Goal: Information Seeking & Learning: Learn about a topic

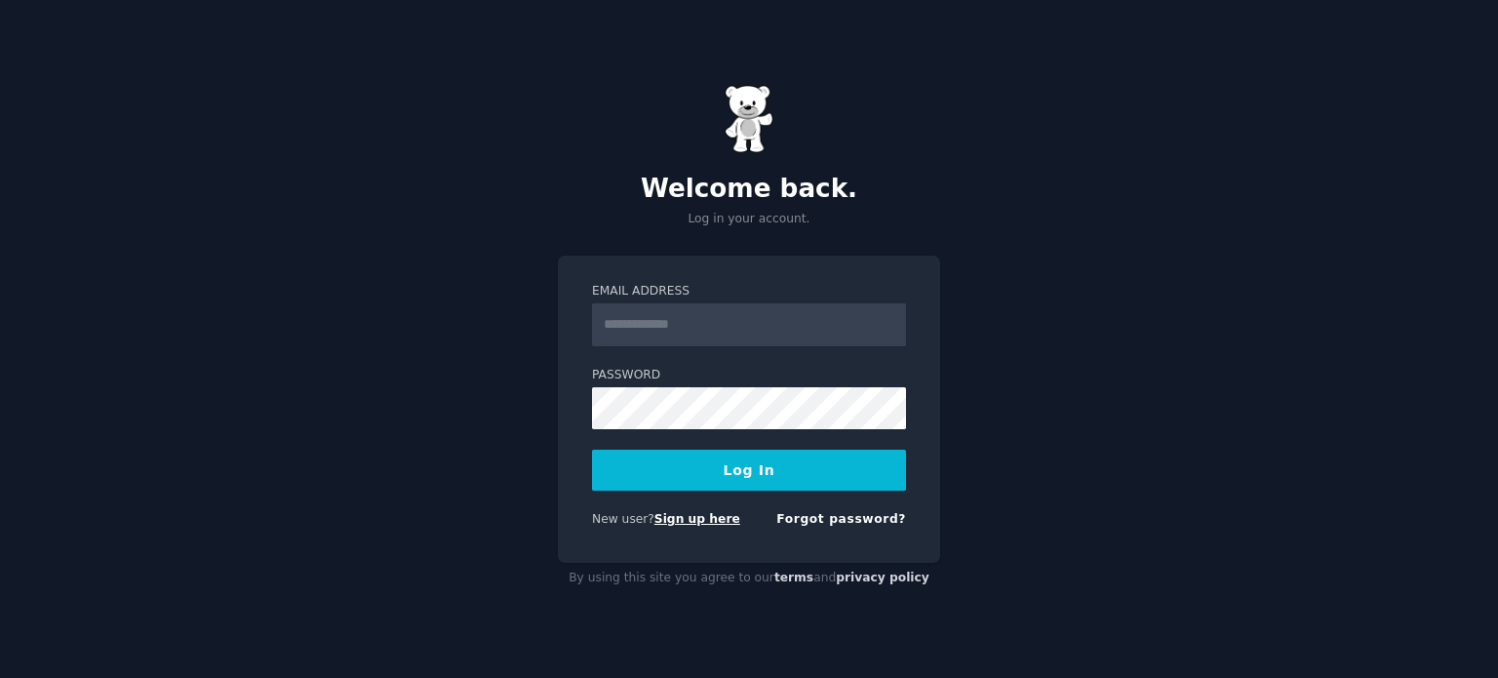
click at [687, 522] on link "Sign up here" at bounding box center [697, 519] width 86 height 14
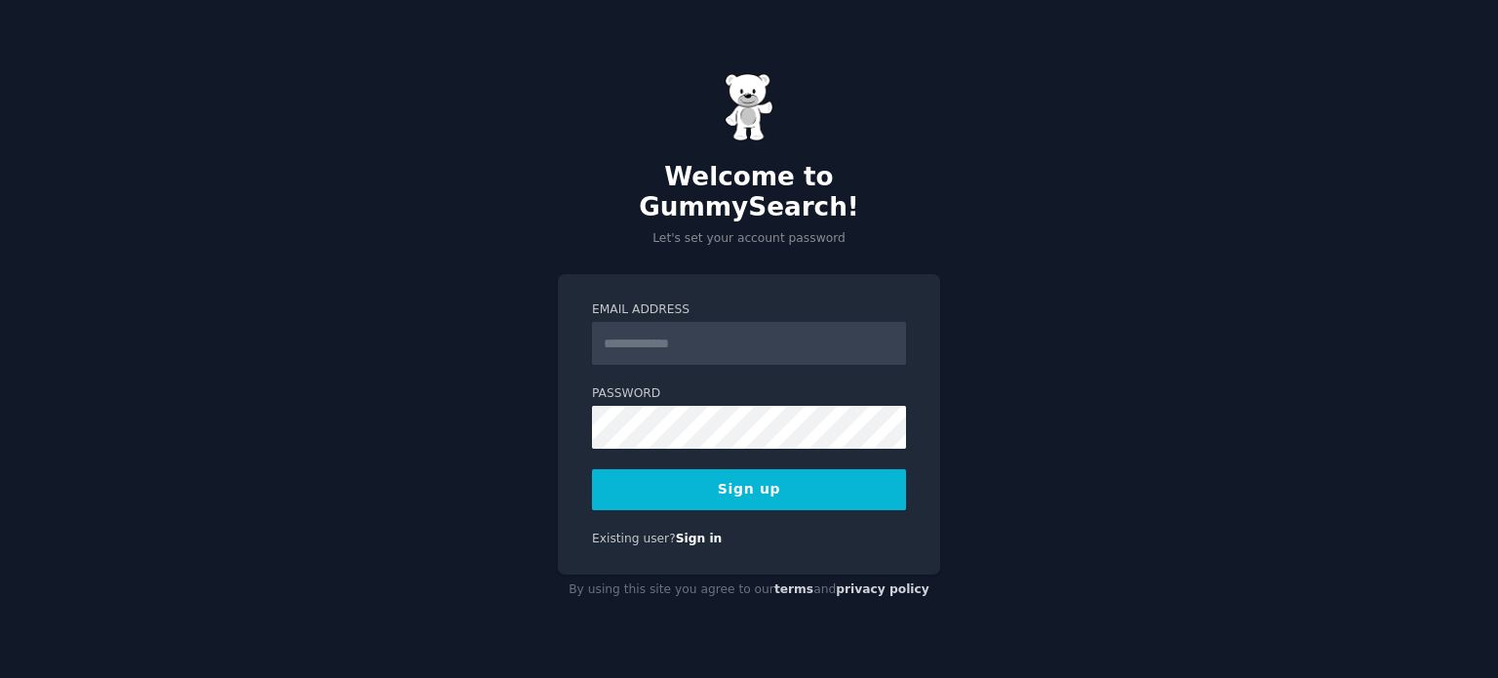
click at [667, 323] on input "Email Address" at bounding box center [749, 343] width 314 height 43
type input "*"
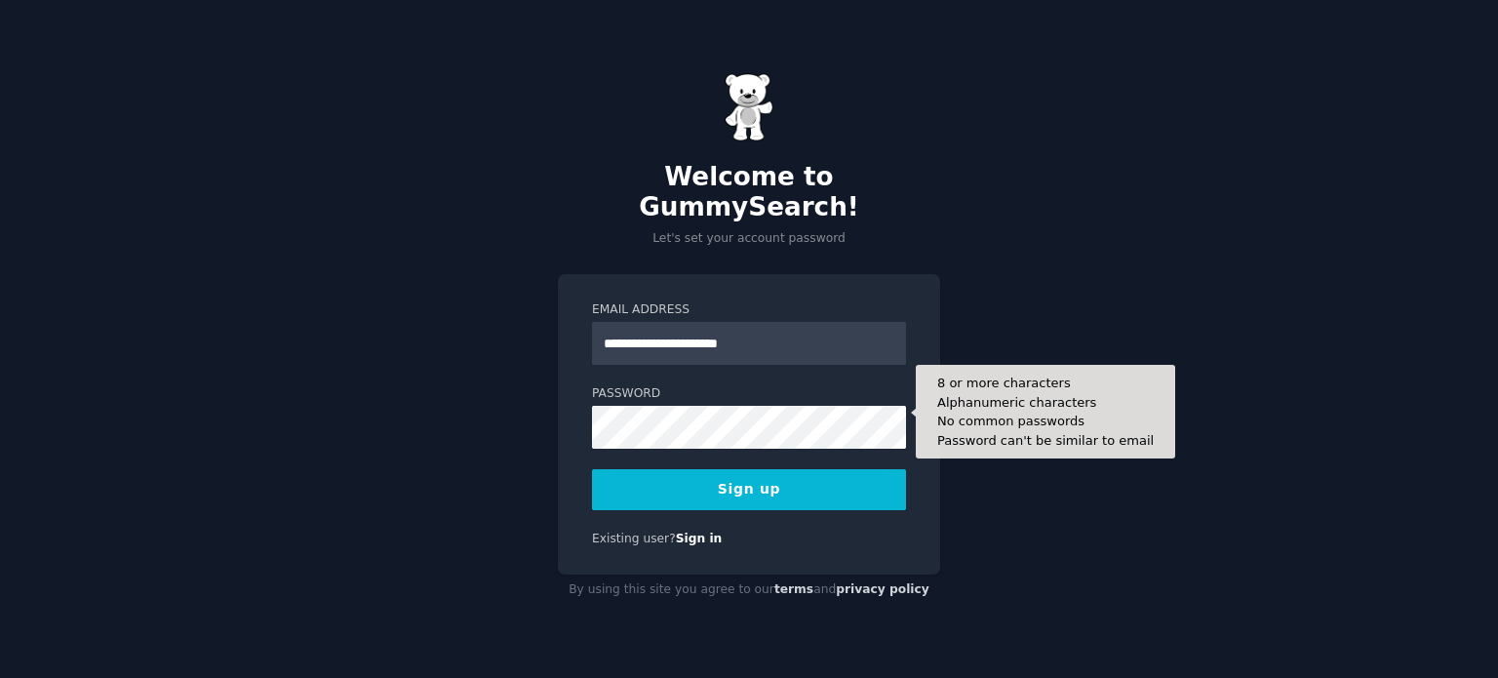
type input "**********"
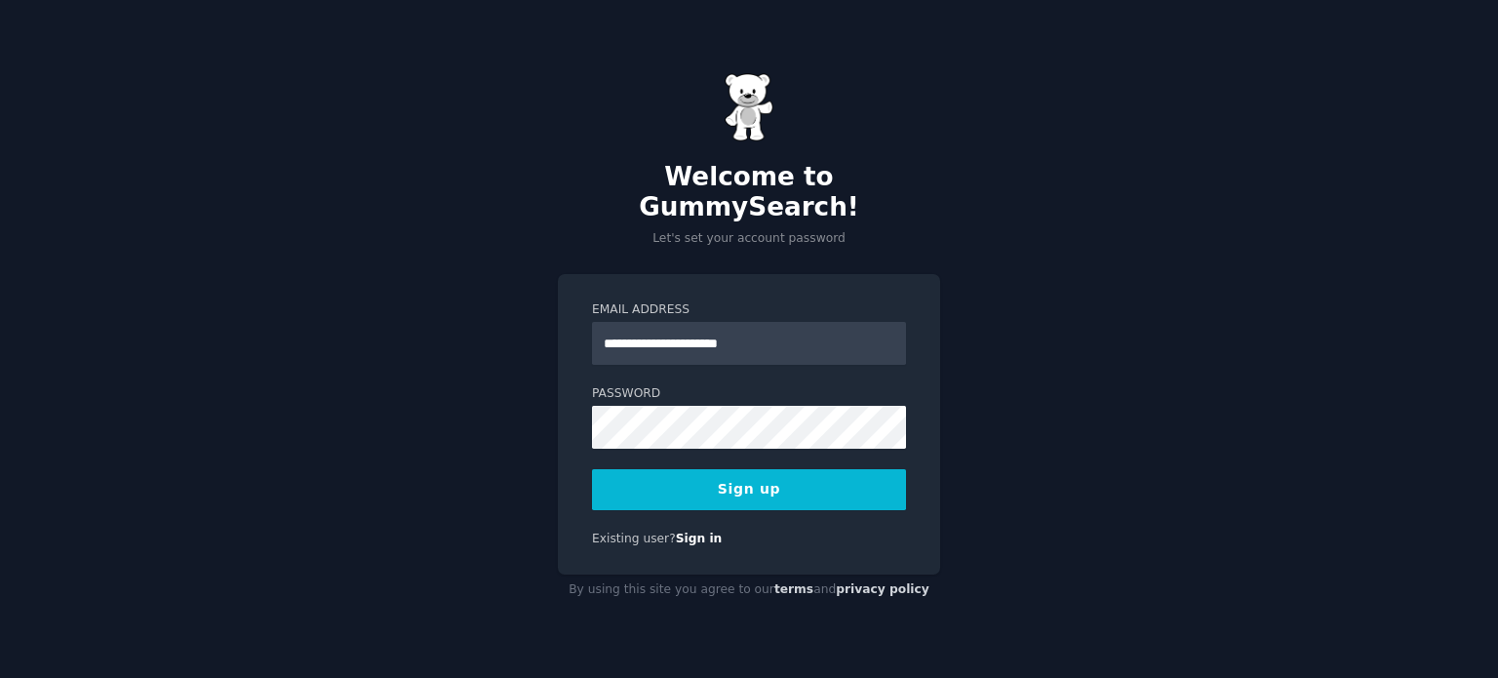
click at [814, 473] on button "Sign up" at bounding box center [749, 489] width 314 height 41
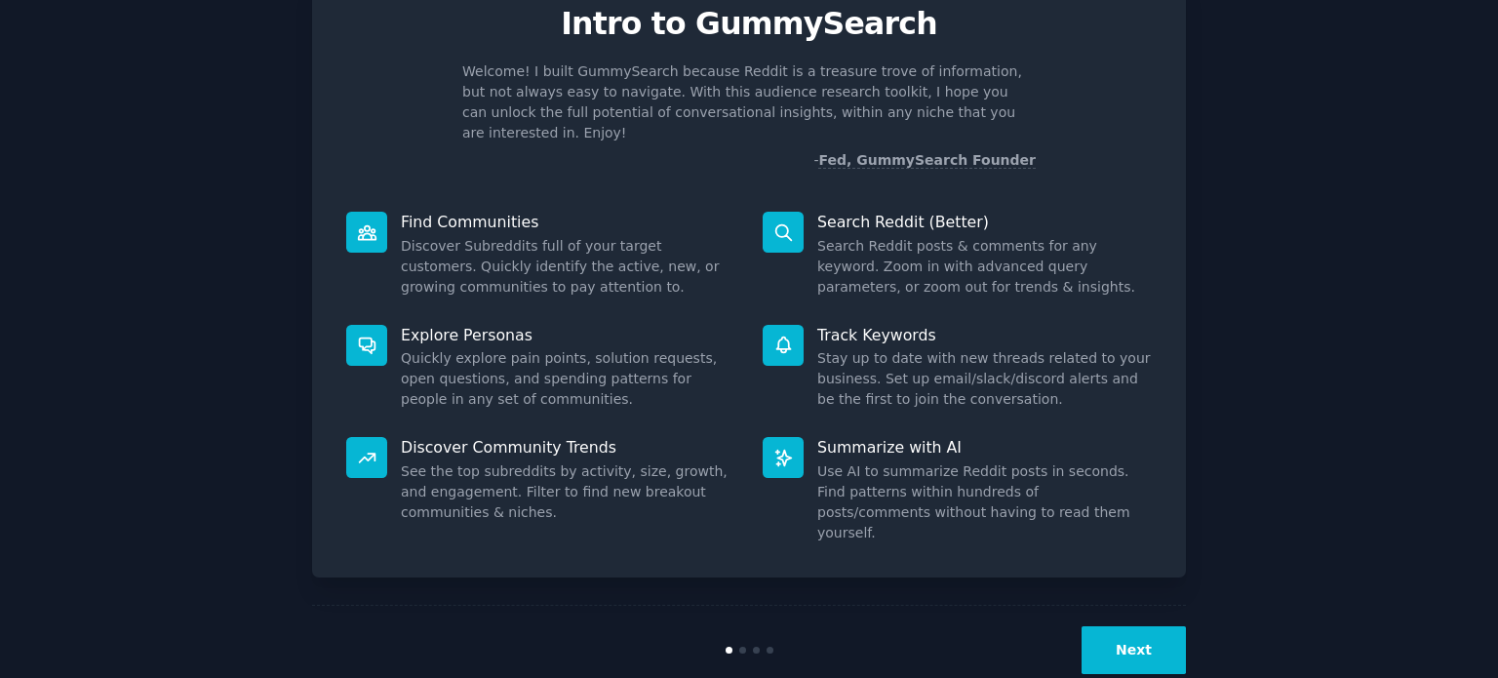
scroll to position [85, 0]
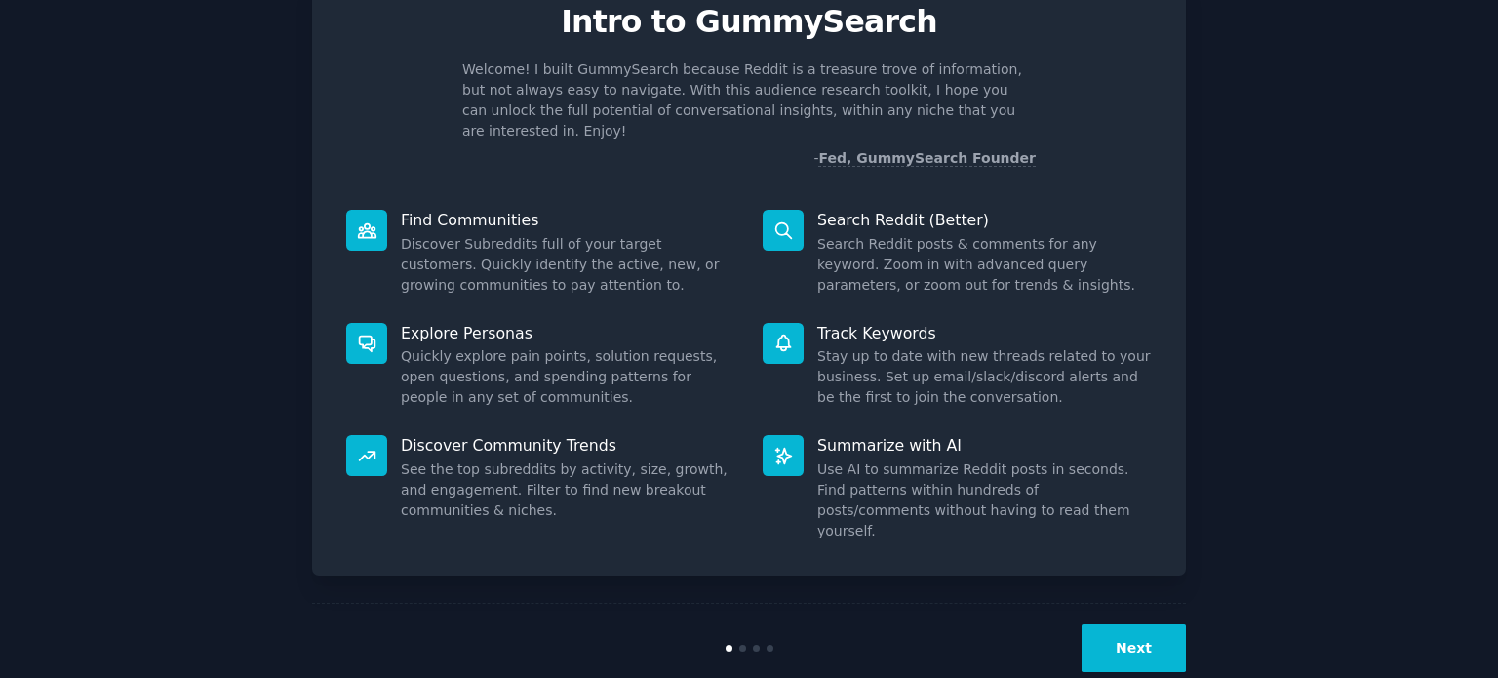
click at [1158, 624] on button "Next" at bounding box center [1133, 648] width 104 height 48
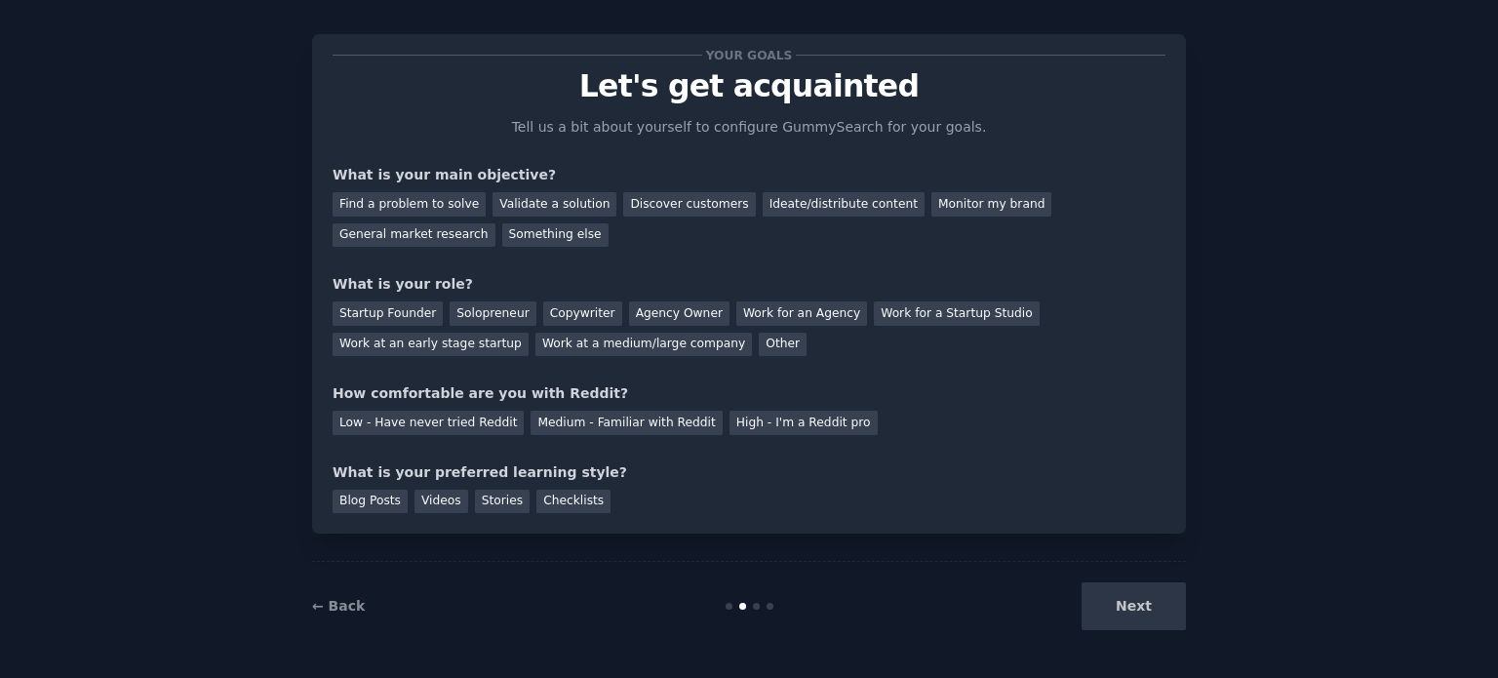
scroll to position [20, 0]
click at [441, 204] on div "Find a problem to solve" at bounding box center [409, 205] width 153 height 24
click at [497, 323] on div "Solopreneur" at bounding box center [493, 314] width 86 height 24
drag, startPoint x: 714, startPoint y: 428, endPoint x: 684, endPoint y: 428, distance: 30.2
click at [729, 428] on div "High - I'm a Reddit pro" at bounding box center [803, 424] width 148 height 24
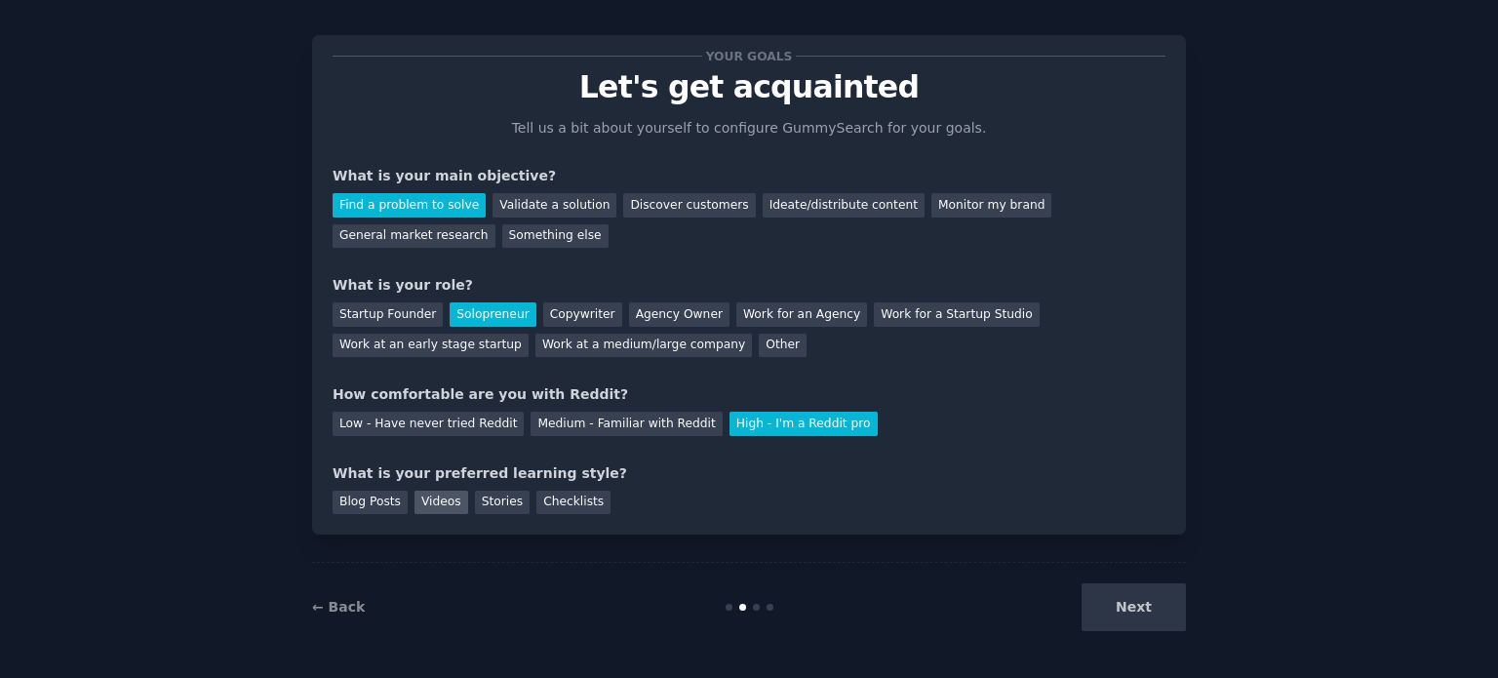
click at [418, 492] on div "Videos" at bounding box center [441, 503] width 54 height 24
click at [1119, 600] on button "Next" at bounding box center [1133, 607] width 104 height 48
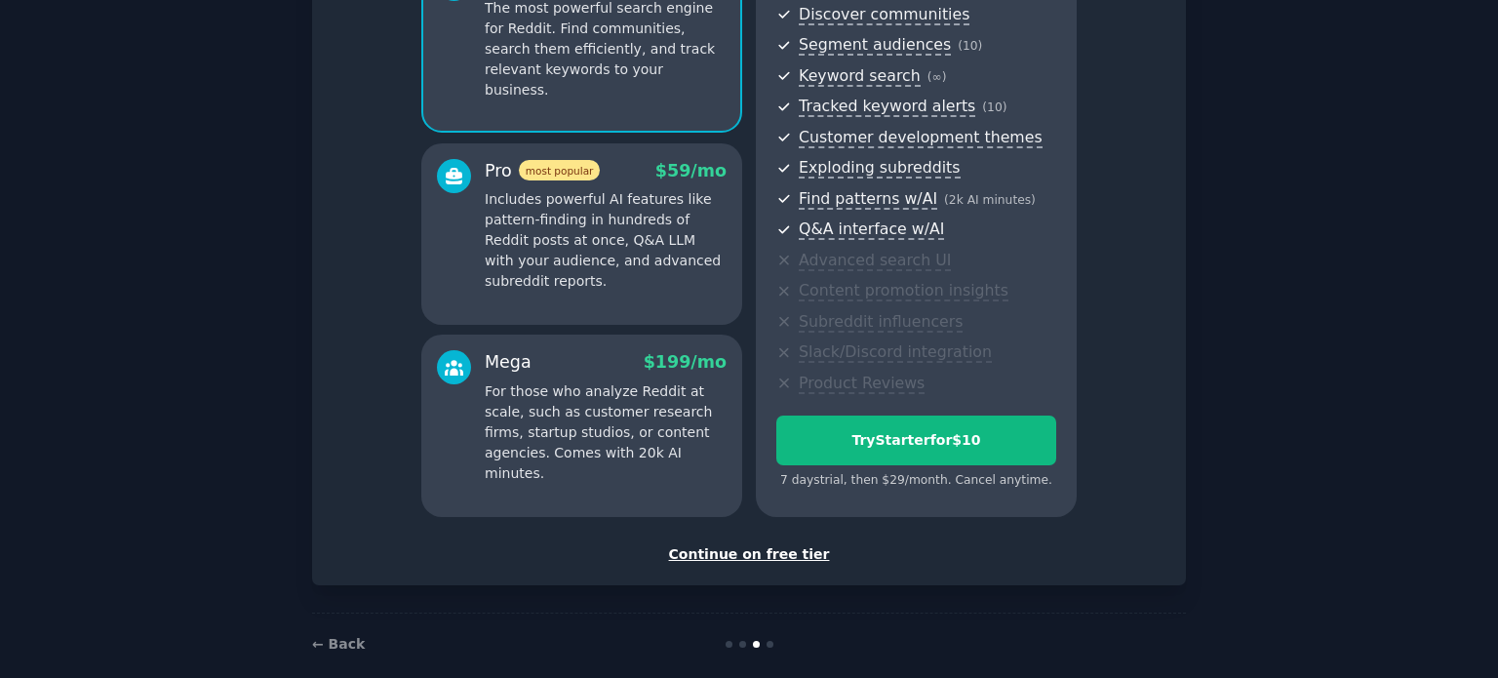
scroll to position [246, 0]
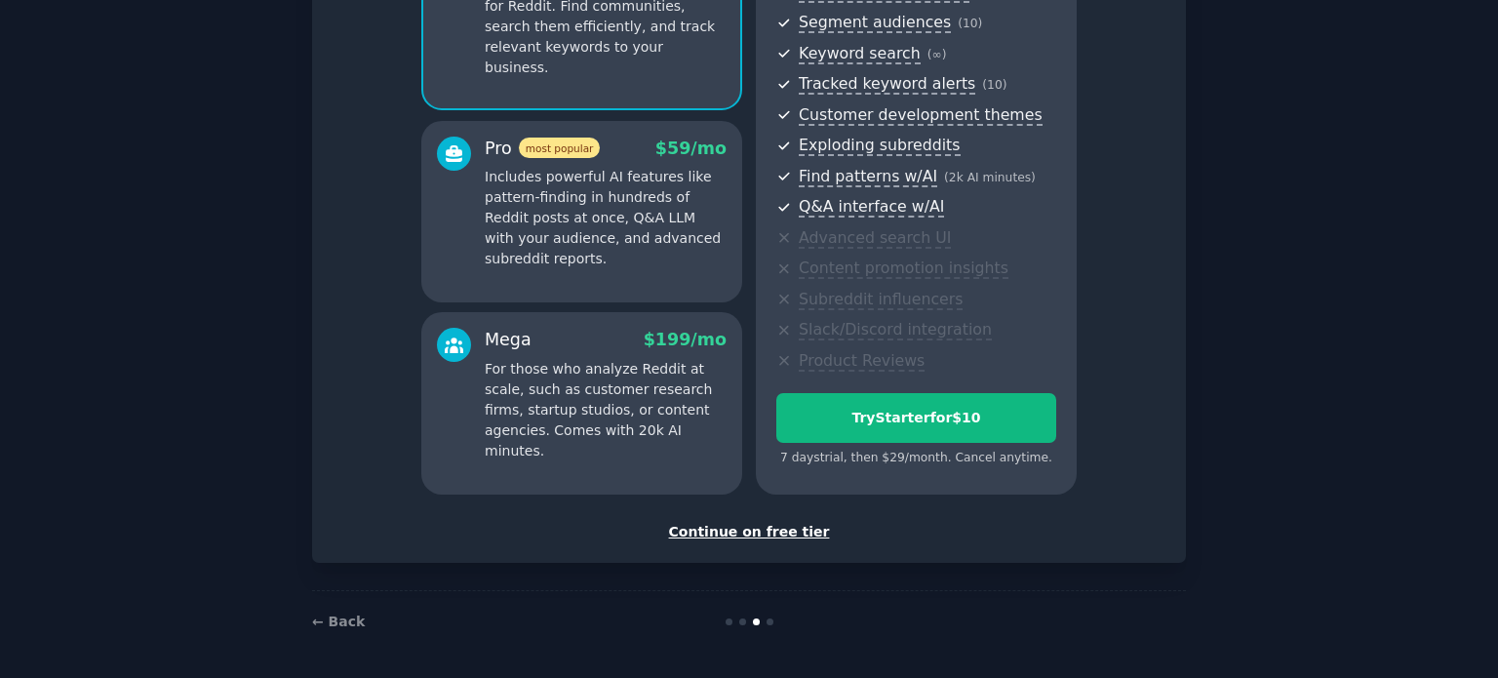
click at [789, 531] on div "Continue on free tier" at bounding box center [749, 532] width 833 height 20
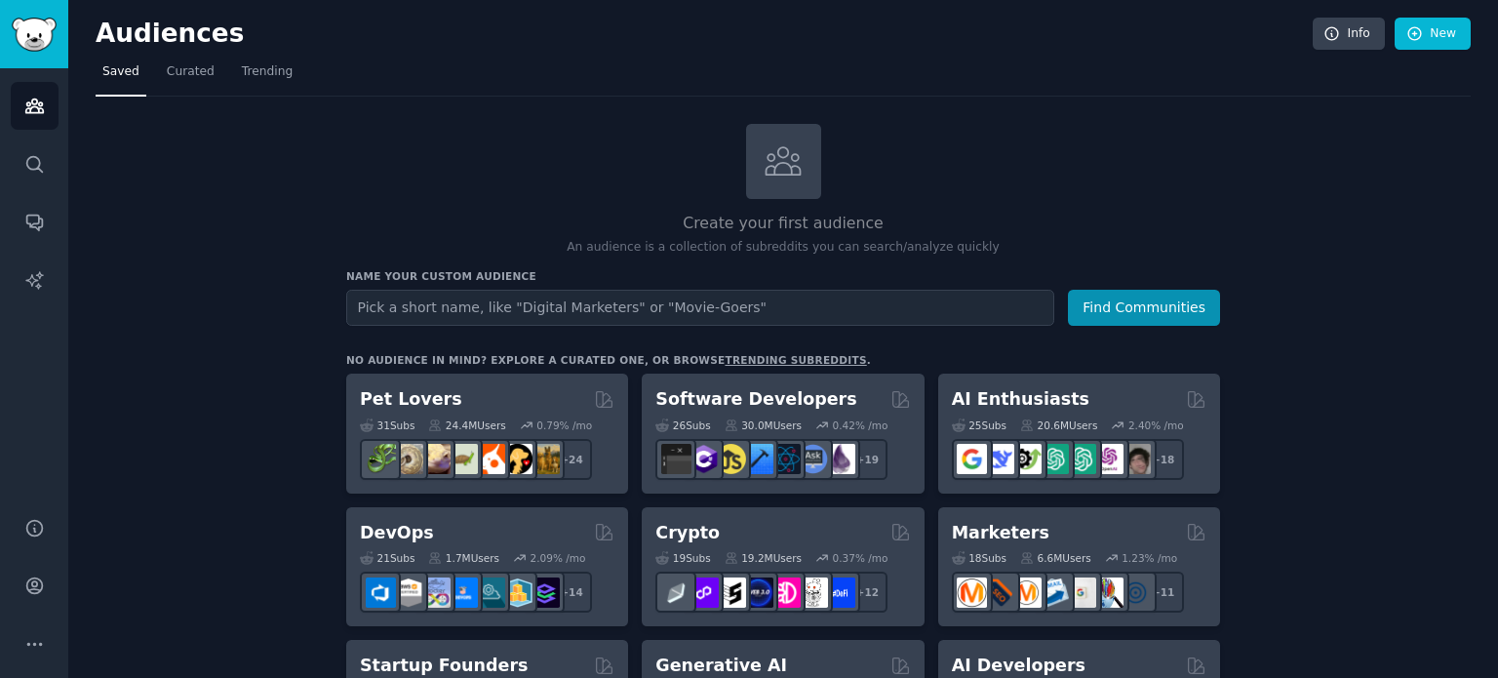
drag, startPoint x: 169, startPoint y: 595, endPoint x: 155, endPoint y: 562, distance: 35.9
click at [186, 72] on span "Curated" at bounding box center [191, 72] width 48 height 18
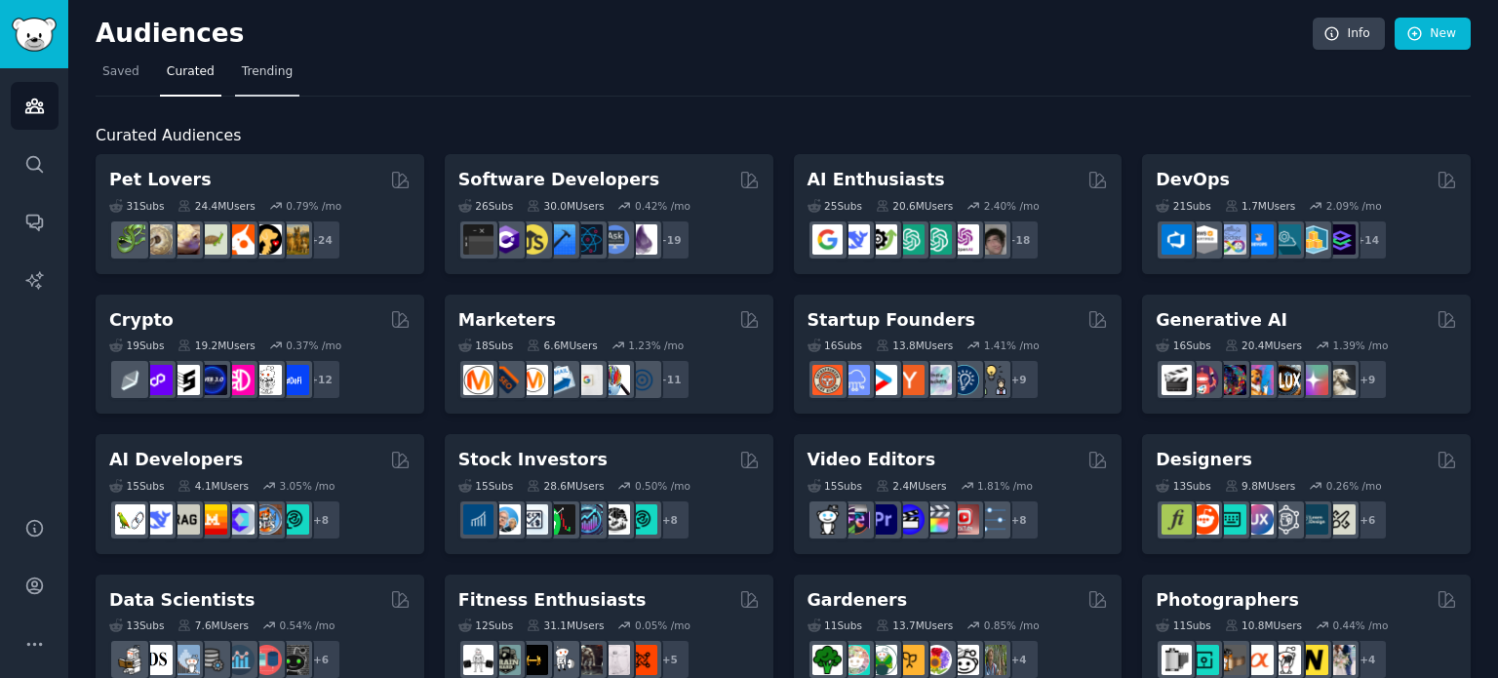
click at [256, 80] on link "Trending" at bounding box center [267, 77] width 64 height 40
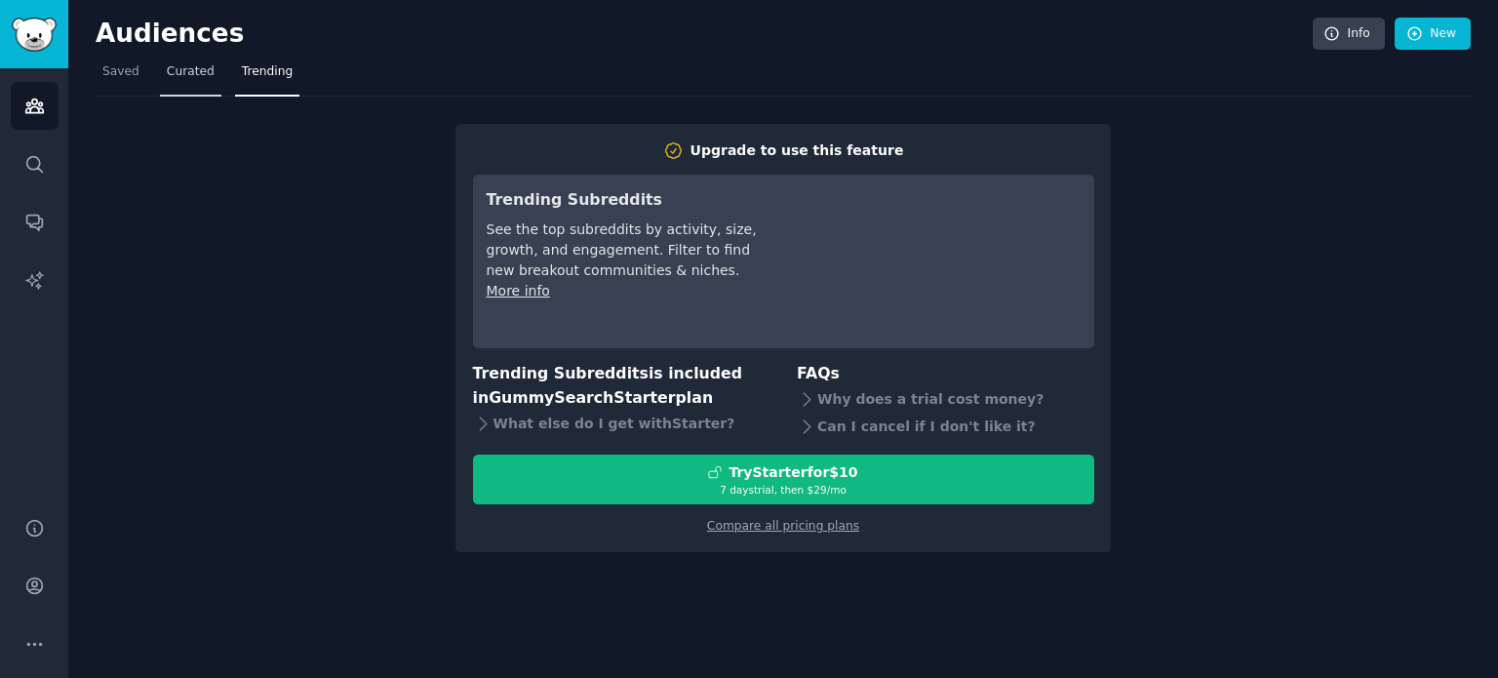
click at [210, 91] on link "Curated" at bounding box center [190, 77] width 61 height 40
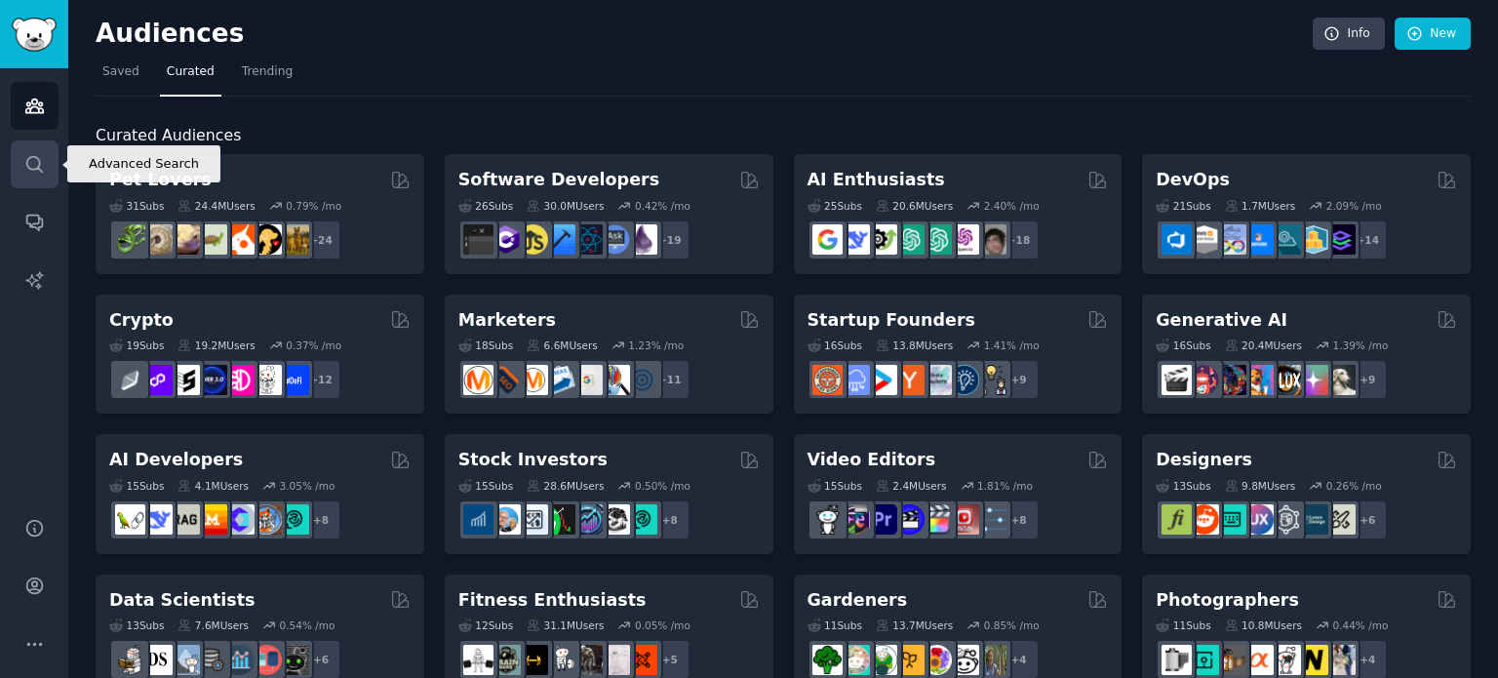
click at [40, 171] on icon "Sidebar" at bounding box center [34, 164] width 16 height 16
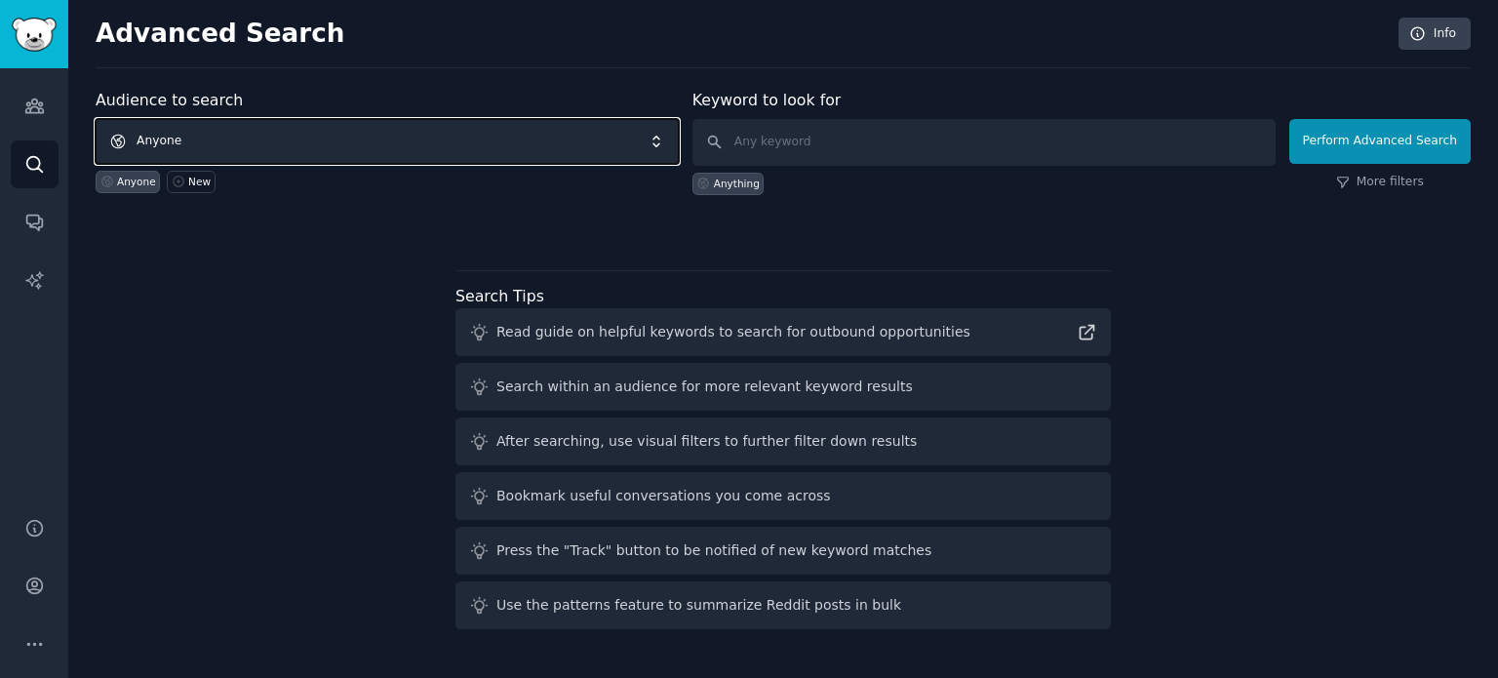
click at [406, 151] on span "Anyone" at bounding box center [387, 141] width 583 height 45
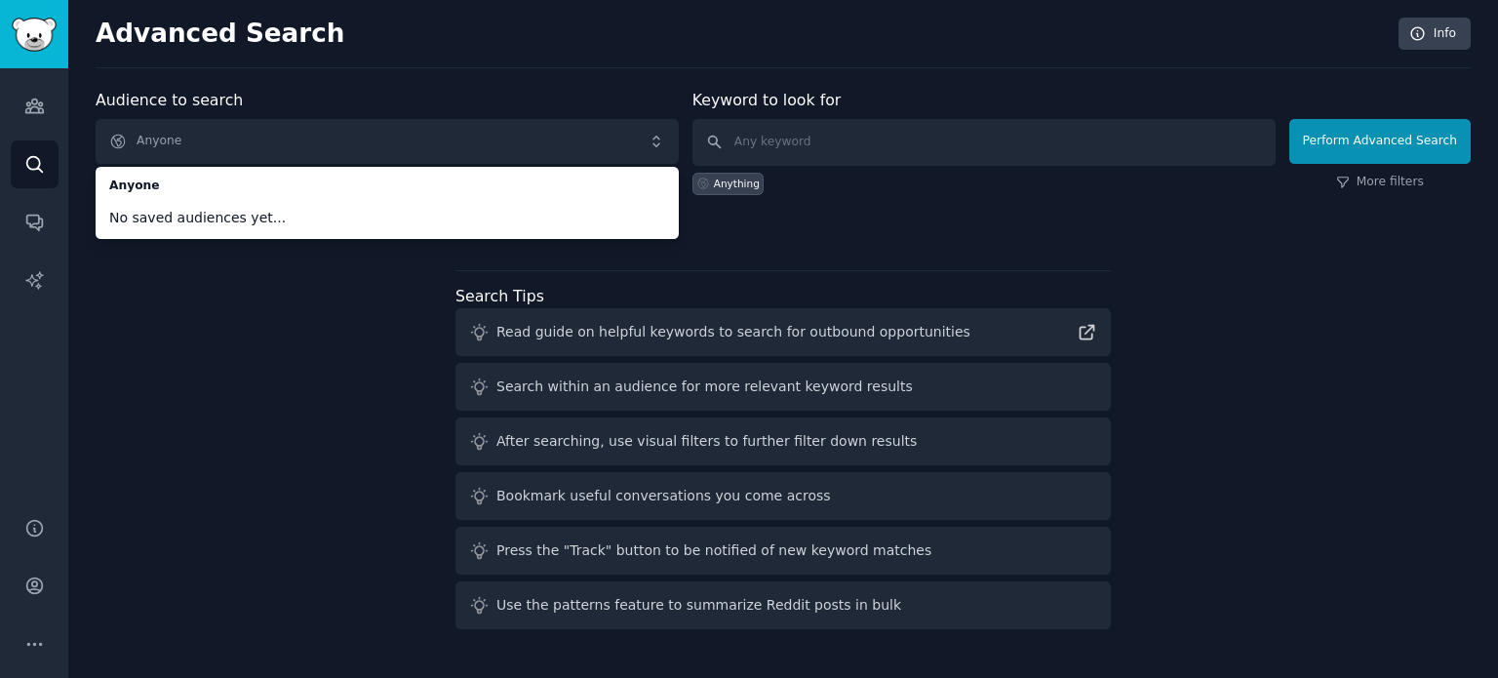
click at [274, 272] on div "Audience to search Anyone Anyone No saved audiences yet... Anyone New Keyword t…" at bounding box center [783, 363] width 1375 height 548
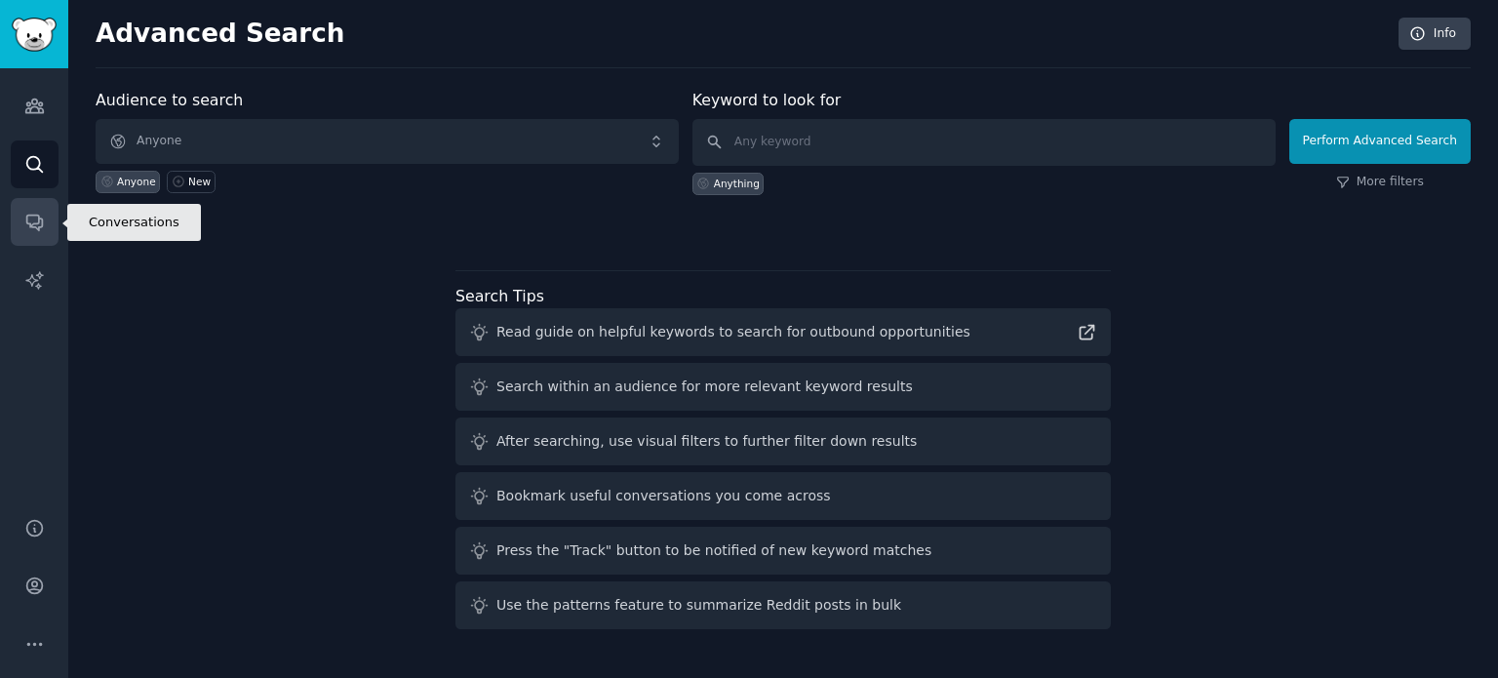
click at [39, 219] on icon "Sidebar" at bounding box center [34, 224] width 16 height 16
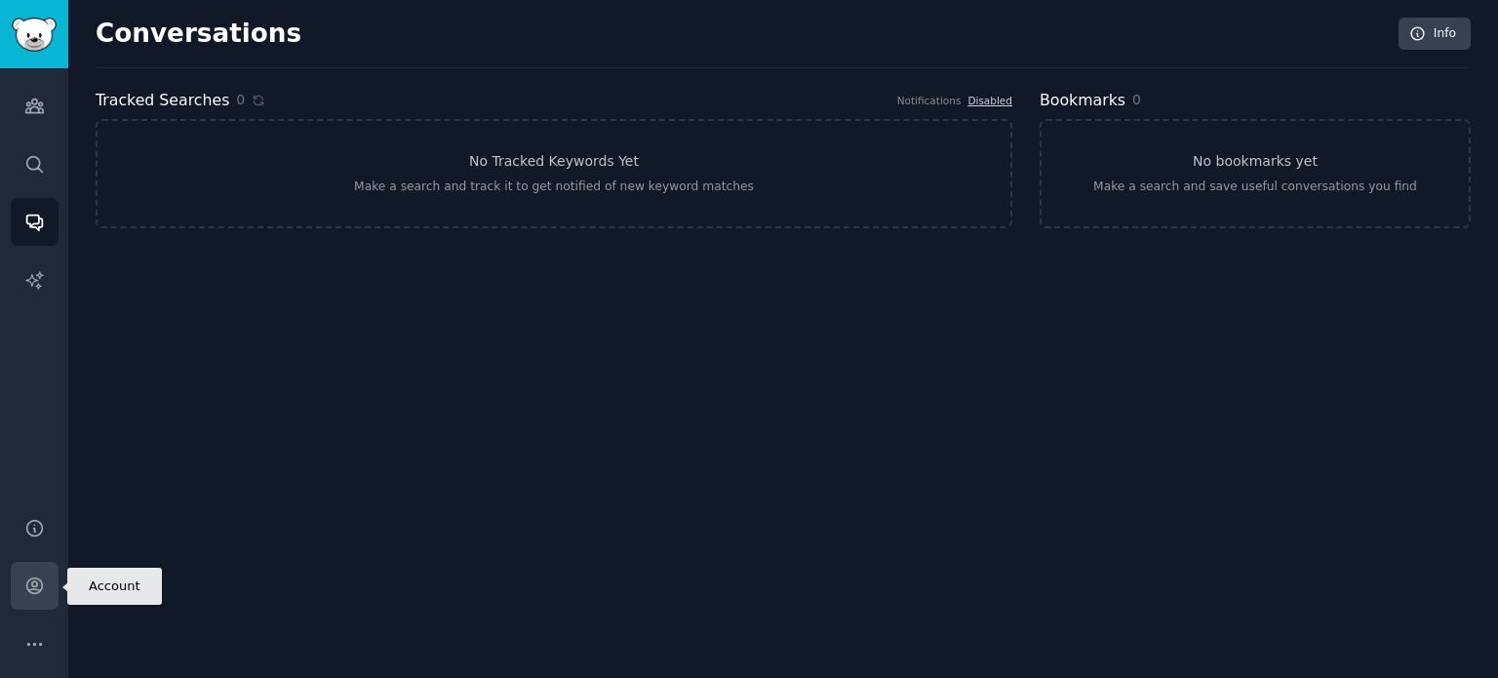
click at [29, 591] on icon "Sidebar" at bounding box center [34, 586] width 16 height 16
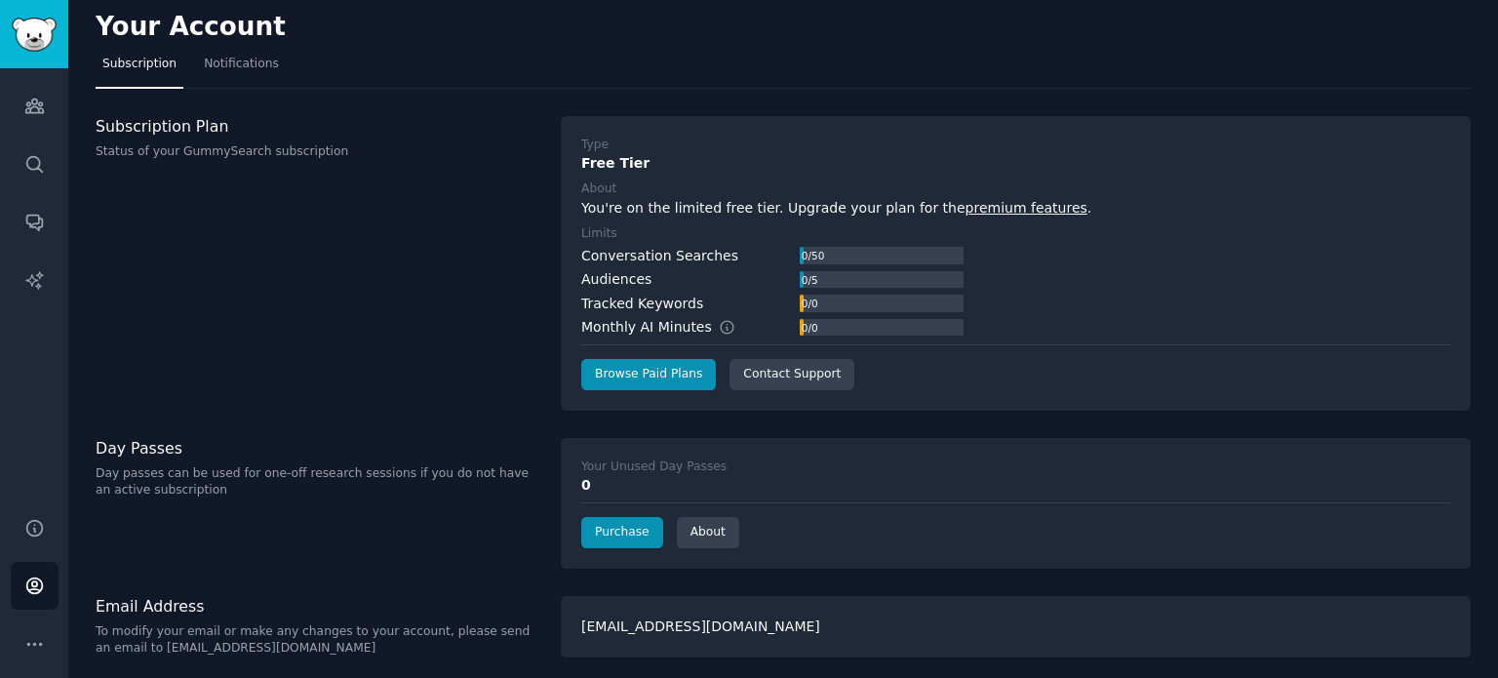
scroll to position [11, 0]
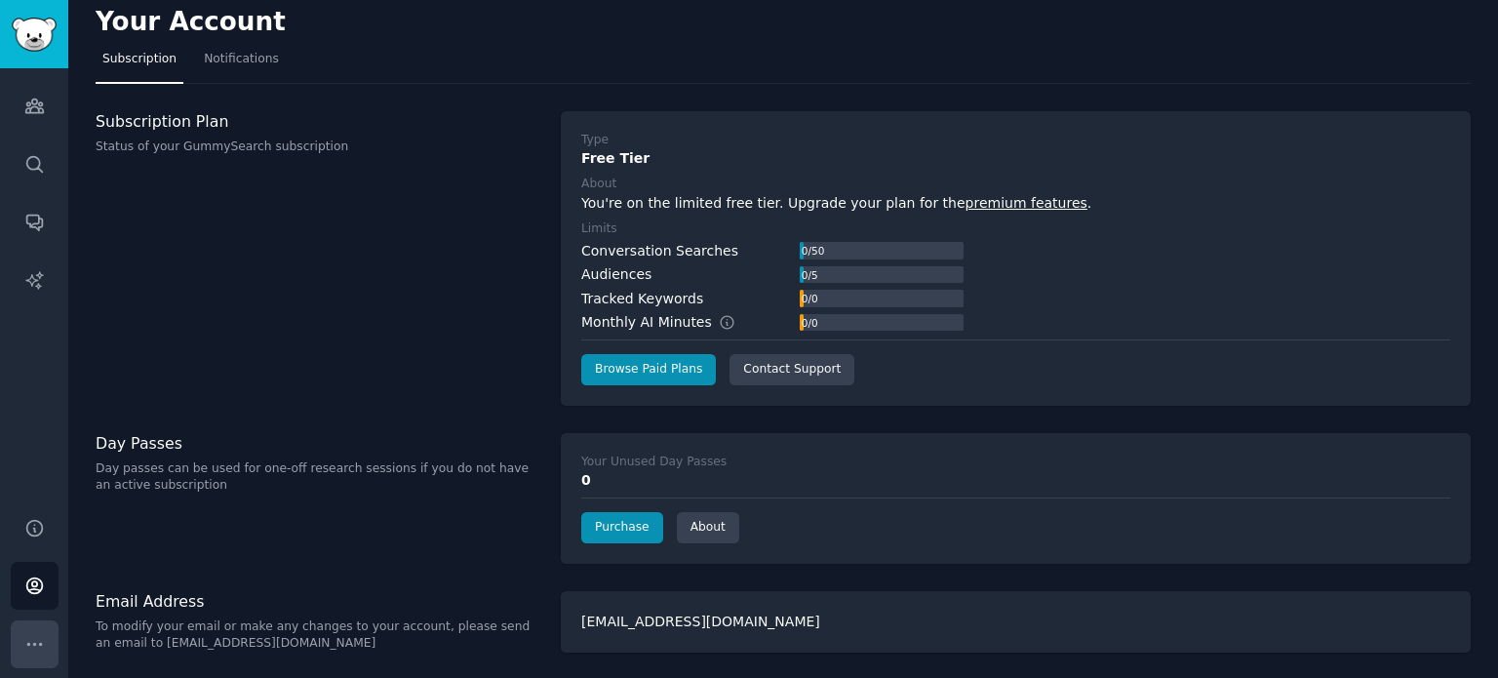
click at [43, 651] on icon "Sidebar" at bounding box center [34, 644] width 20 height 20
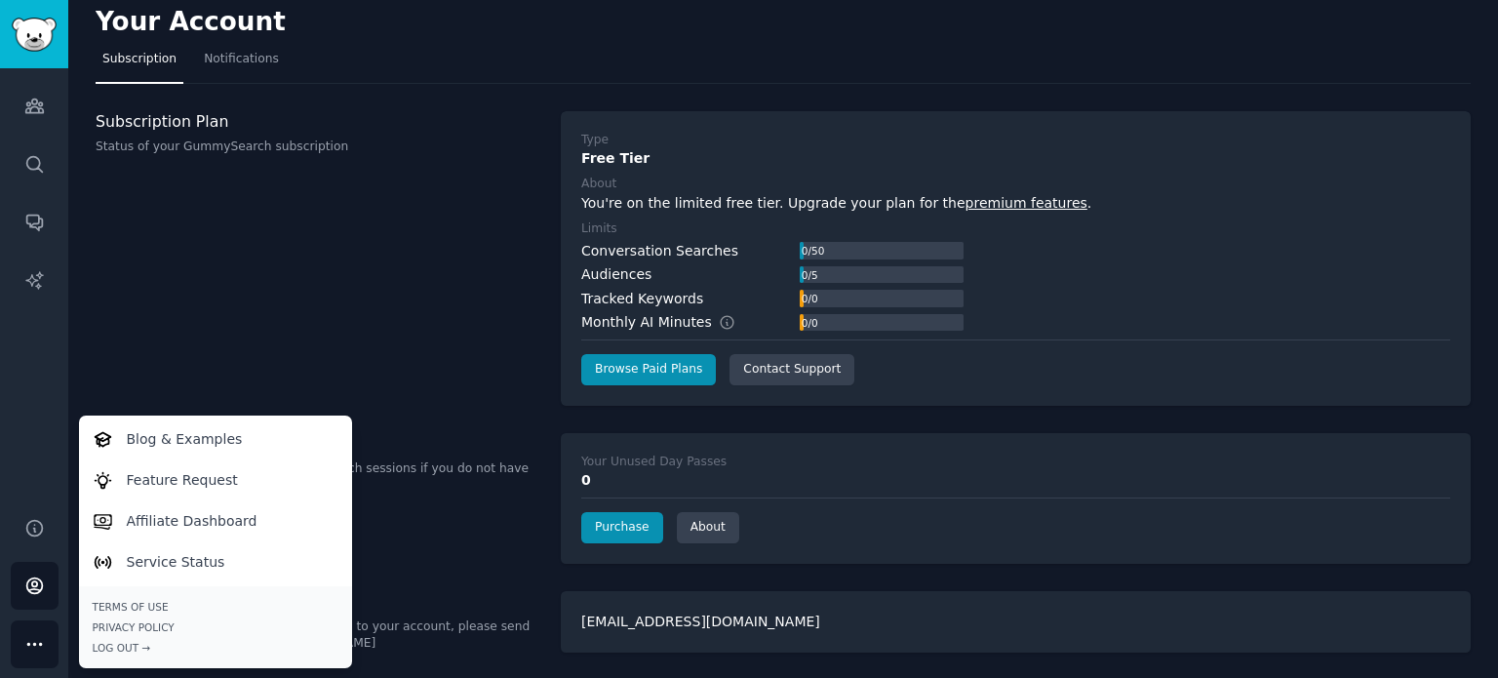
click at [43, 648] on icon "Sidebar" at bounding box center [34, 644] width 20 height 20
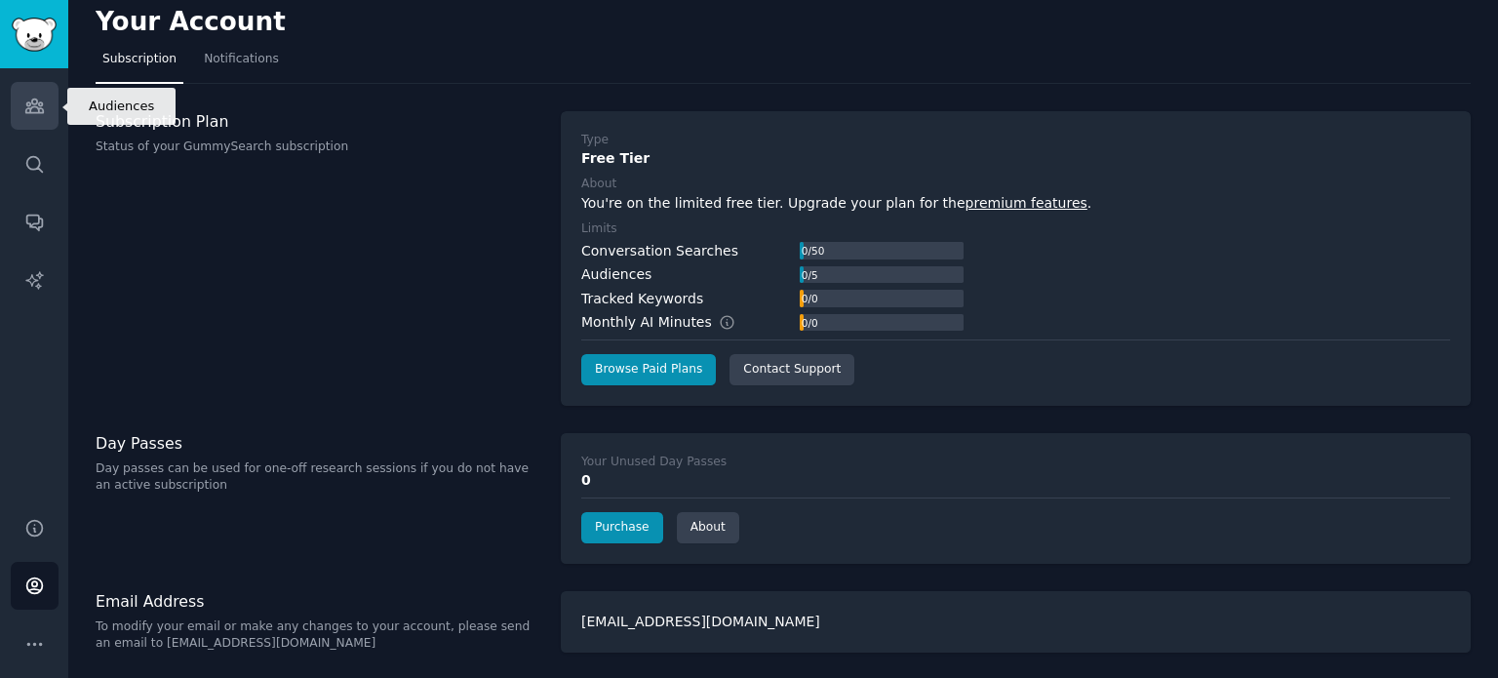
click at [56, 93] on link "Audiences" at bounding box center [35, 106] width 48 height 48
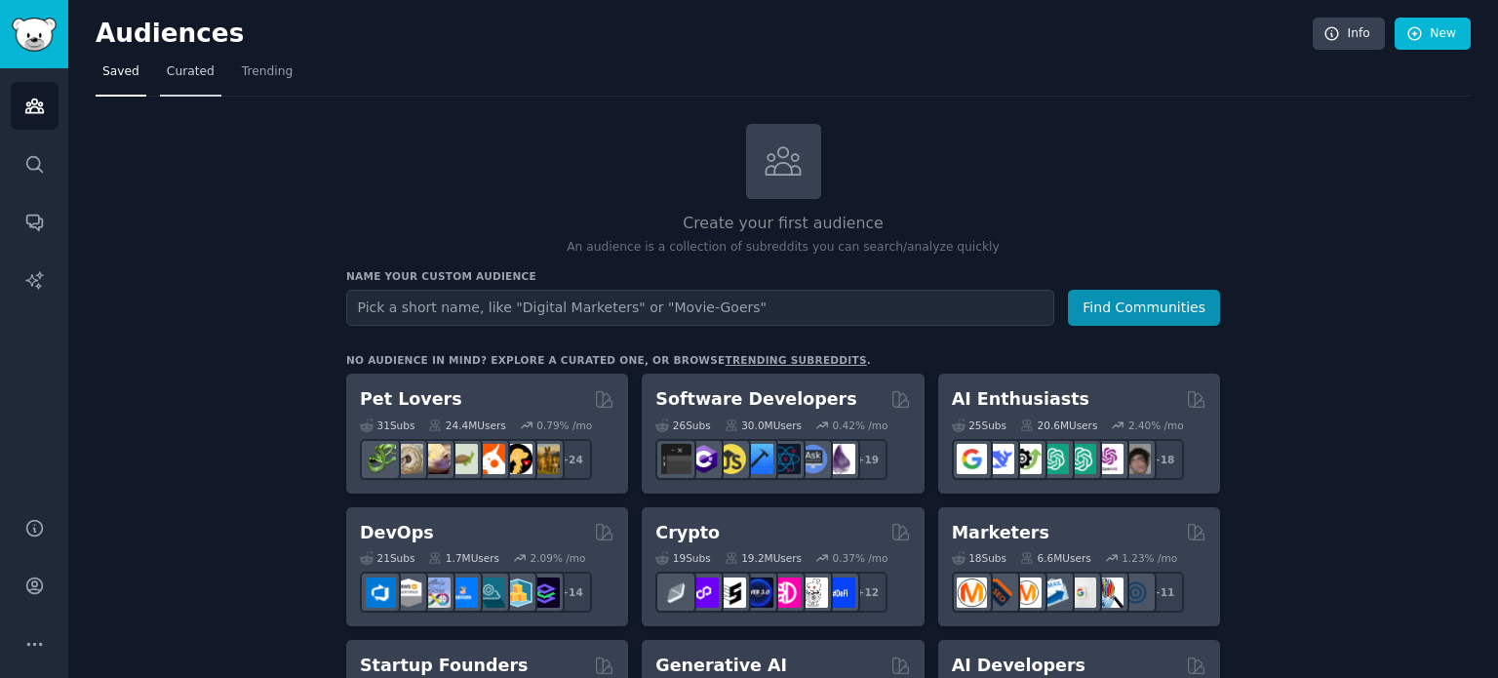
click at [199, 70] on span "Curated" at bounding box center [191, 72] width 48 height 18
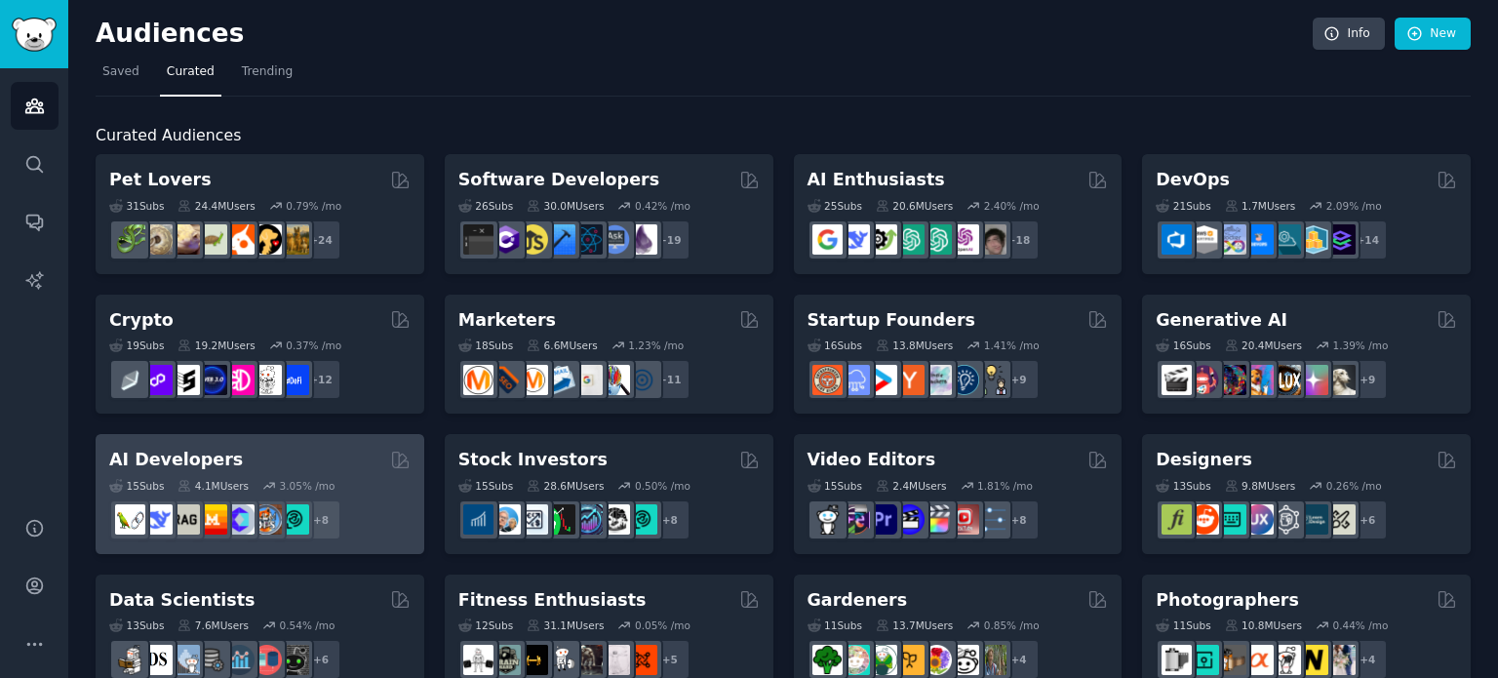
click at [326, 472] on div "15 Sub s 4.1M Users 3.05 % /mo + 8" at bounding box center [259, 506] width 301 height 68
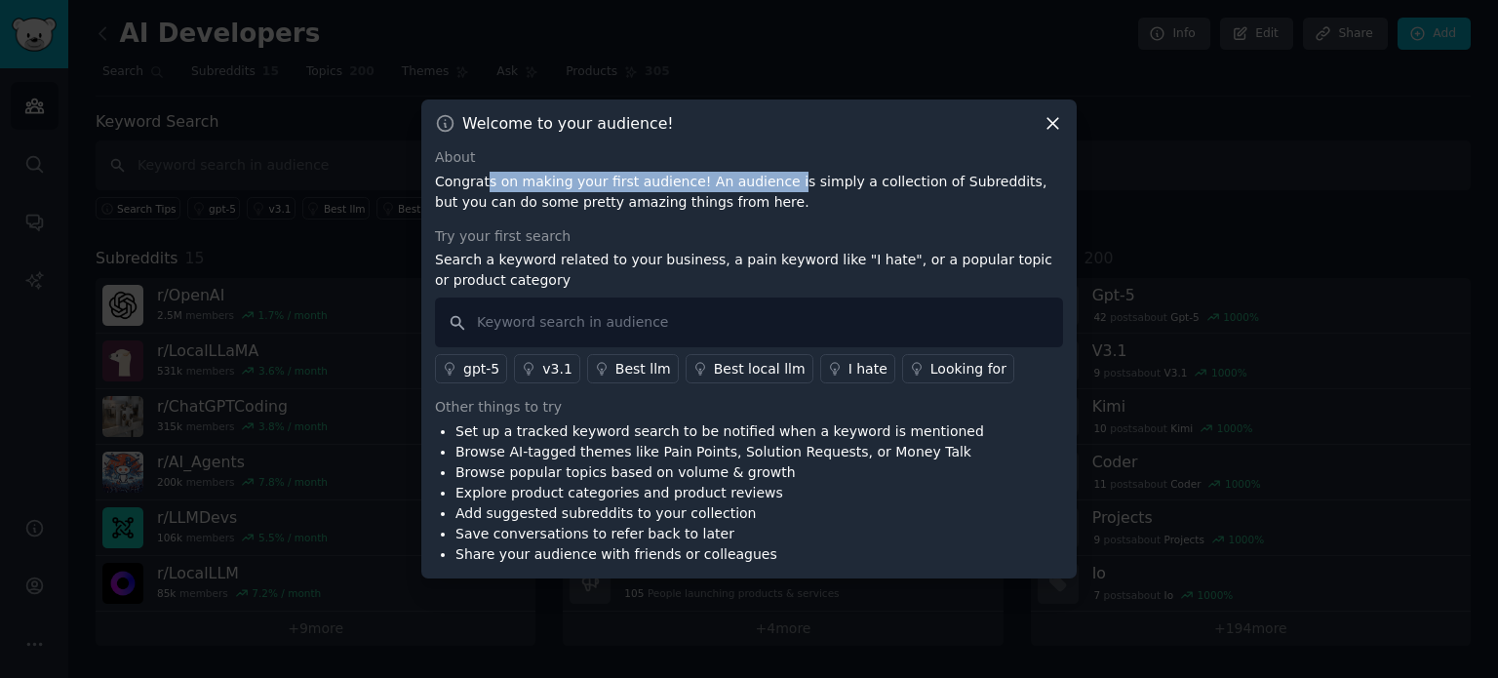
drag, startPoint x: 484, startPoint y: 190, endPoint x: 763, endPoint y: 182, distance: 279.0
click at [763, 182] on p "Congrats on making your first audience! An audience is simply a collection of S…" at bounding box center [749, 192] width 628 height 41
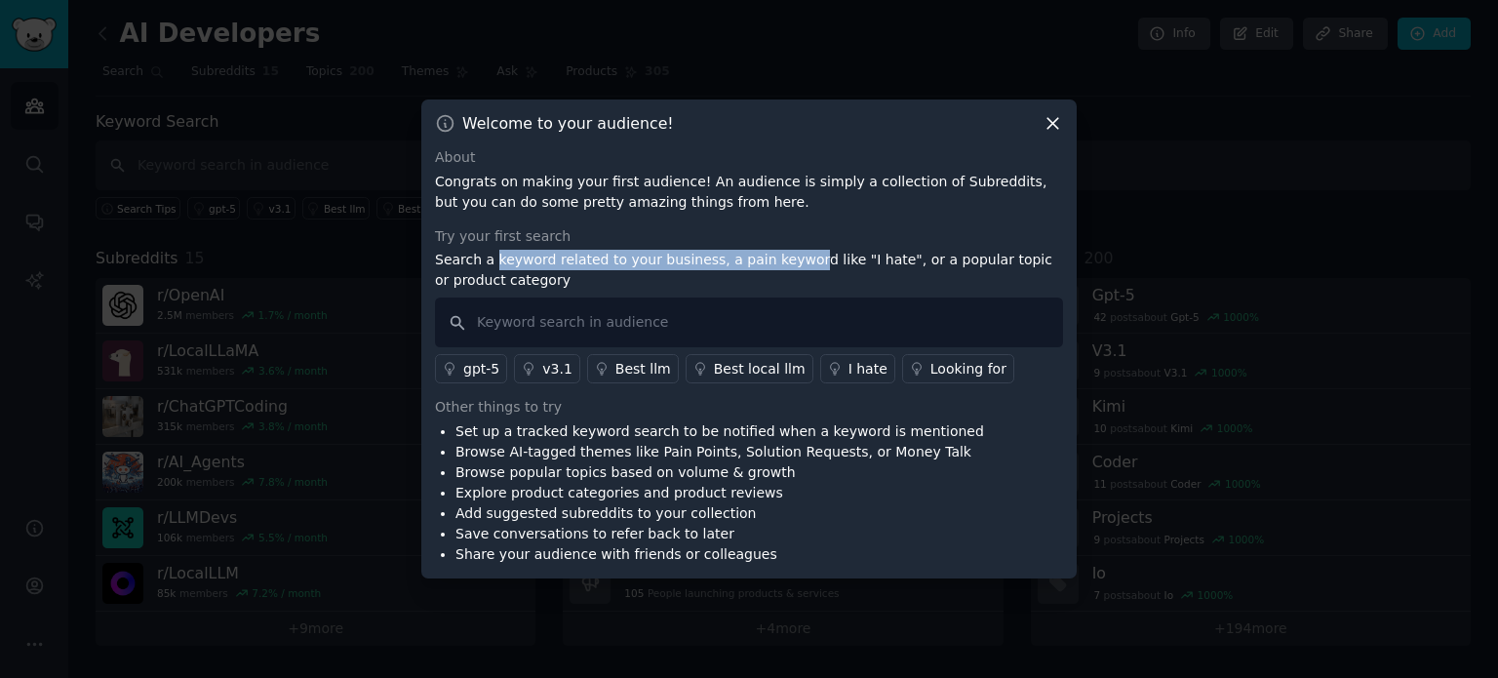
drag, startPoint x: 491, startPoint y: 262, endPoint x: 787, endPoint y: 256, distance: 295.5
click at [784, 256] on p "Search a keyword related to your business, a pain keyword like "I hate", or a p…" at bounding box center [749, 270] width 628 height 41
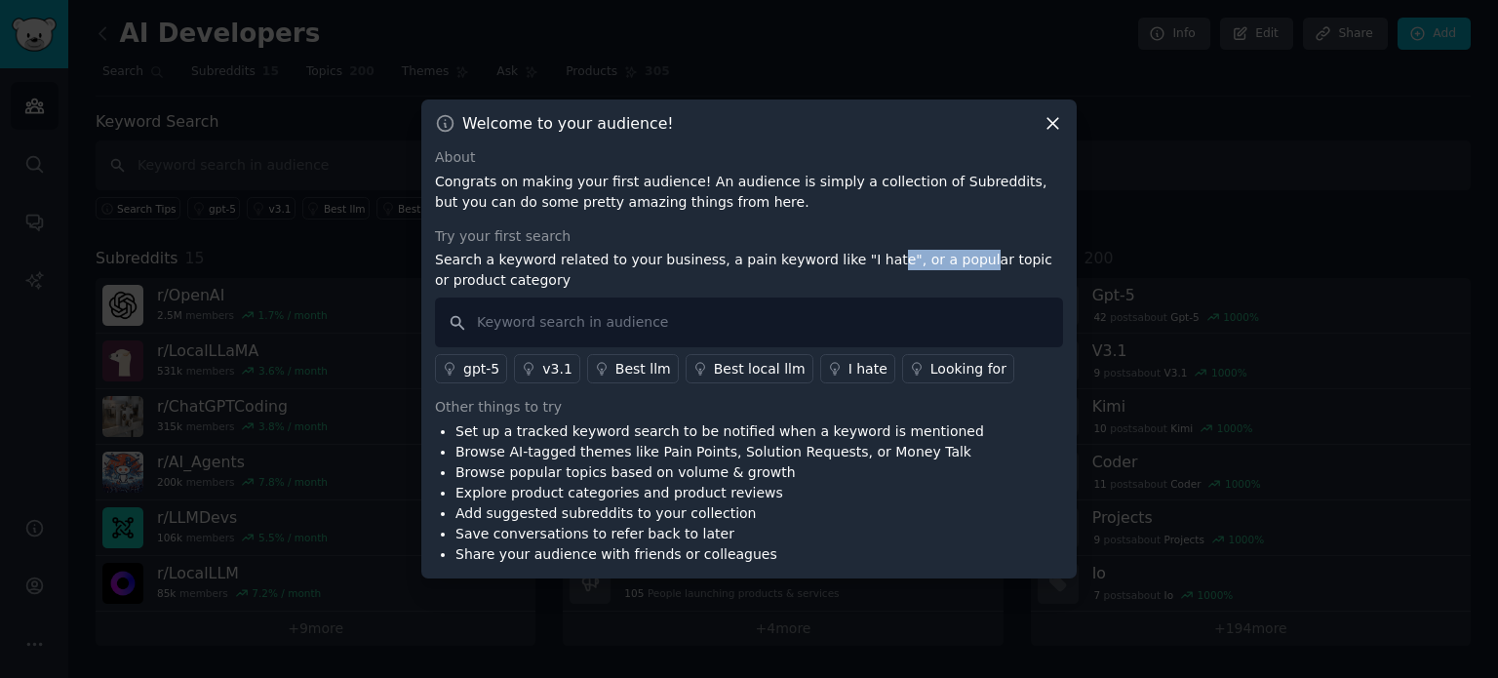
drag, startPoint x: 846, startPoint y: 259, endPoint x: 964, endPoint y: 256, distance: 118.0
click at [940, 253] on p "Search a keyword related to your business, a pain keyword like "I hate", or a p…" at bounding box center [749, 270] width 628 height 41
drag, startPoint x: 996, startPoint y: 261, endPoint x: 708, endPoint y: 292, distance: 289.3
click at [818, 277] on p "Search a keyword related to your business, a pain keyword like "I hate", or a p…" at bounding box center [749, 270] width 628 height 41
drag, startPoint x: 484, startPoint y: 437, endPoint x: 583, endPoint y: 424, distance: 100.3
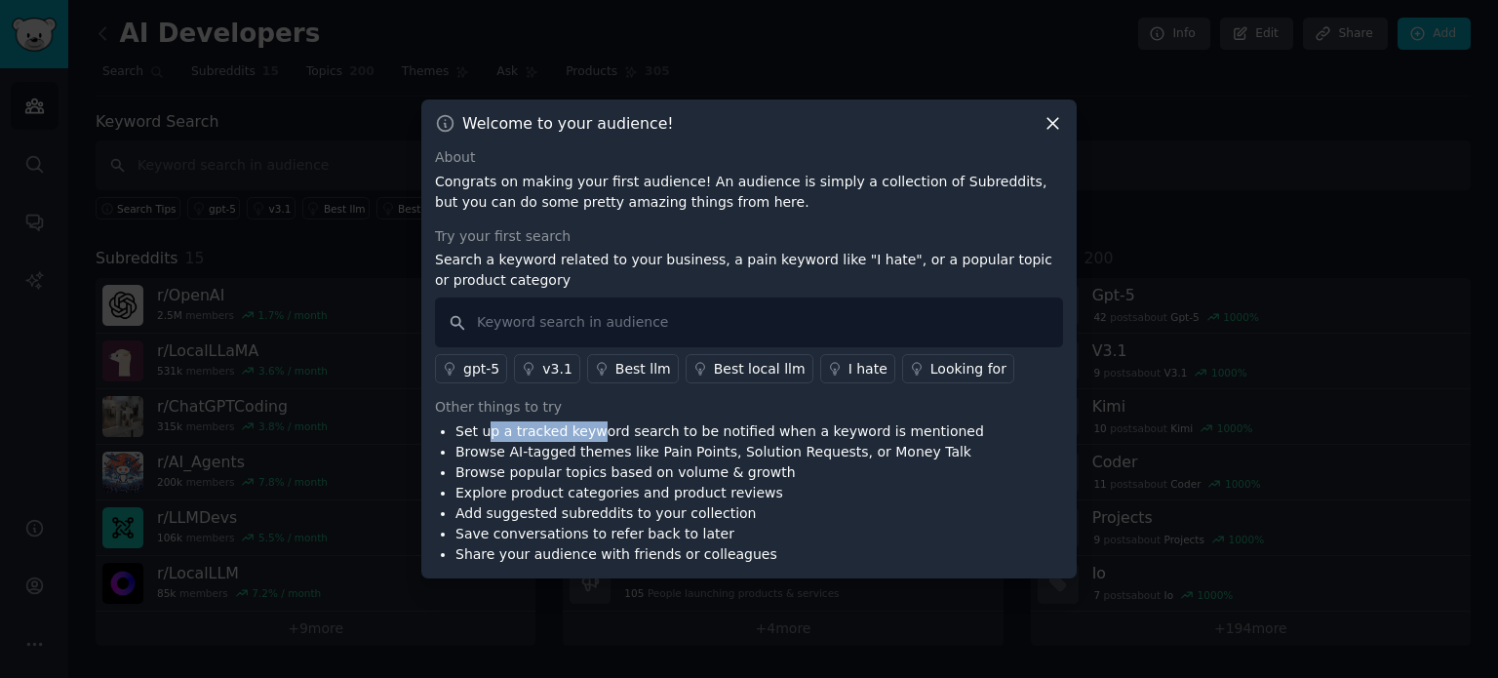
click at [583, 424] on li "Set up a tracked keyword search to be notified when a keyword is mentioned" at bounding box center [719, 431] width 529 height 20
click at [454, 431] on ul "Set up a tracked keyword search to be notified when a keyword is mentioned Brow…" at bounding box center [709, 492] width 549 height 143
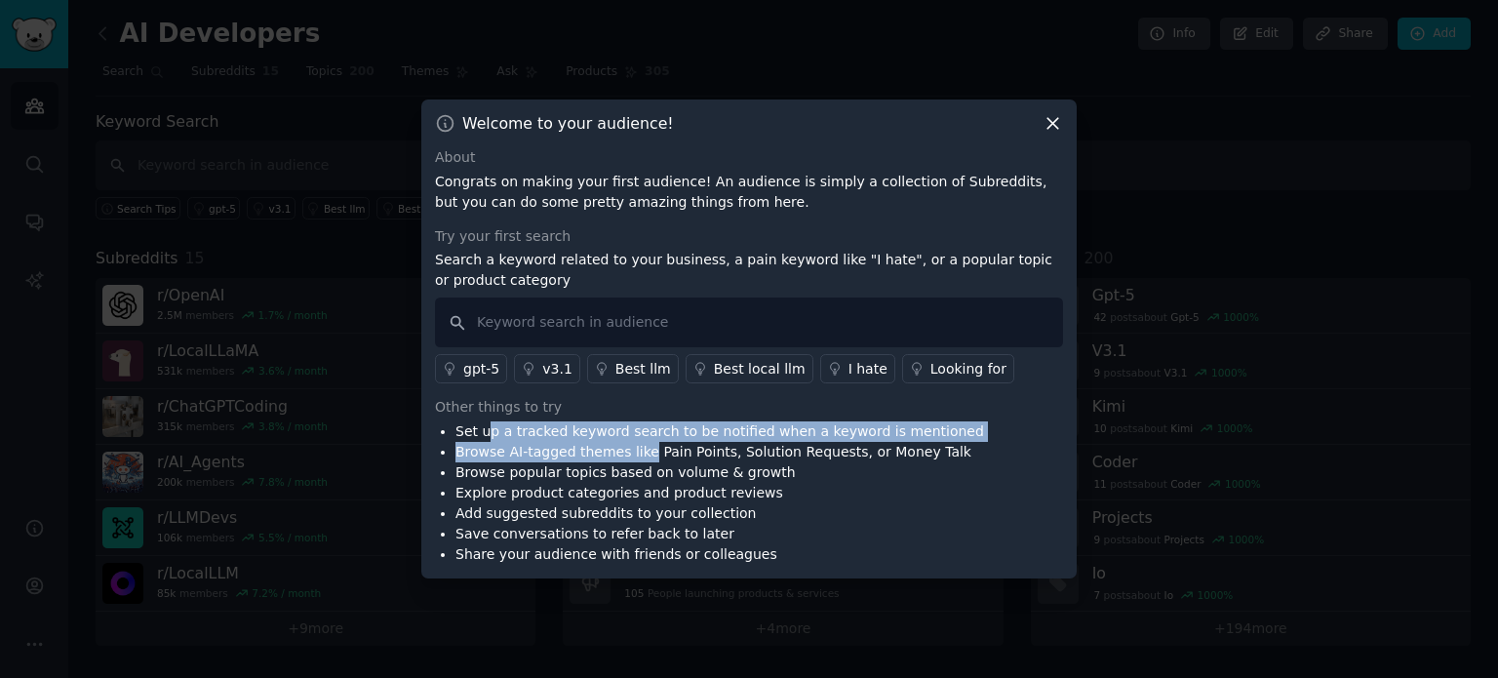
drag, startPoint x: 488, startPoint y: 434, endPoint x: 608, endPoint y: 468, distance: 124.7
click at [630, 462] on ul "Set up a tracked keyword search to be notified when a keyword is mentioned Brow…" at bounding box center [709, 492] width 549 height 143
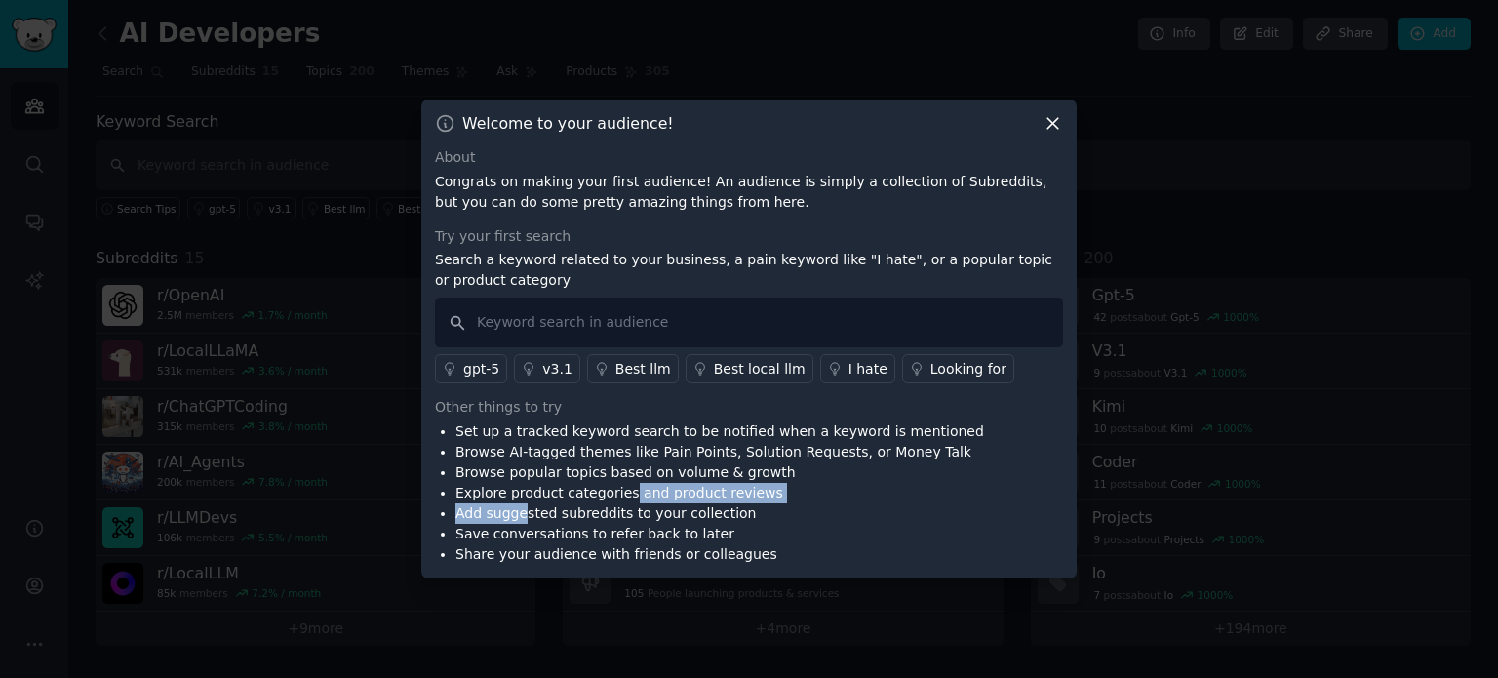
drag, startPoint x: 516, startPoint y: 508, endPoint x: 614, endPoint y: 499, distance: 98.9
click at [614, 499] on ul "Set up a tracked keyword search to be notified when a keyword is mentioned Brow…" at bounding box center [709, 492] width 549 height 143
click at [554, 324] on input "text" at bounding box center [749, 322] width 628 height 50
click at [595, 324] on input "text" at bounding box center [749, 322] width 628 height 50
type input "expensive"
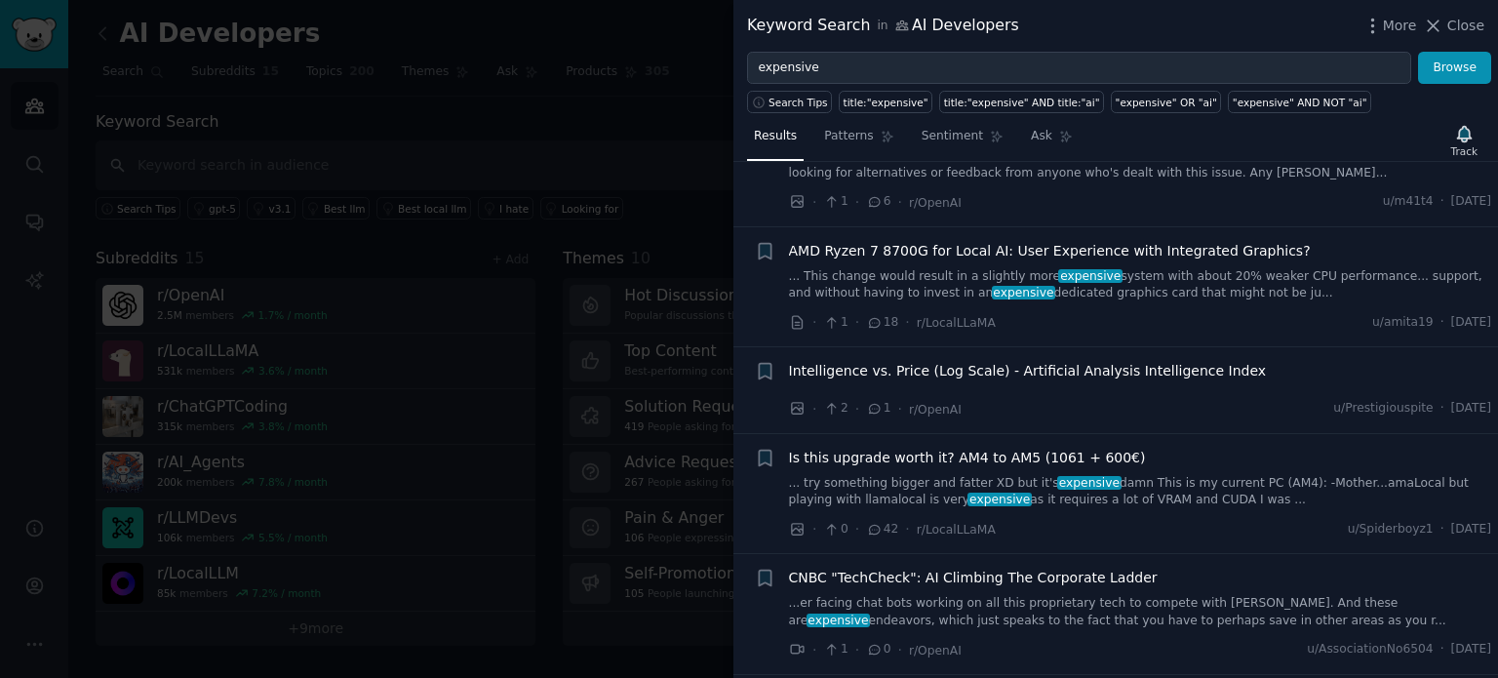
scroll to position [2145, 0]
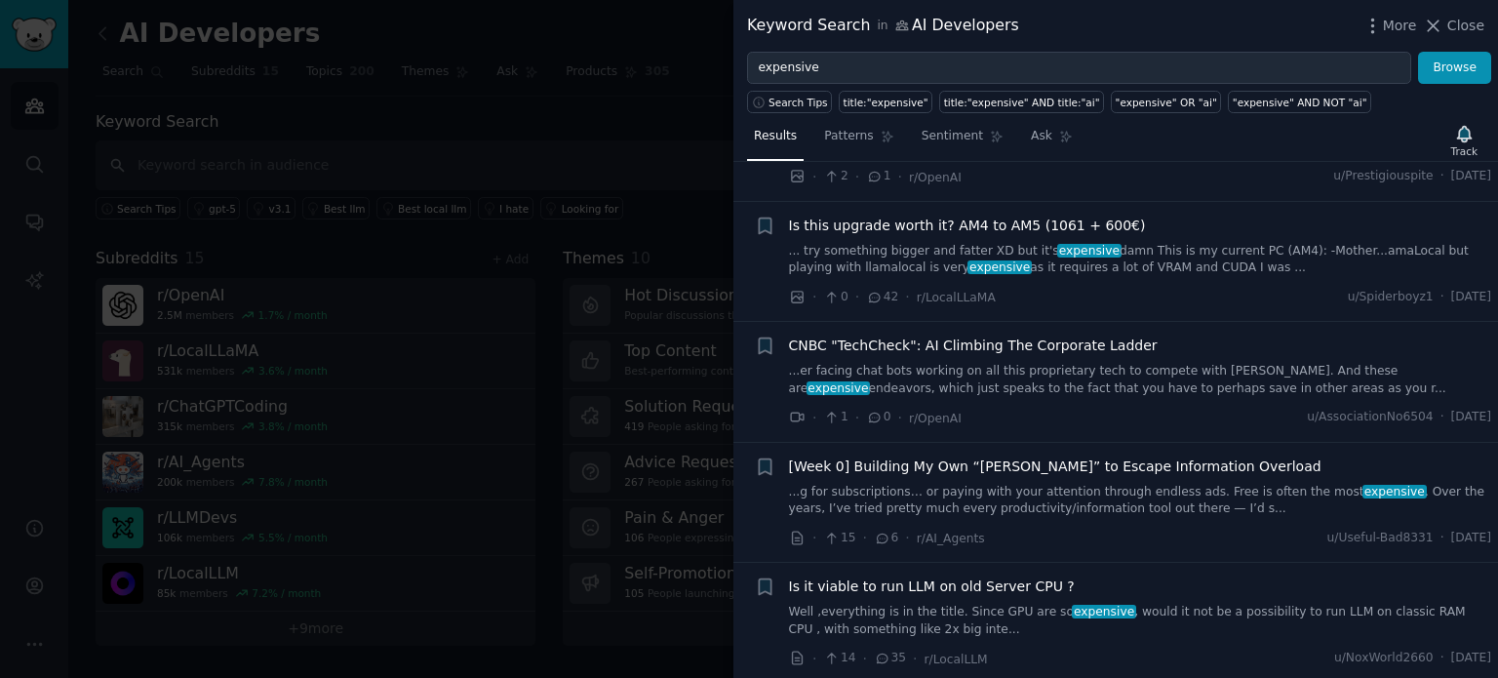
click at [580, 315] on div at bounding box center [749, 339] width 1498 height 678
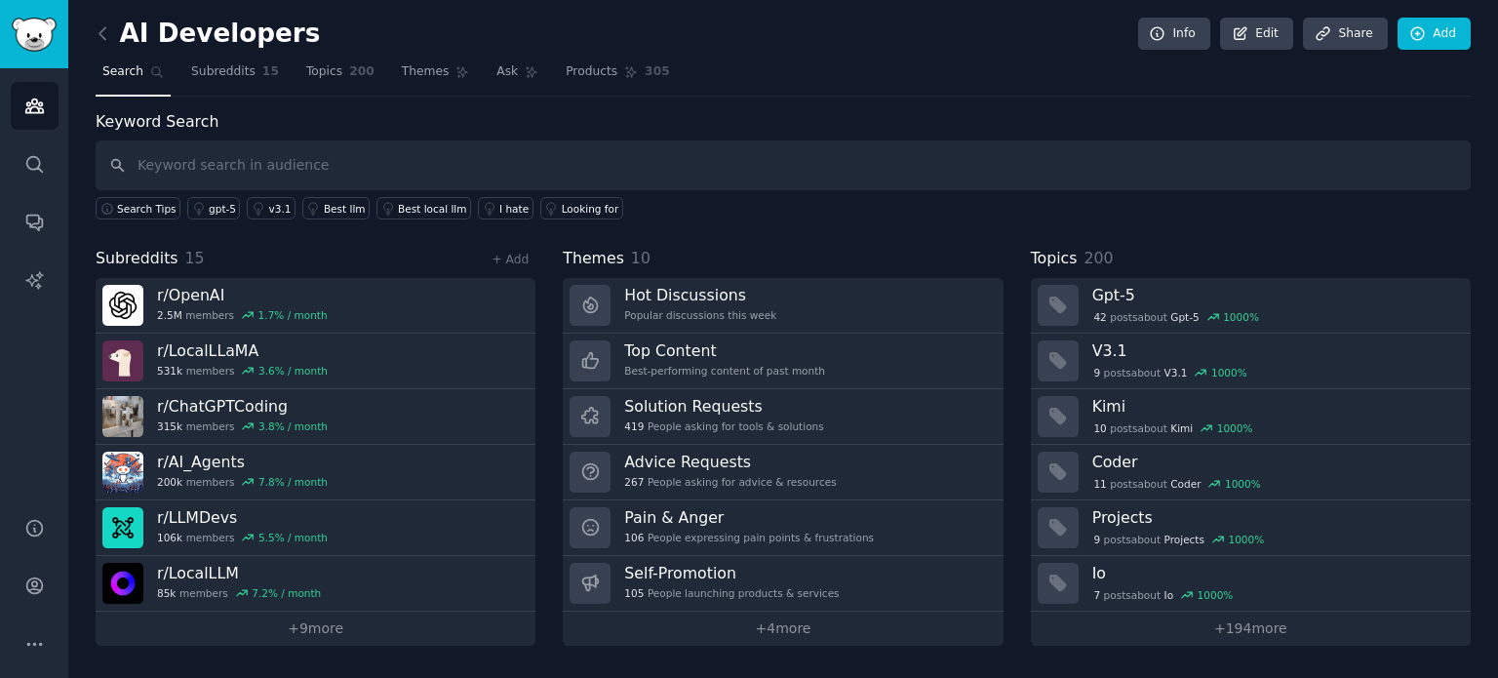
click at [106, 46] on link at bounding box center [108, 34] width 24 height 31
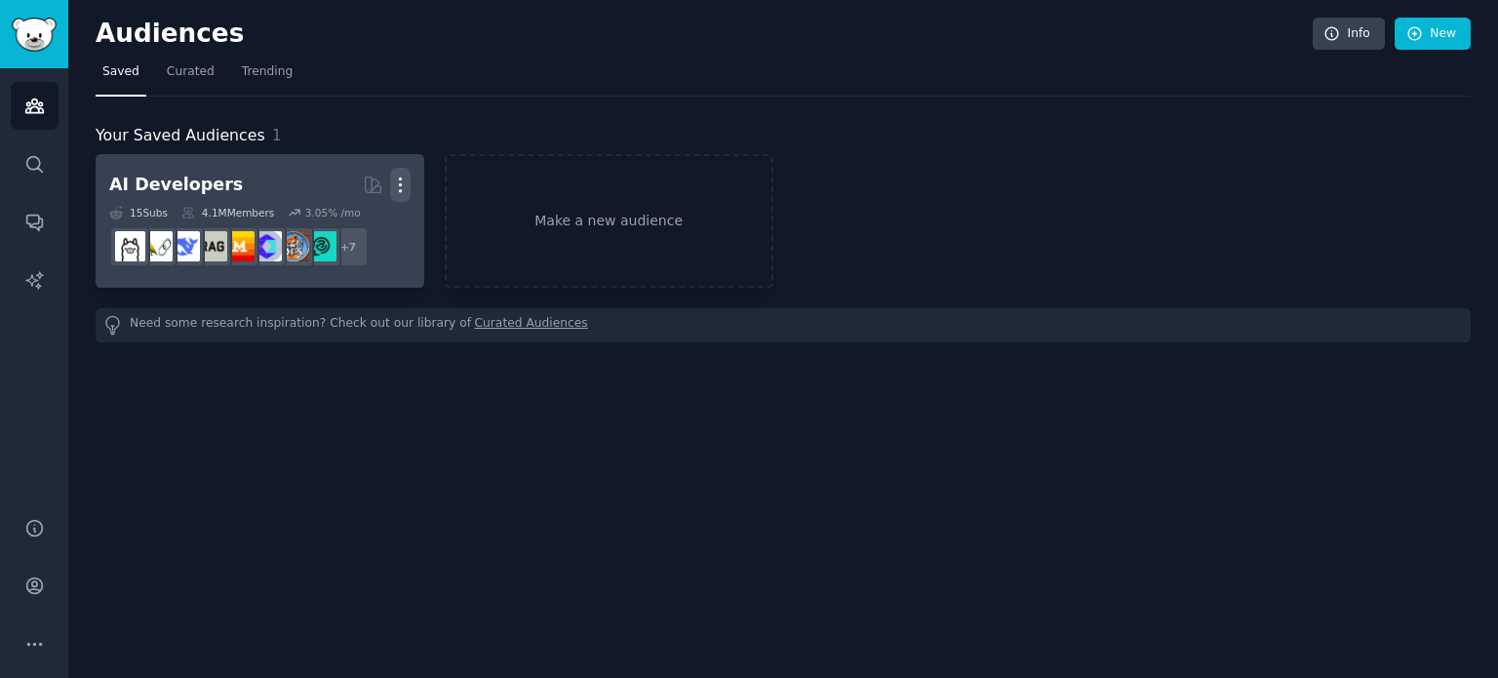
click at [402, 171] on button "More" at bounding box center [400, 185] width 20 height 34
click at [362, 227] on p "Delete" at bounding box center [347, 226] width 45 height 20
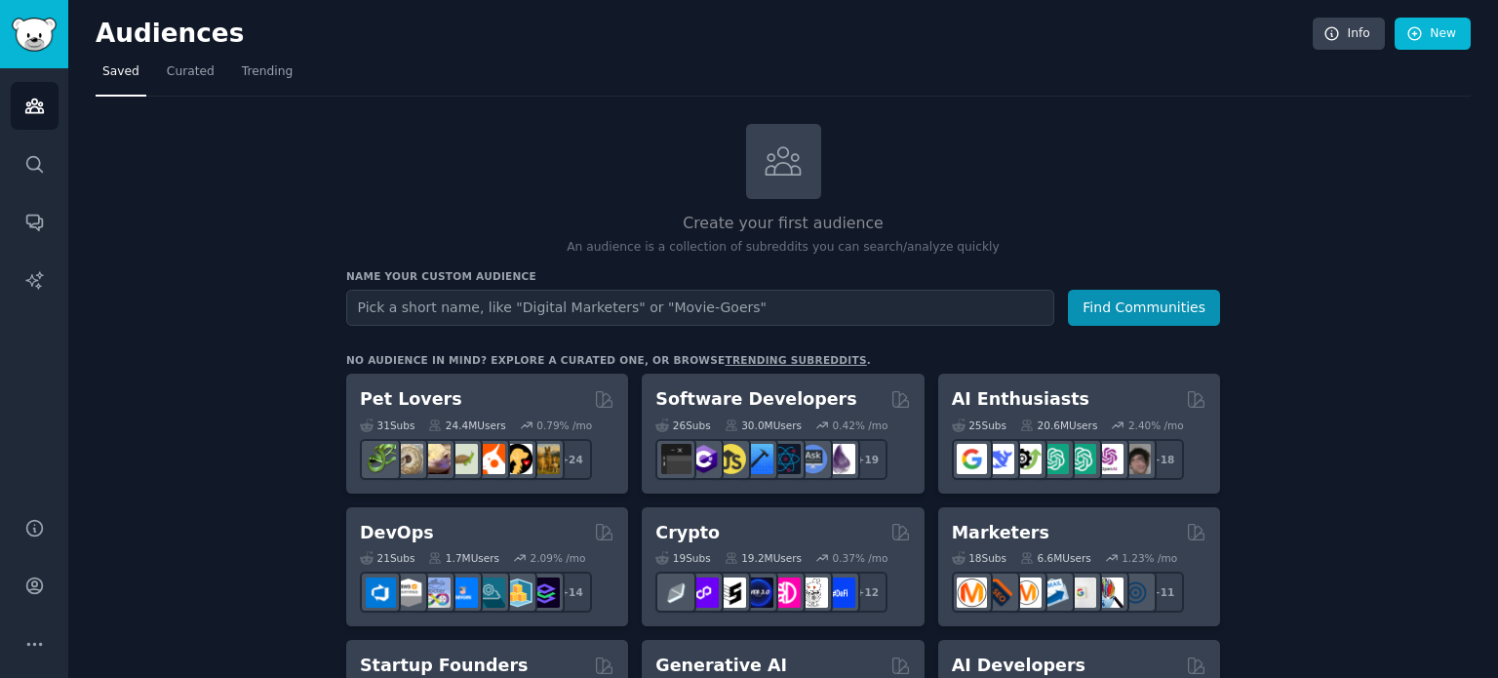
drag, startPoint x: 10, startPoint y: 379, endPoint x: 1, endPoint y: 501, distance: 122.2
click at [0, 501] on nav "AI Reports Audiences Search Conversations AI Reports Help Account More" at bounding box center [34, 339] width 68 height 678
click at [27, 585] on icon "Sidebar" at bounding box center [34, 586] width 16 height 16
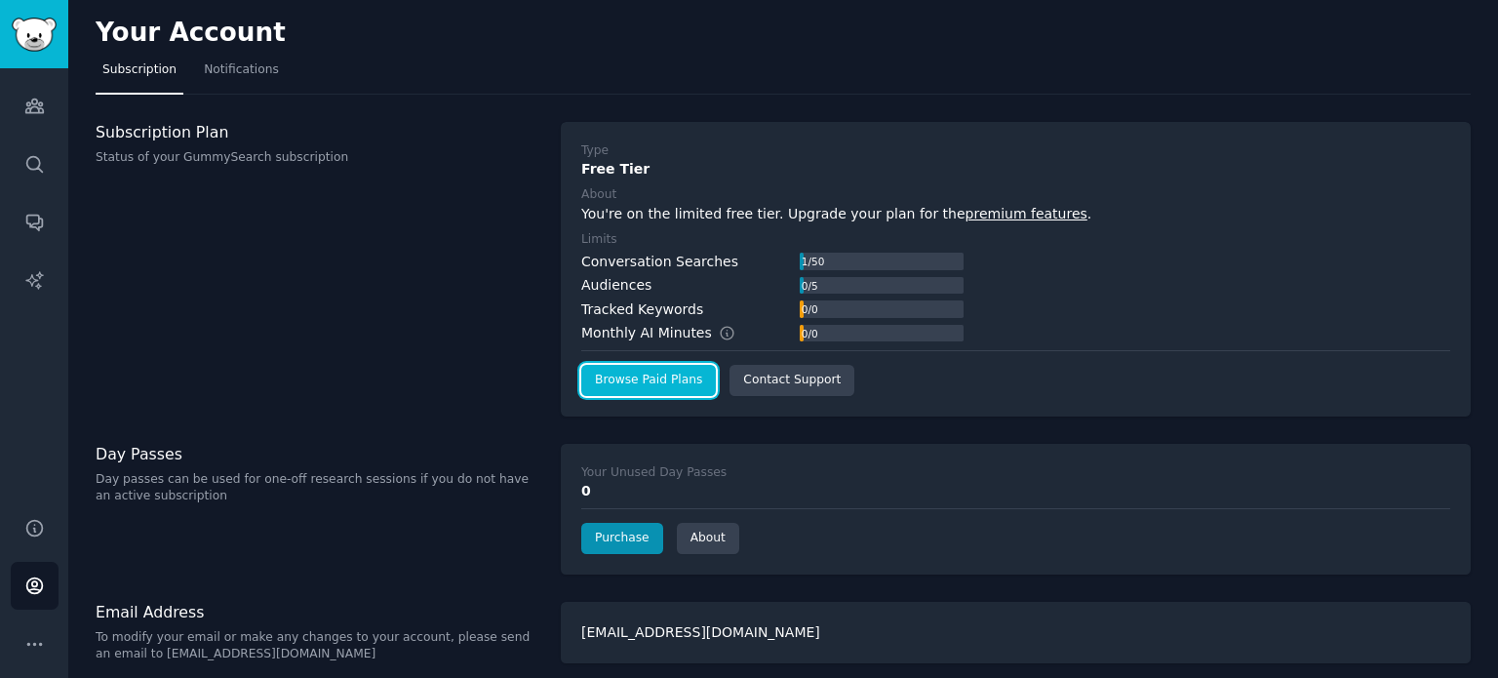
click at [677, 388] on link "Browse Paid Plans" at bounding box center [648, 380] width 135 height 31
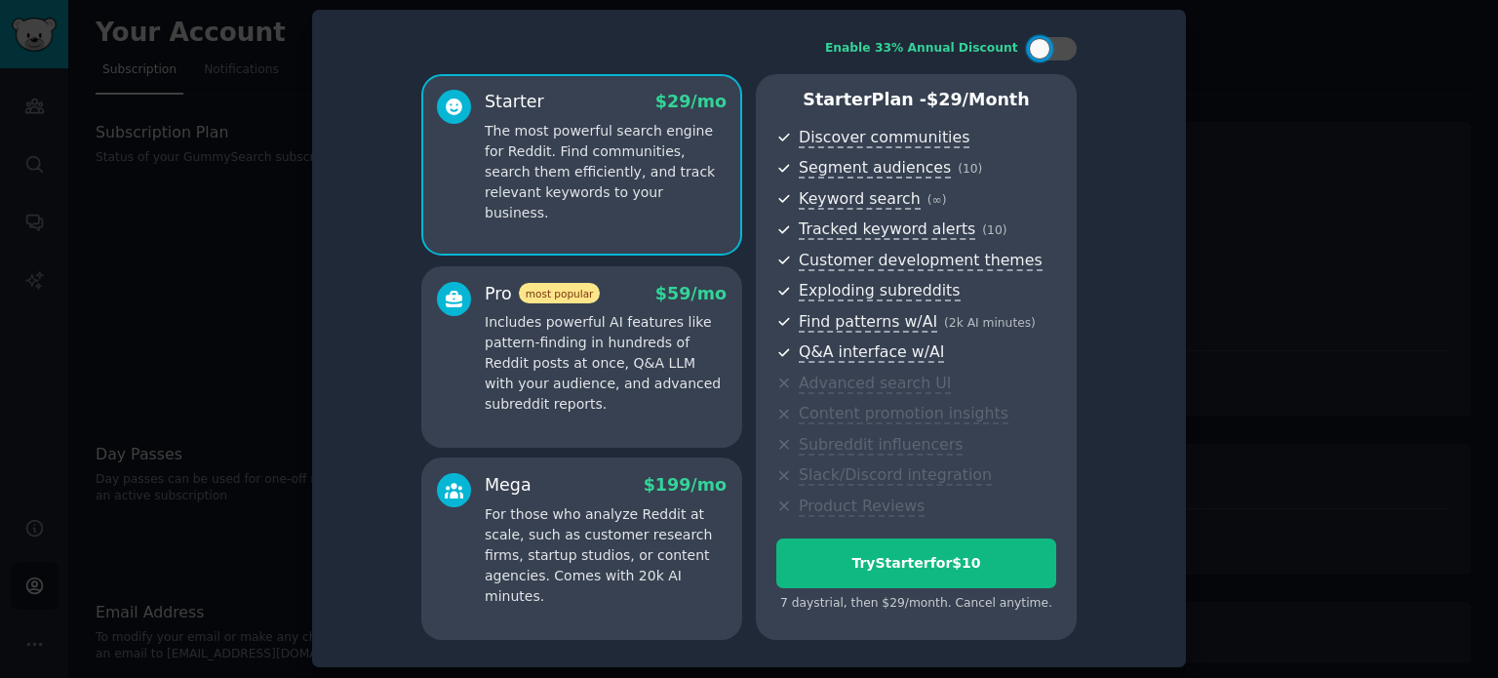
scroll to position [5, 0]
click at [218, 407] on div at bounding box center [749, 339] width 1498 height 678
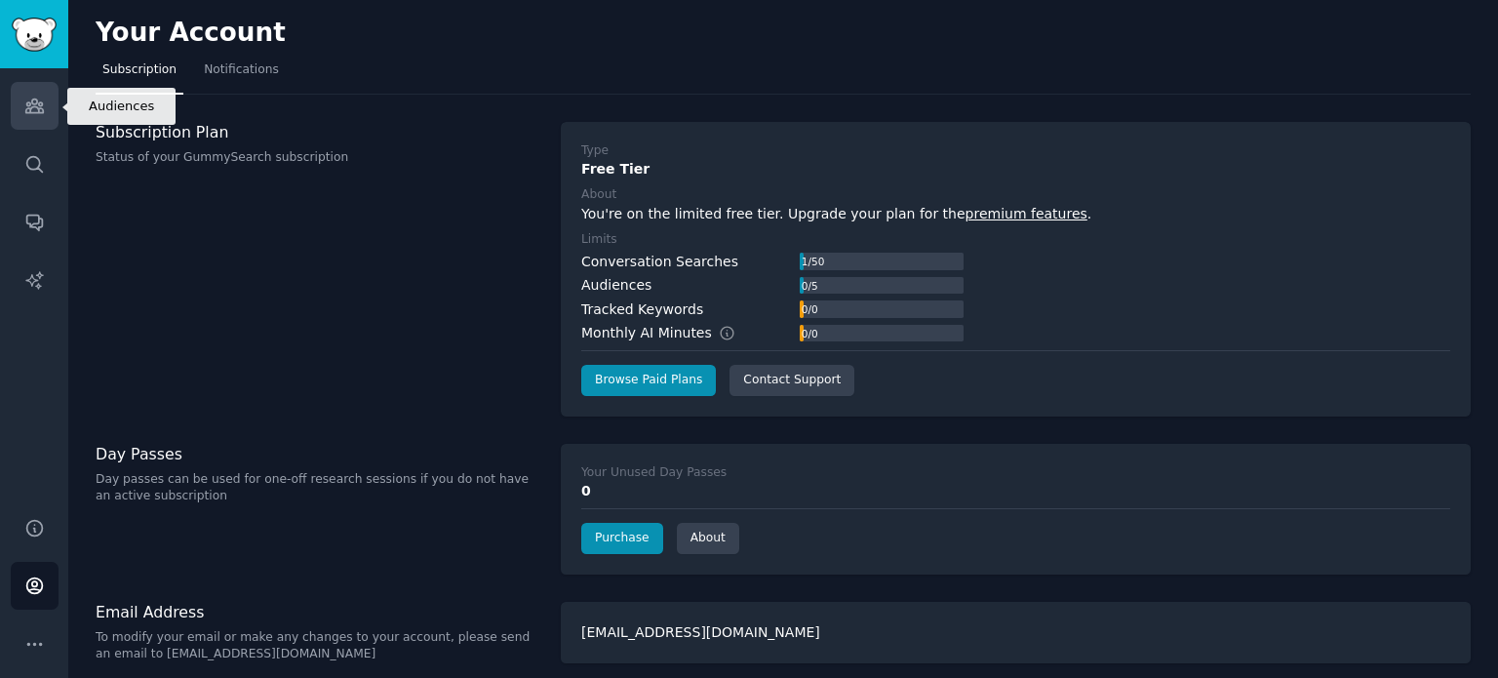
click at [43, 105] on link "Audiences" at bounding box center [35, 106] width 48 height 48
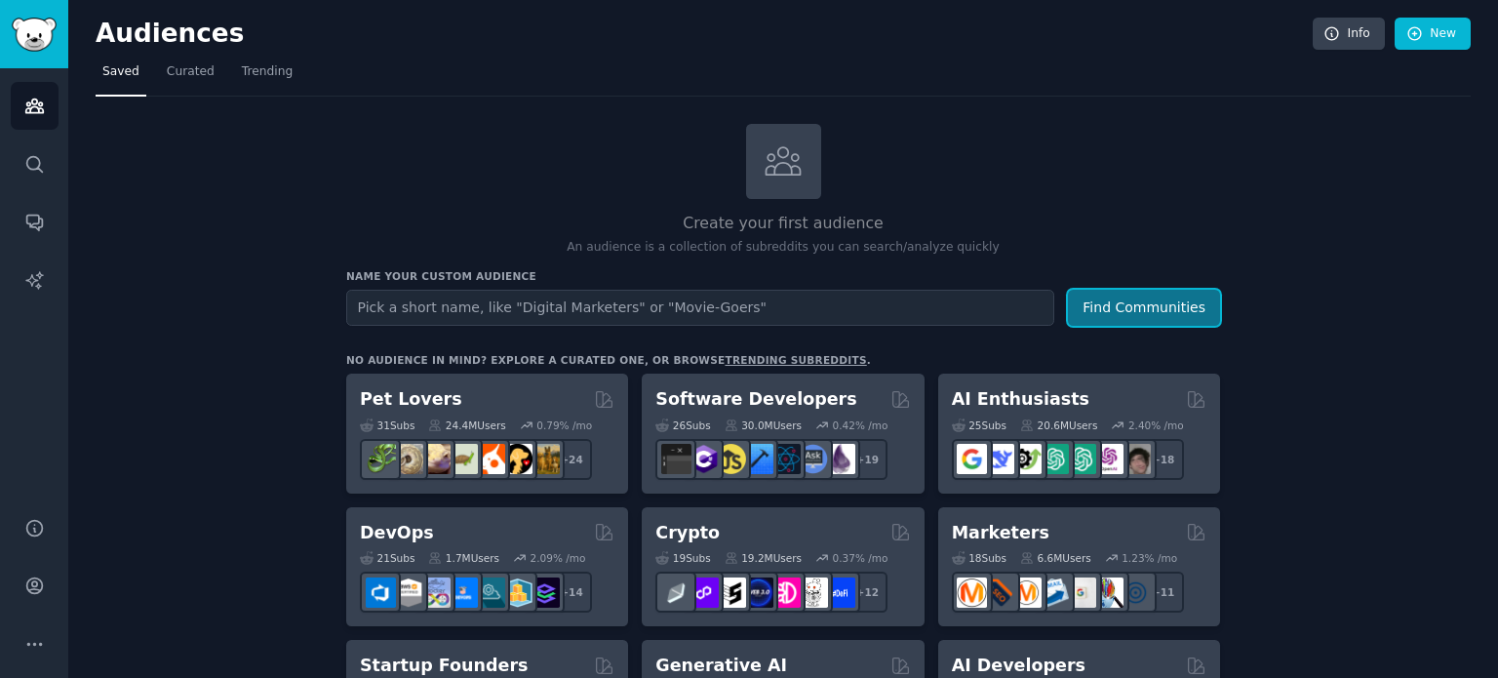
click at [1147, 291] on button "Find Communities" at bounding box center [1144, 308] width 152 height 36
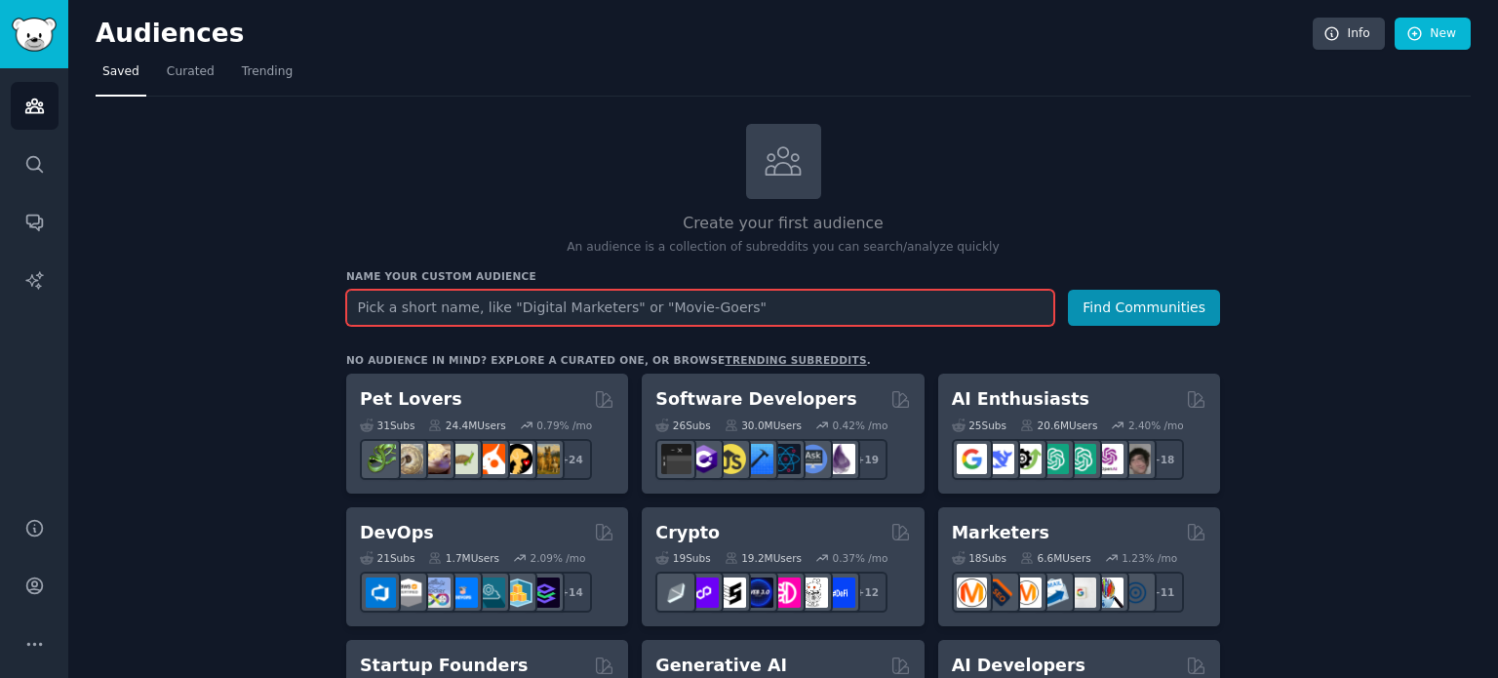
click at [429, 298] on input "text" at bounding box center [700, 308] width 708 height 36
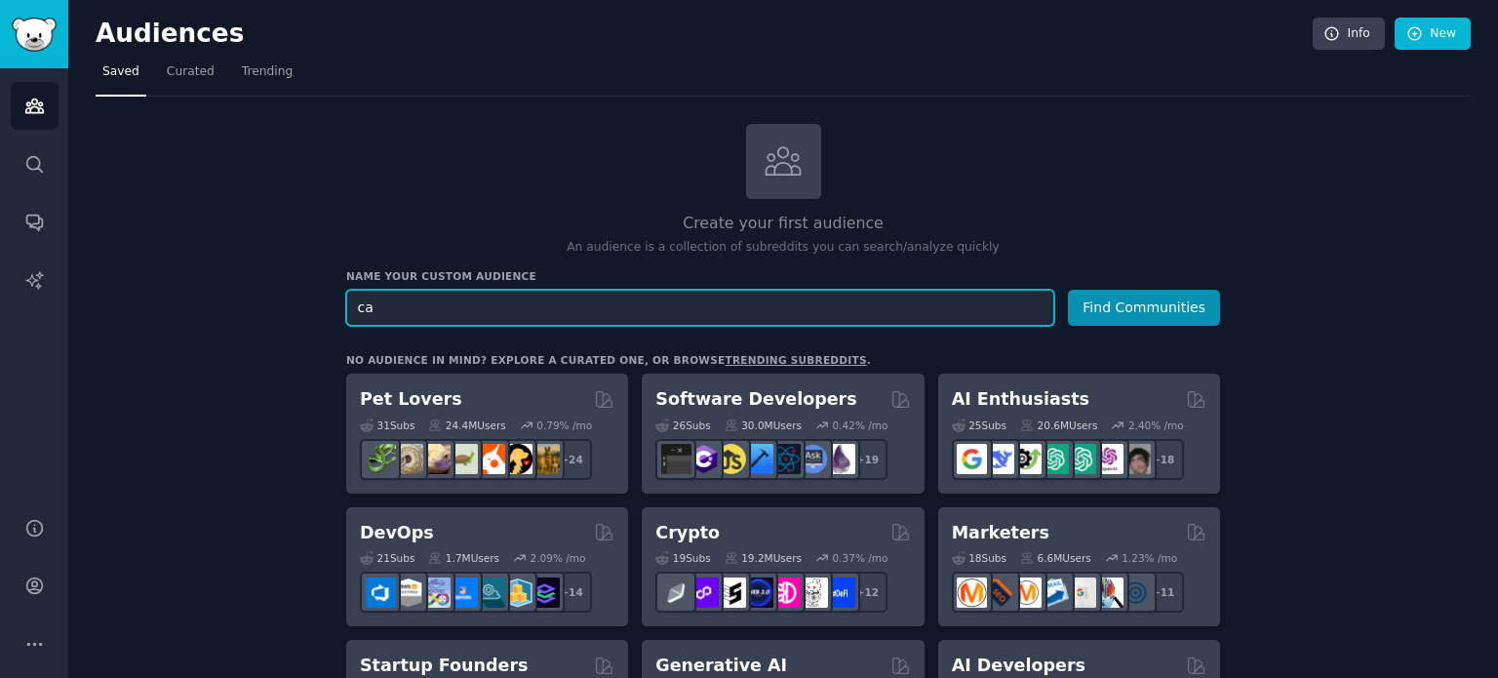
type input "c"
click at [1068, 290] on button "Find Communities" at bounding box center [1144, 308] width 152 height 36
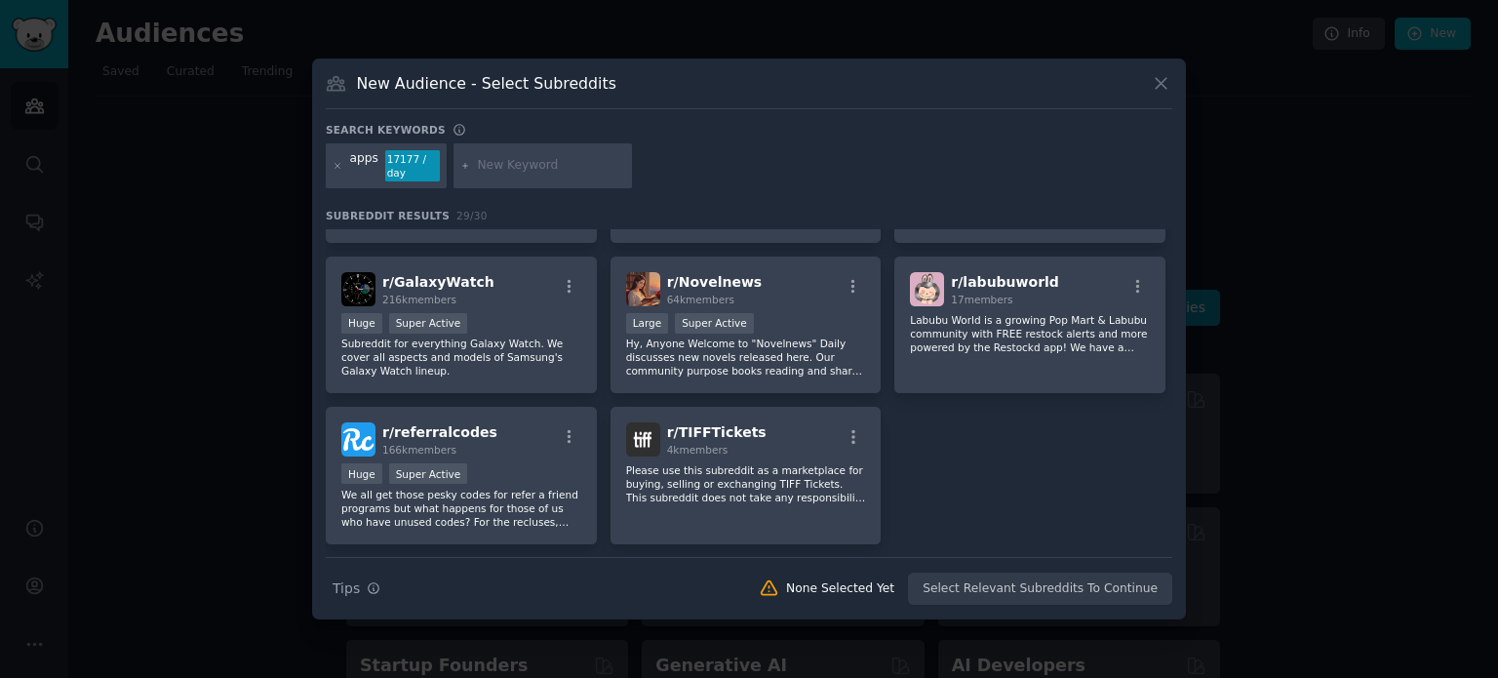
scroll to position [1212, 0]
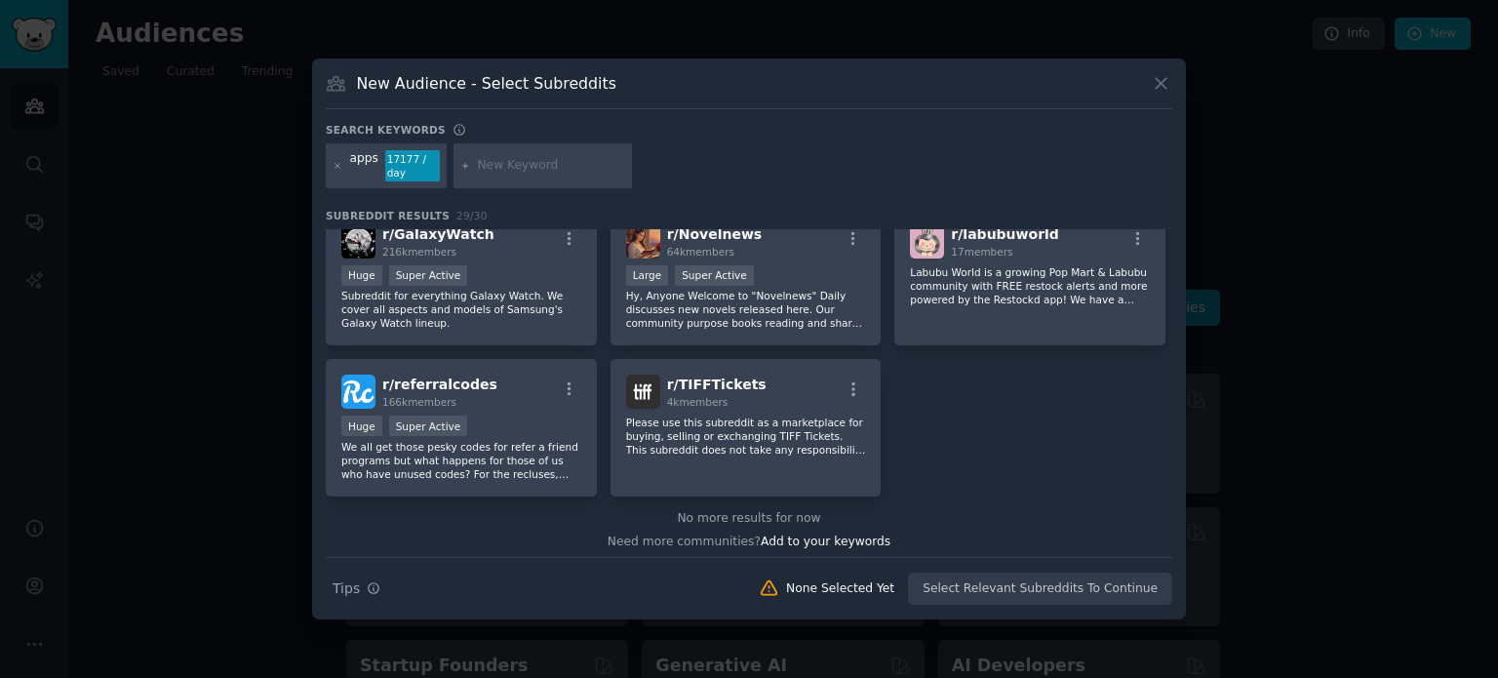
click at [164, 421] on div at bounding box center [749, 339] width 1498 height 678
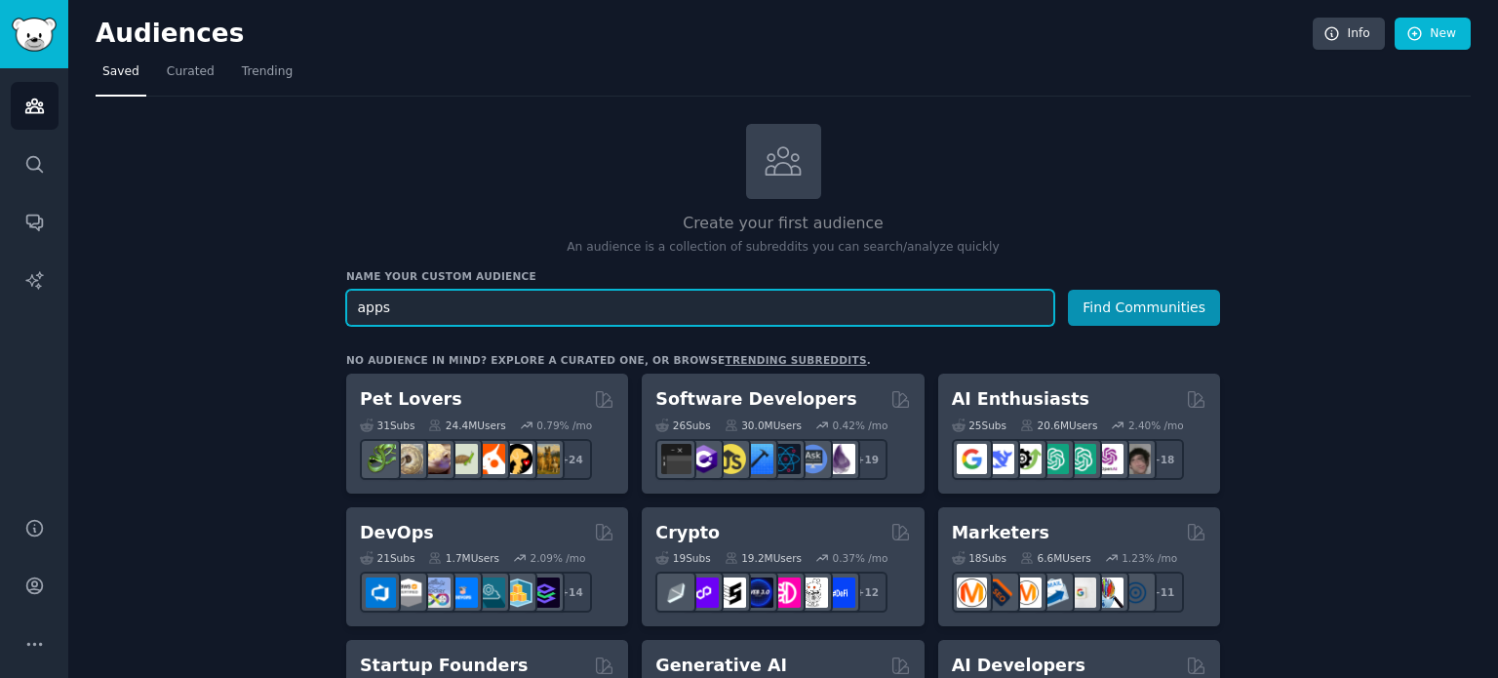
drag, startPoint x: 449, startPoint y: 299, endPoint x: 202, endPoint y: 251, distance: 251.5
type input "dropbox"
click at [1068, 290] on button "Find Communities" at bounding box center [1144, 308] width 152 height 36
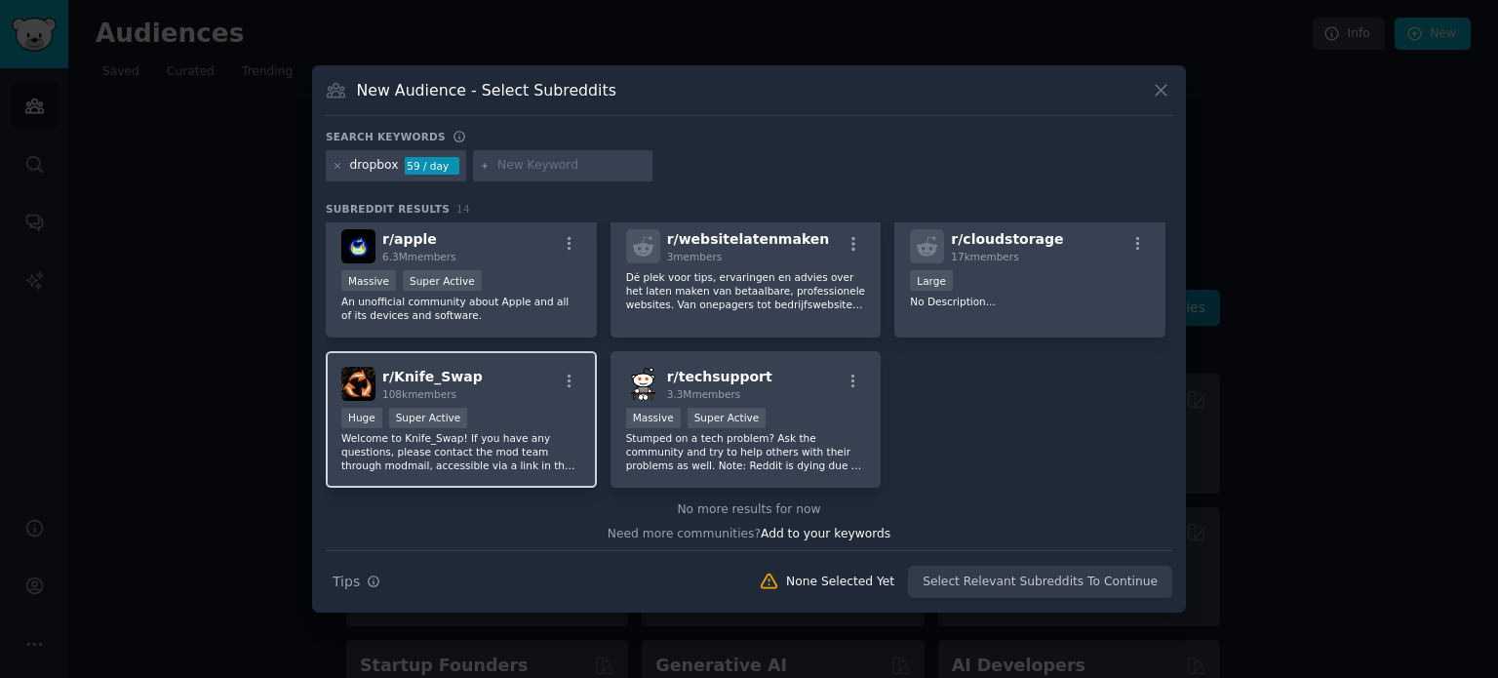
scroll to position [449, 0]
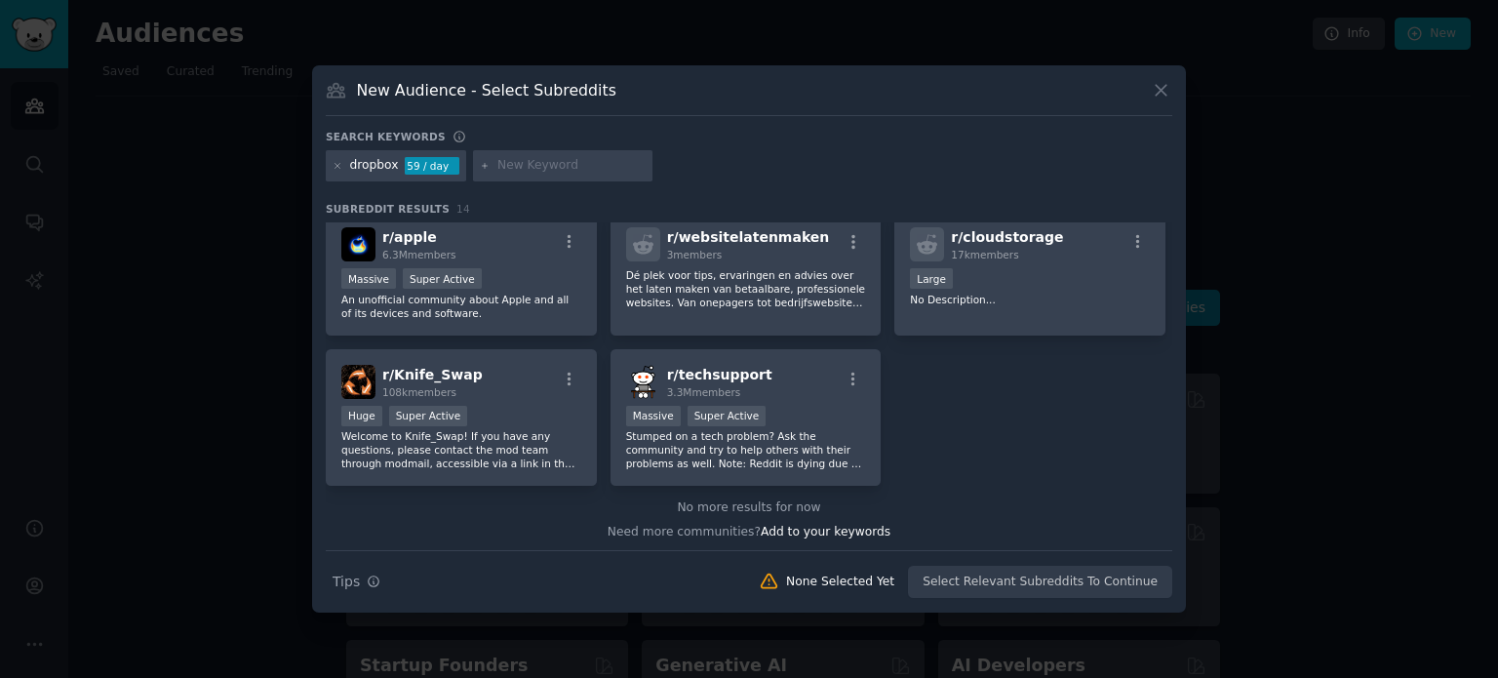
click at [222, 373] on div at bounding box center [749, 339] width 1498 height 678
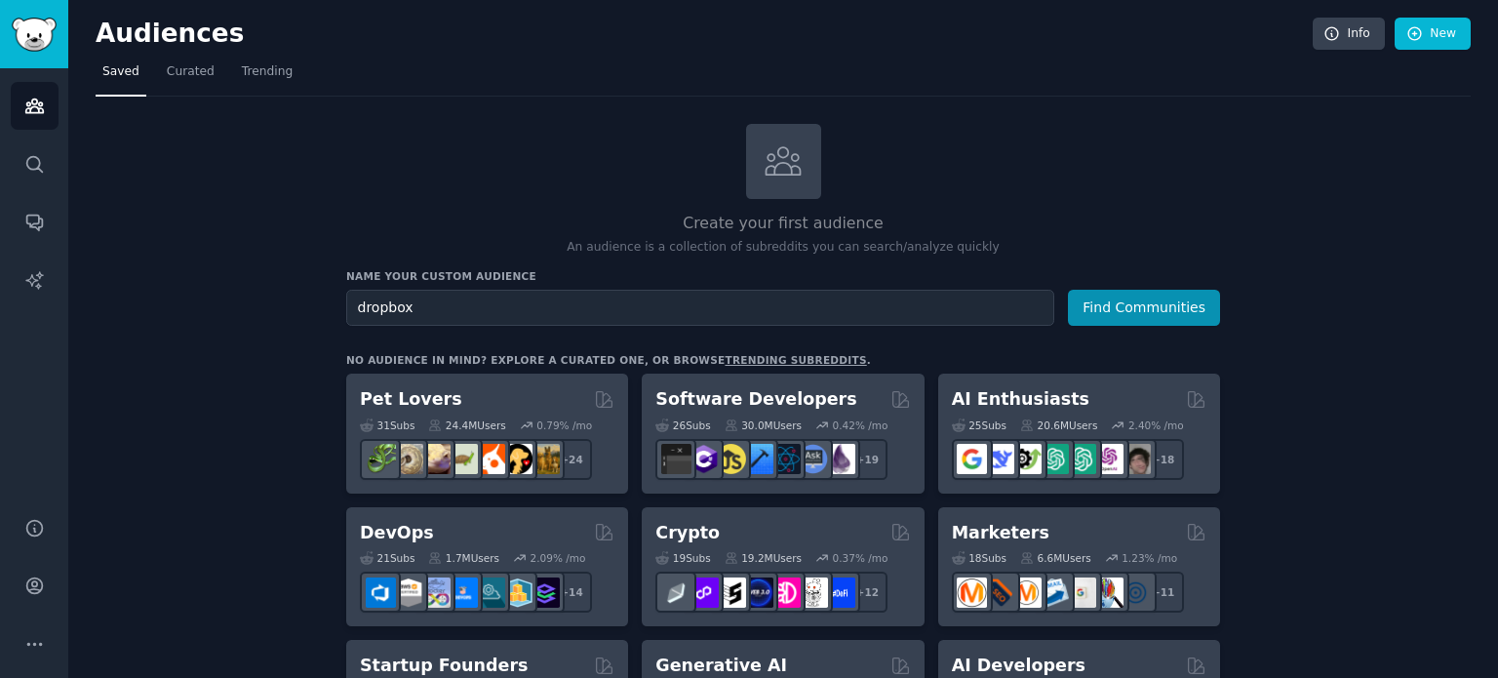
click at [170, 50] on div "Audiences Info New" at bounding box center [783, 38] width 1375 height 40
click at [195, 77] on span "Curated" at bounding box center [191, 72] width 48 height 18
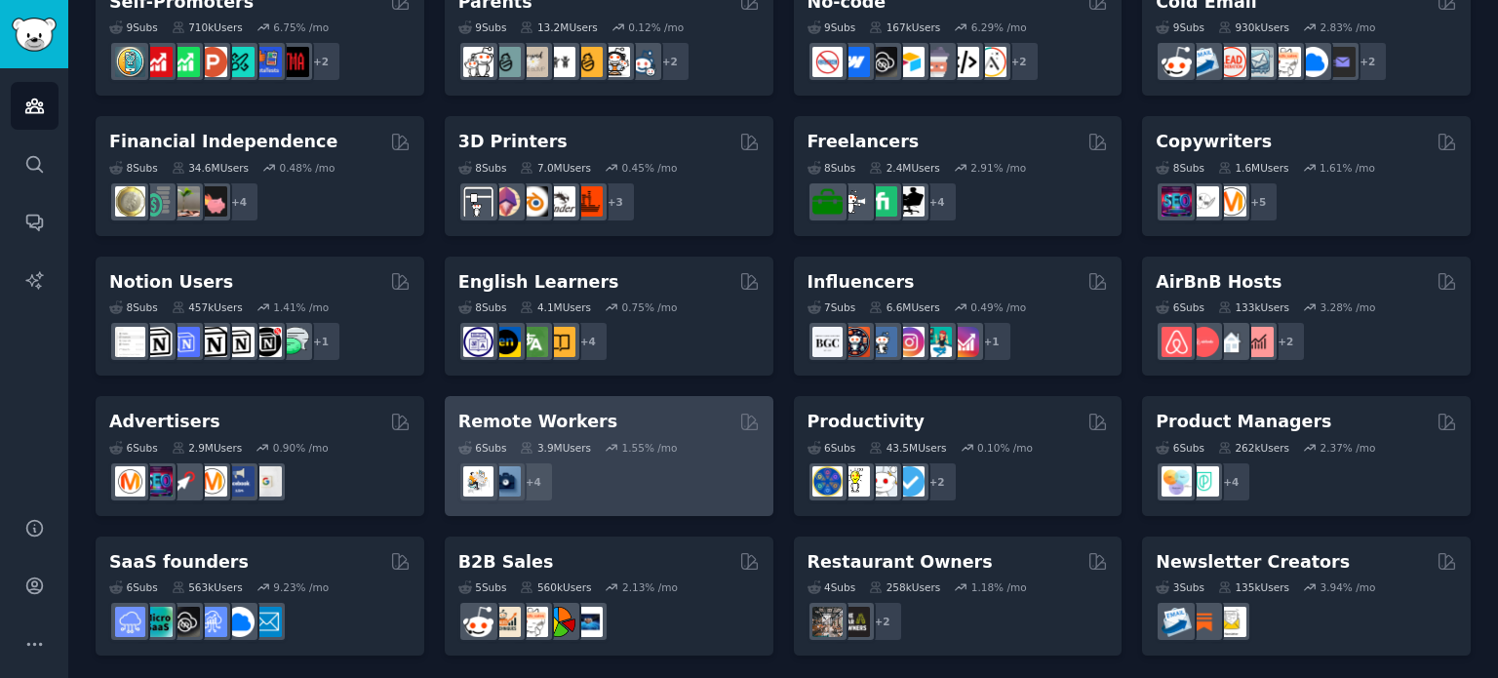
scroll to position [882, 0]
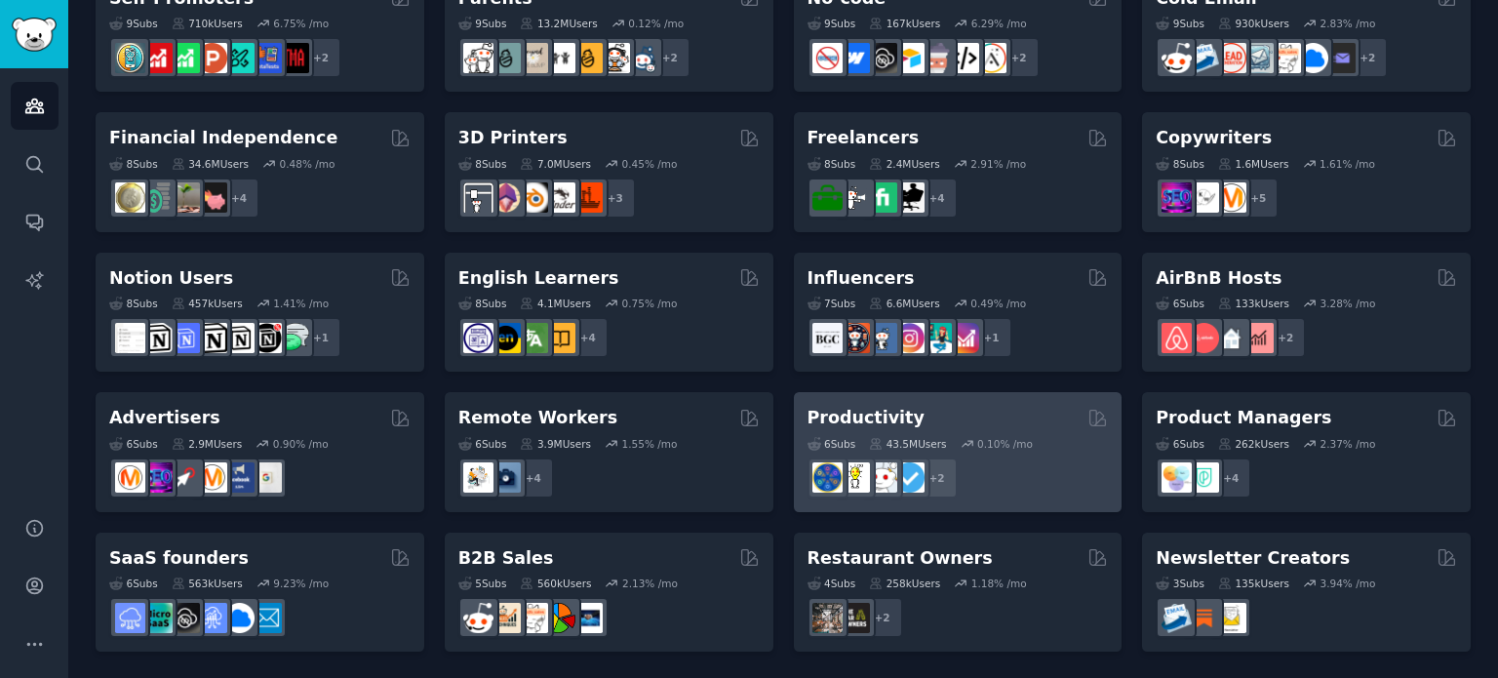
click at [942, 404] on div "Productivity 6 Sub s 43.5M Users 0.10 % /mo r/productivity + 2" at bounding box center [958, 452] width 329 height 120
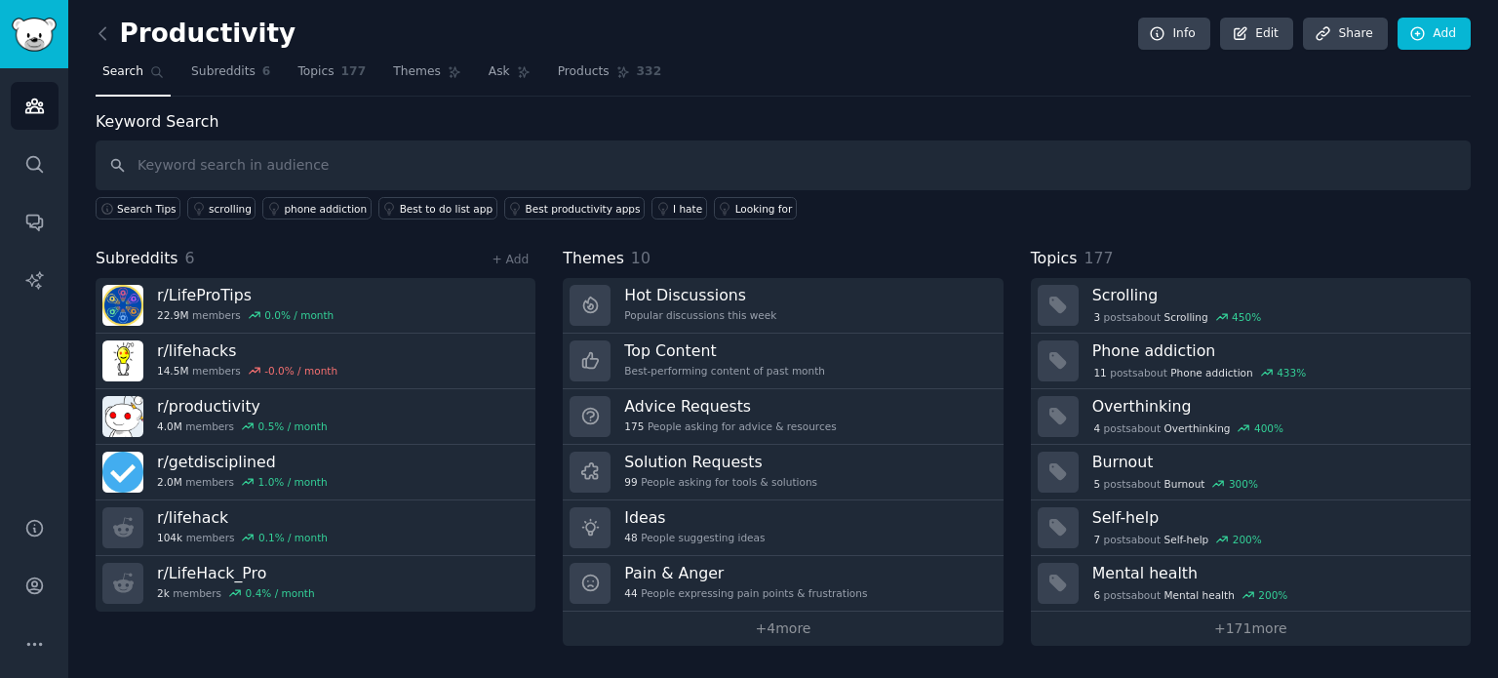
click at [295, 158] on input "text" at bounding box center [783, 165] width 1375 height 50
type input "expensive"
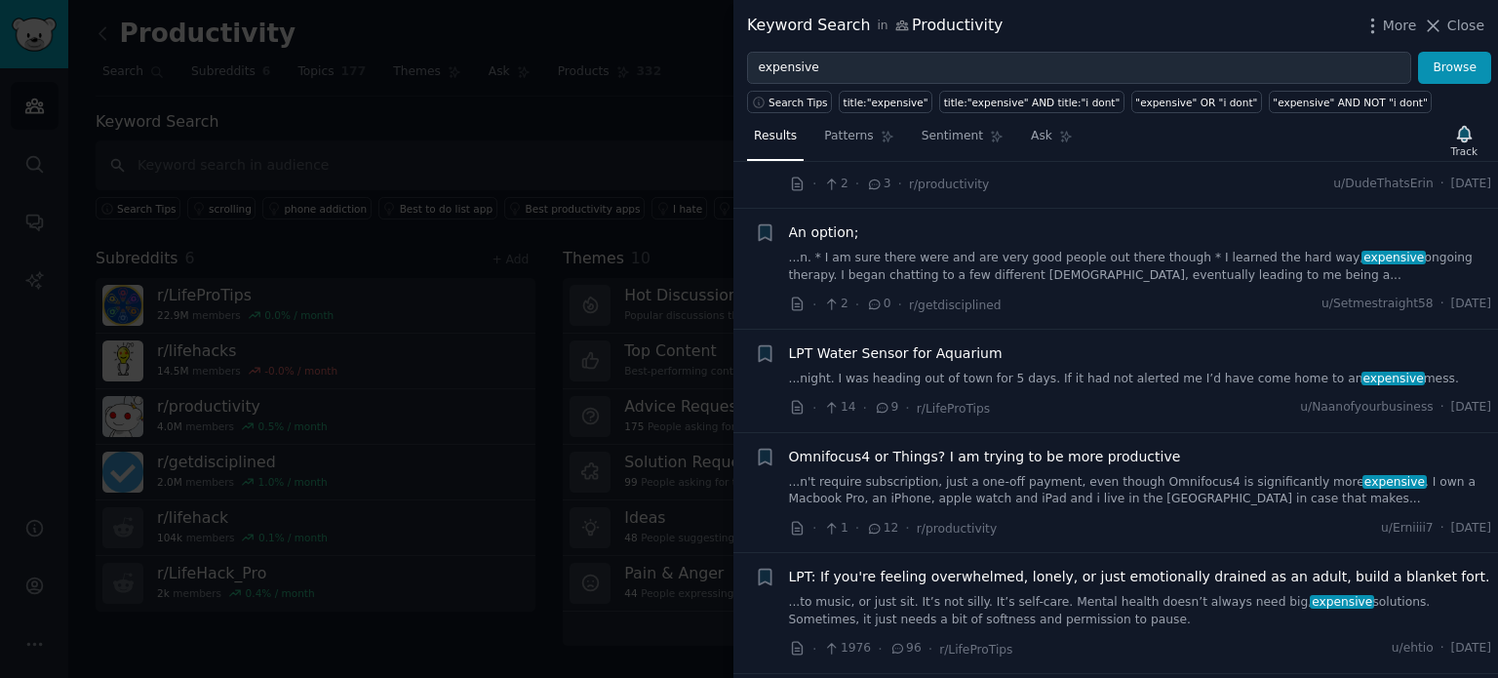
scroll to position [11629, 0]
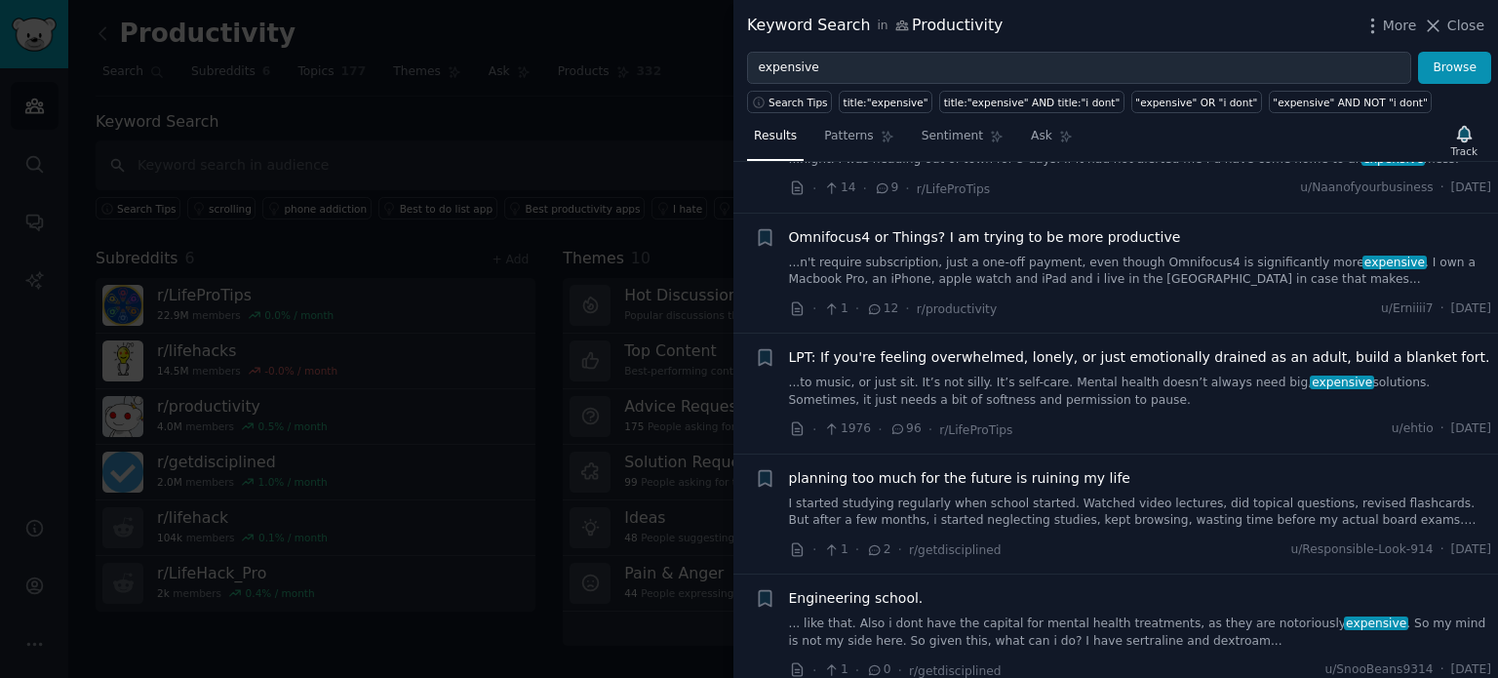
click at [506, 266] on div at bounding box center [749, 339] width 1498 height 678
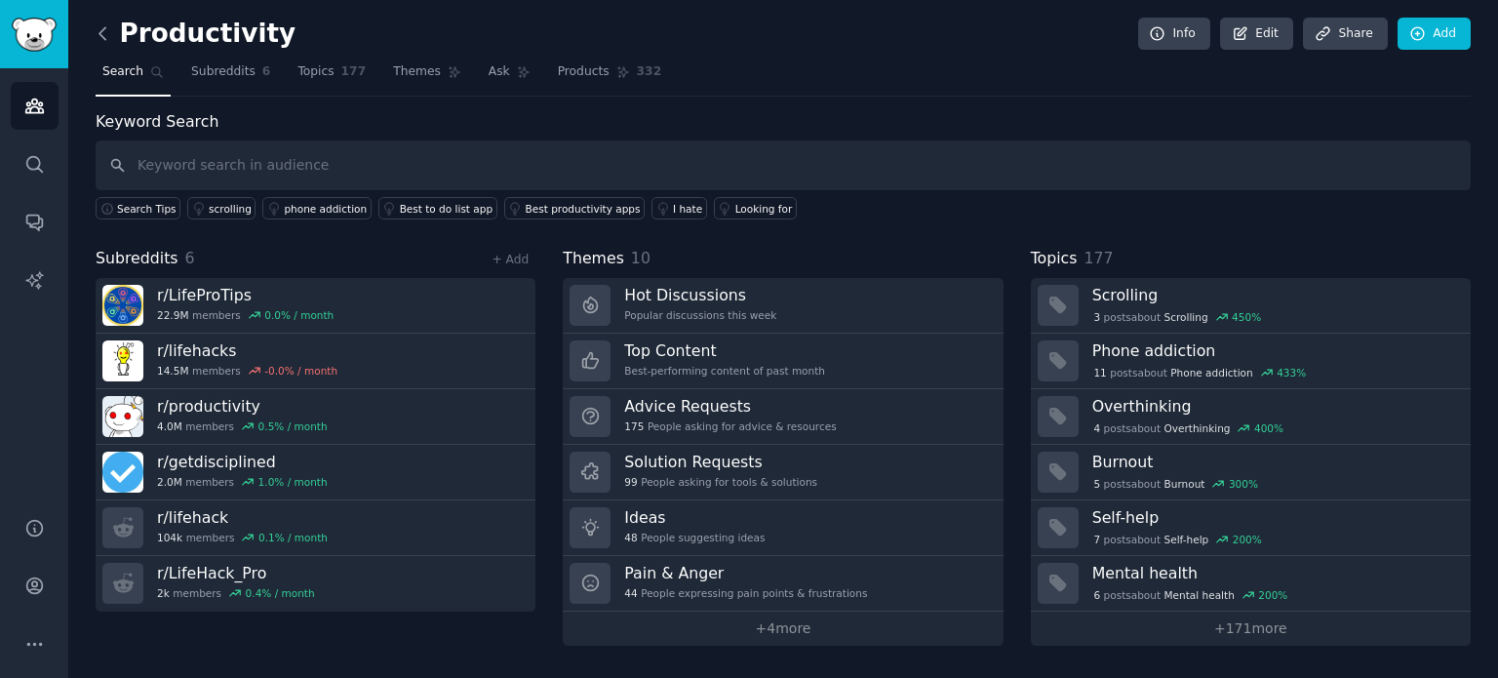
click at [102, 35] on icon at bounding box center [103, 33] width 20 height 20
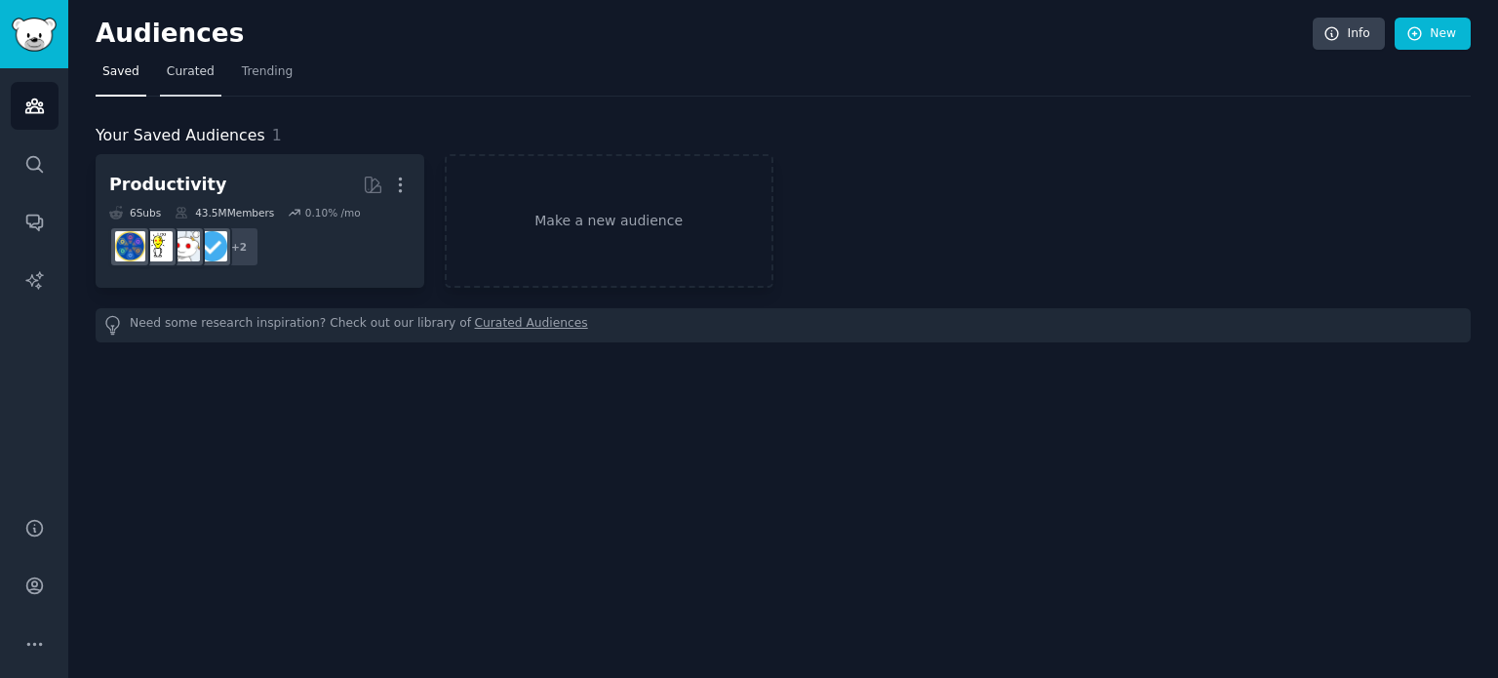
click at [177, 57] on link "Curated" at bounding box center [190, 77] width 61 height 40
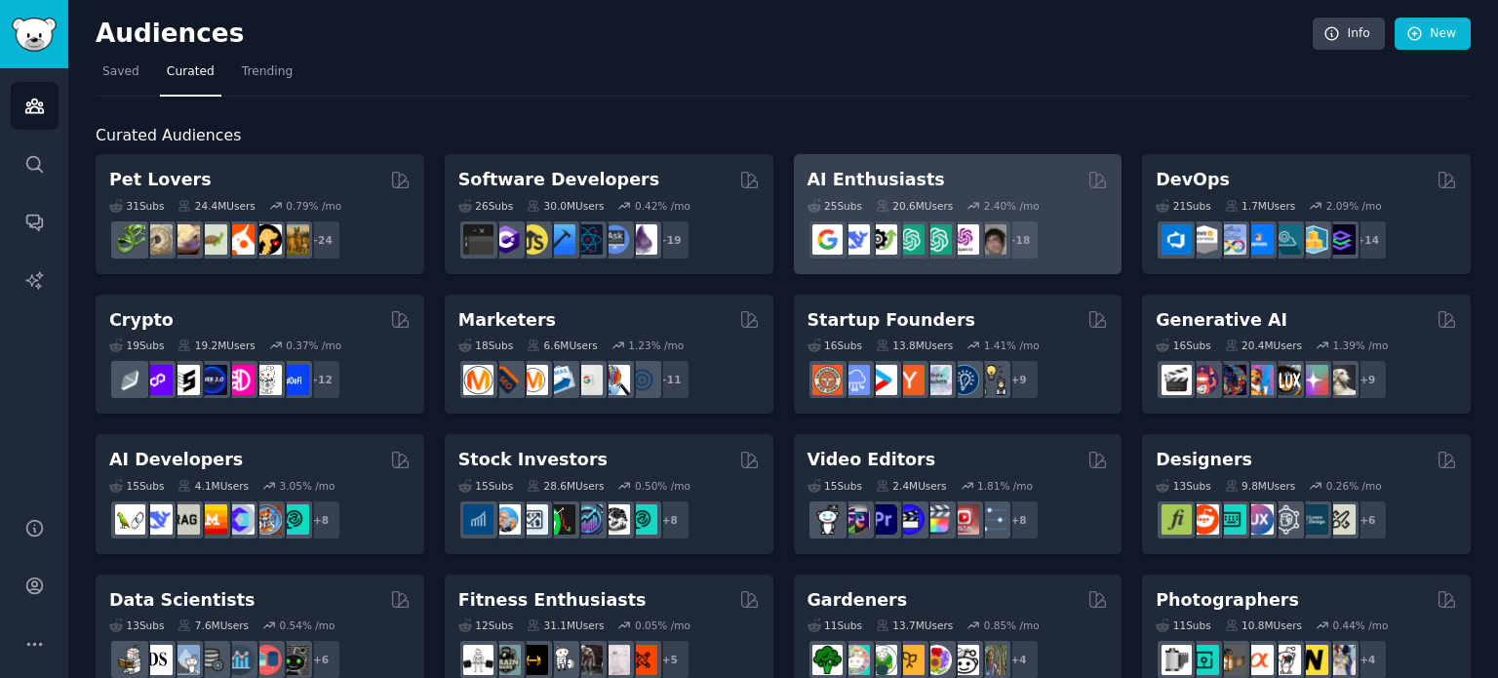
click at [977, 165] on div "AI Enthusiasts 25 Sub s 20.6M Users 2.40 % /mo r/chatgpt_prompts_ + 18" at bounding box center [958, 214] width 329 height 120
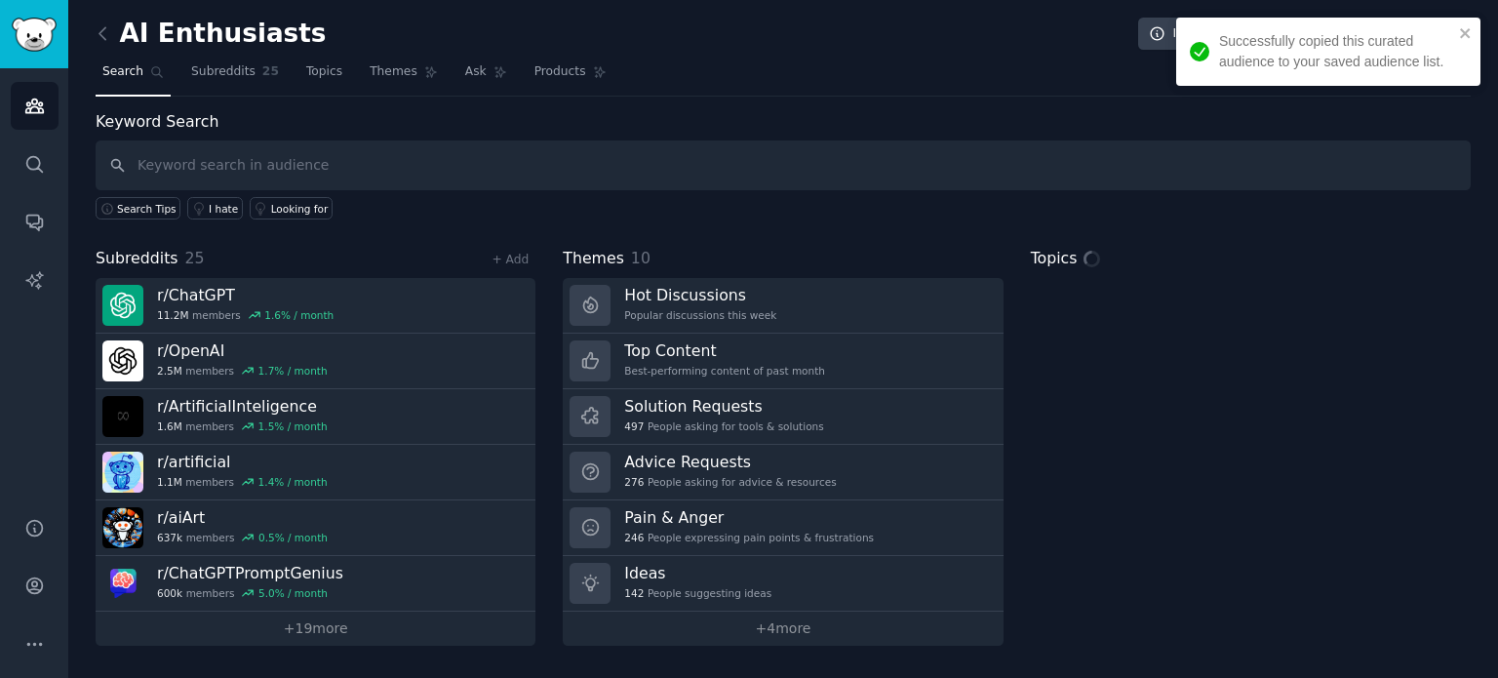
click at [484, 162] on input "text" at bounding box center [783, 165] width 1375 height 50
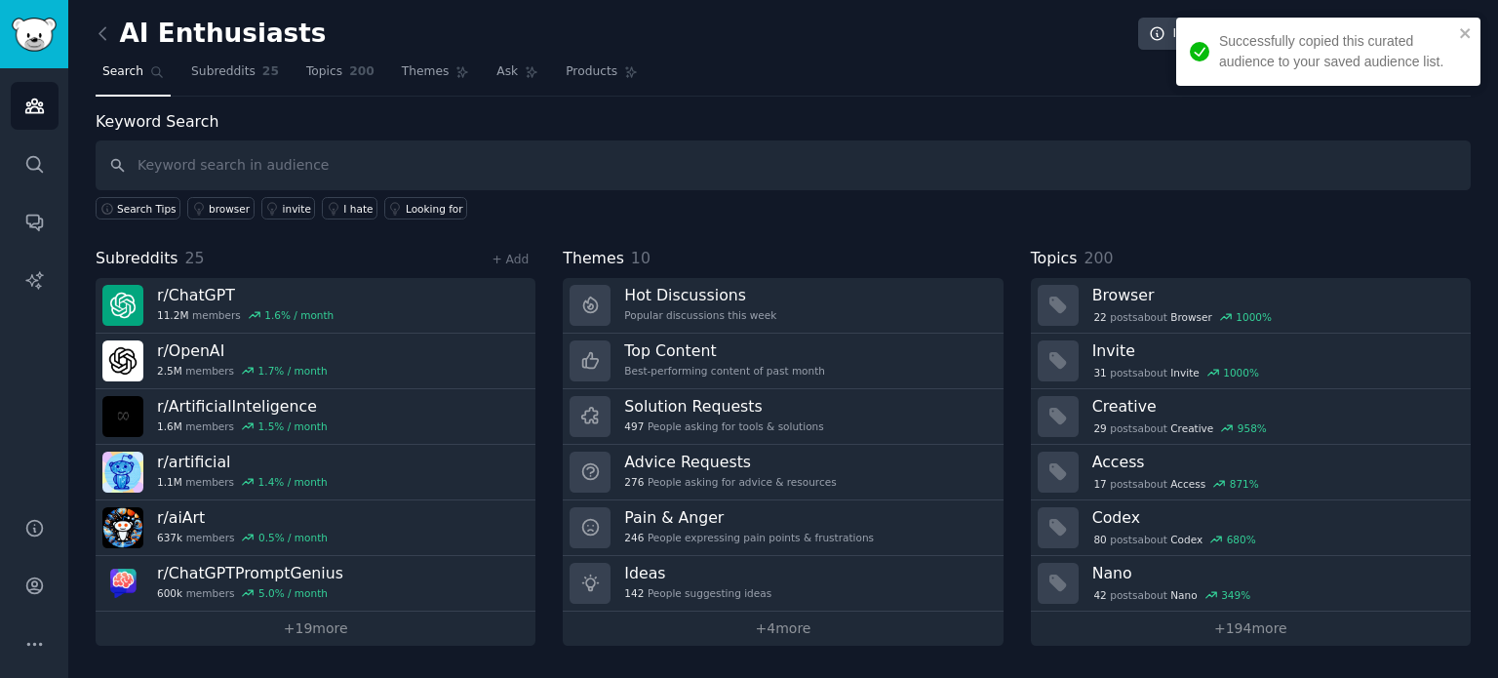
type input "s"
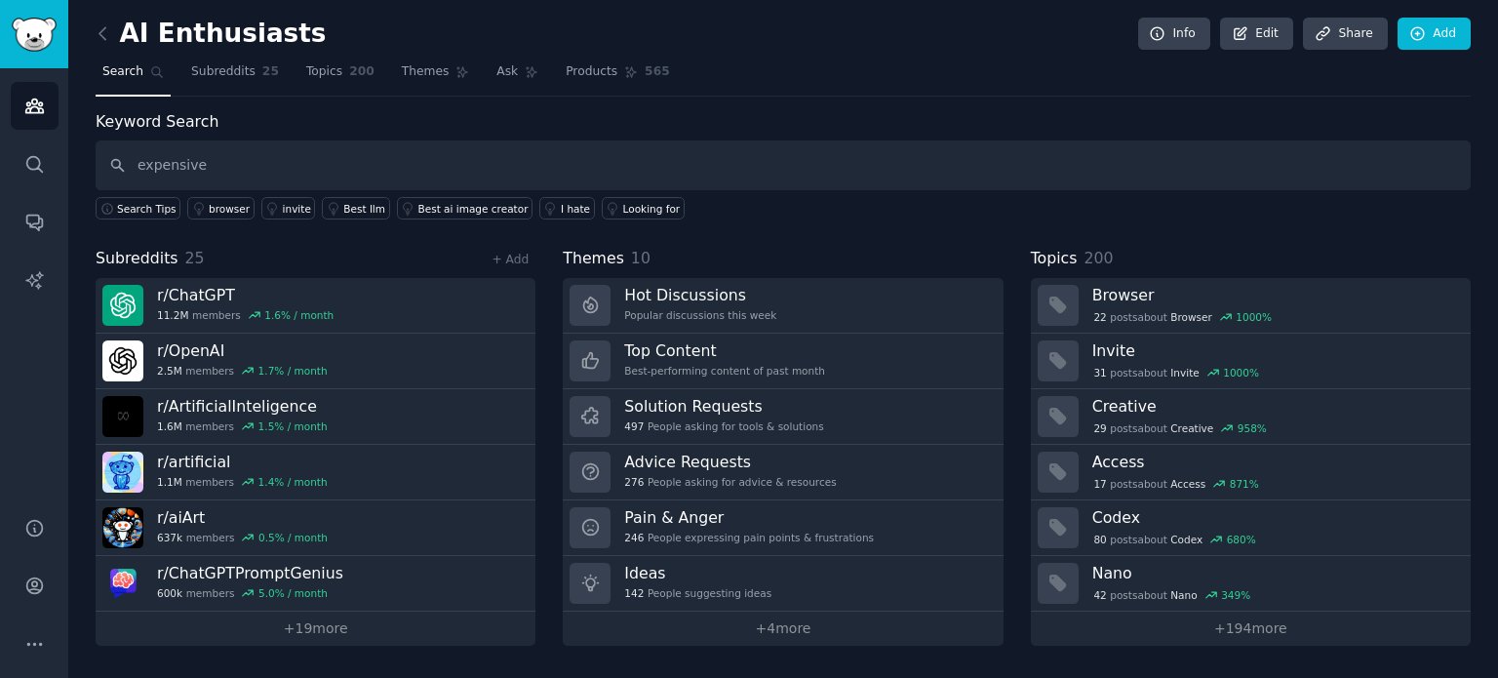
type input "expensive"
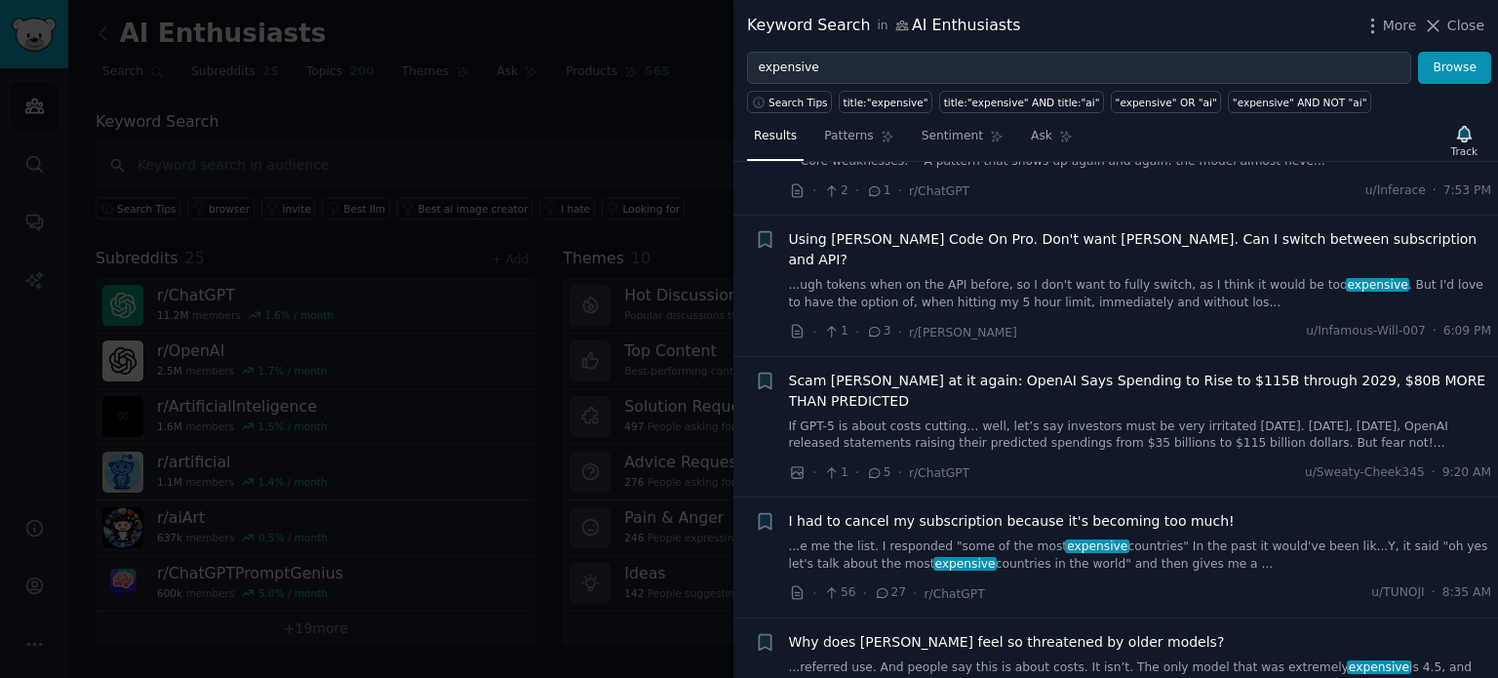
scroll to position [195, 0]
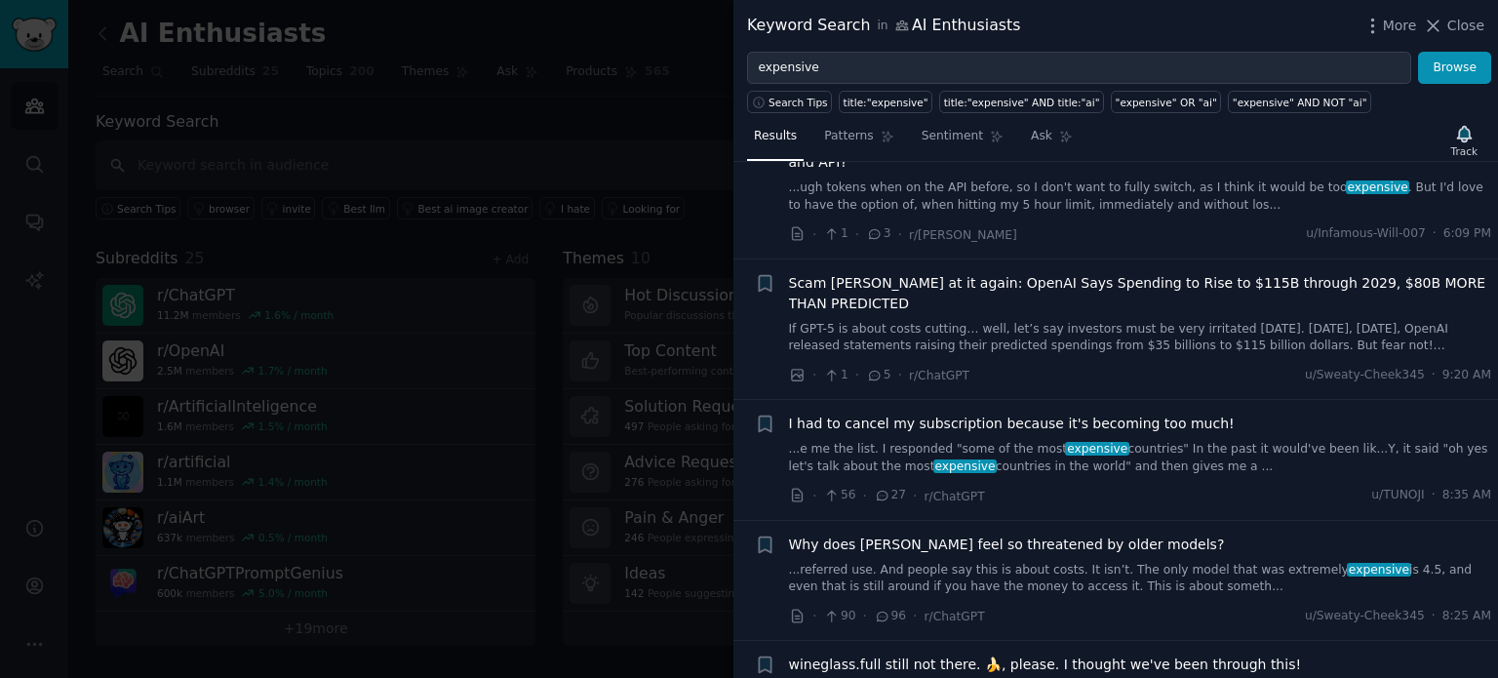
drag, startPoint x: 993, startPoint y: 406, endPoint x: 982, endPoint y: 416, distance: 15.2
click at [982, 441] on link "...e me the list. I responded "some of the most expensive countries" In the pas…" at bounding box center [1140, 458] width 703 height 34
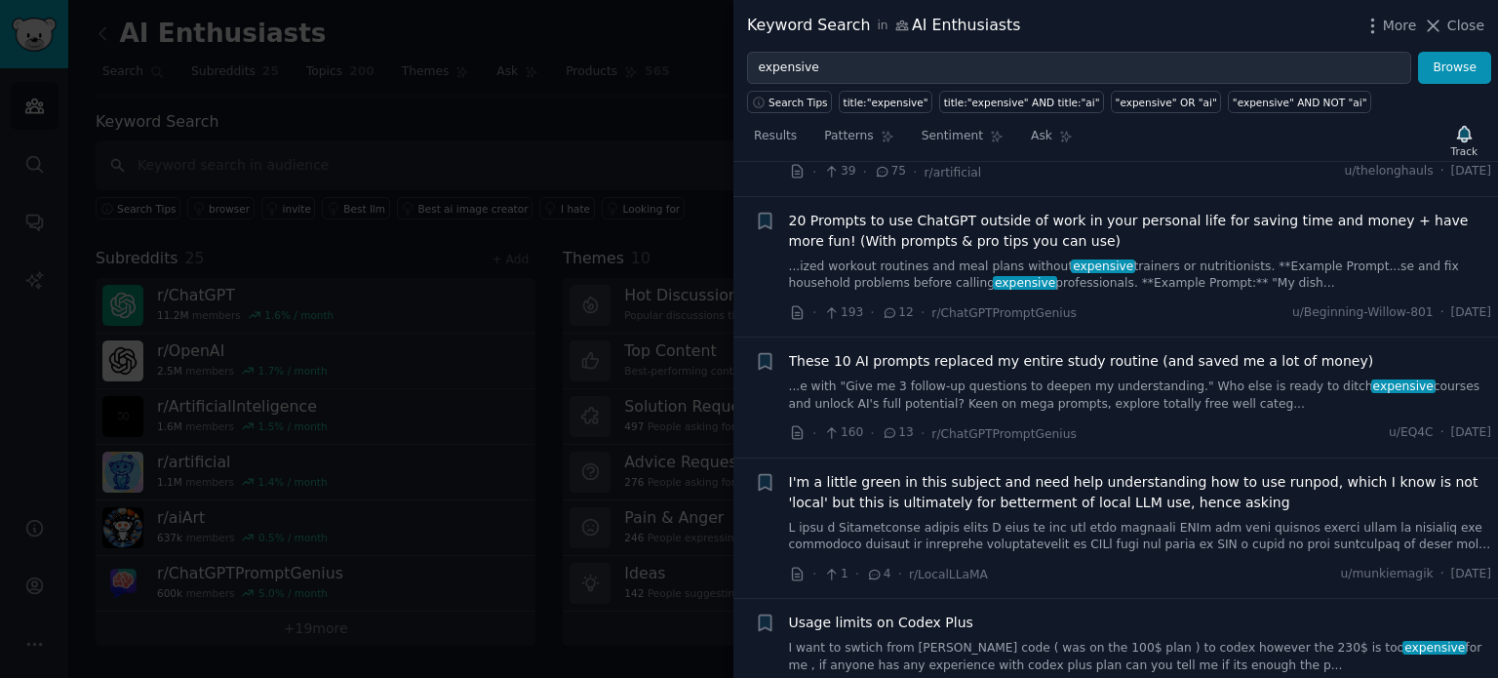
scroll to position [3219, 0]
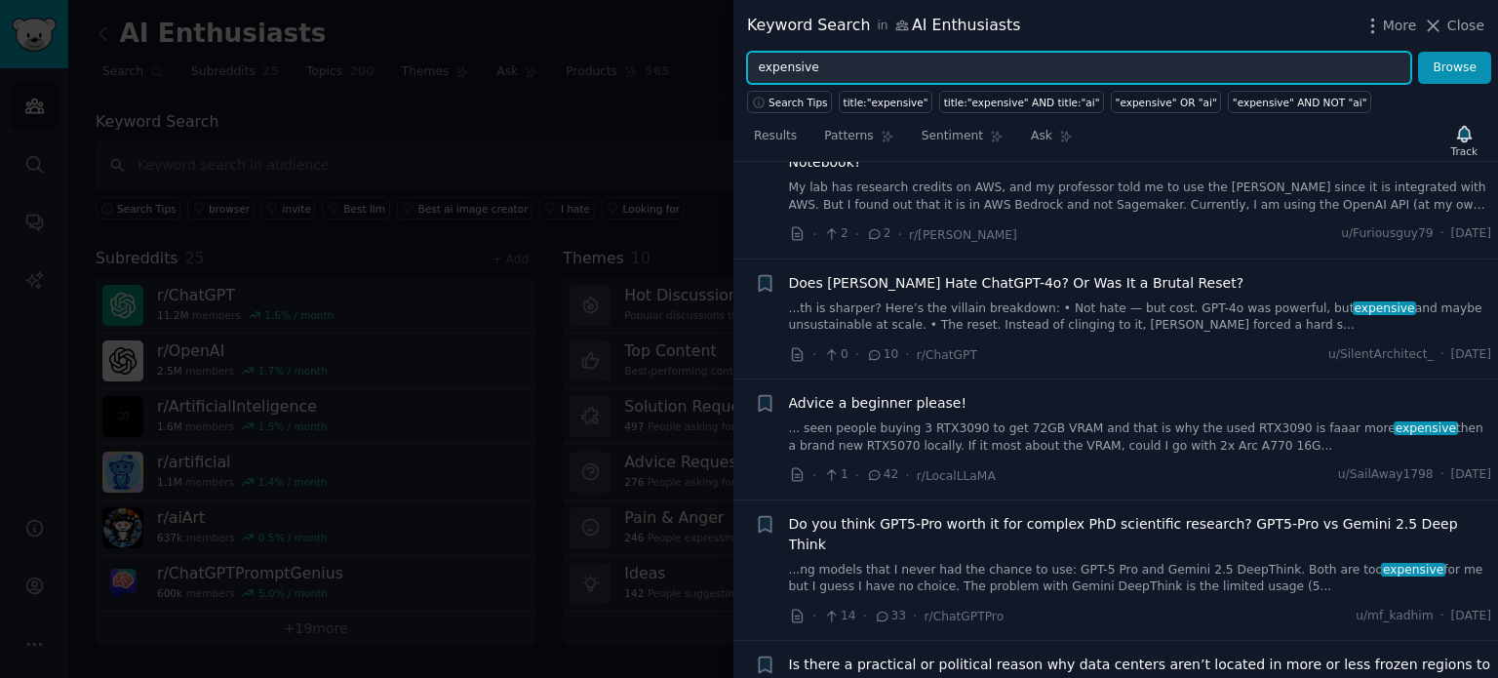
drag, startPoint x: 827, startPoint y: 67, endPoint x: 703, endPoint y: 58, distance: 124.2
click at [704, 58] on div "Keyword Search in AI Enthusiasts More Close expensive Browse Search Tips title:…" at bounding box center [749, 339] width 1498 height 678
type input "better"
click at [1418, 52] on button "Browse" at bounding box center [1454, 68] width 73 height 33
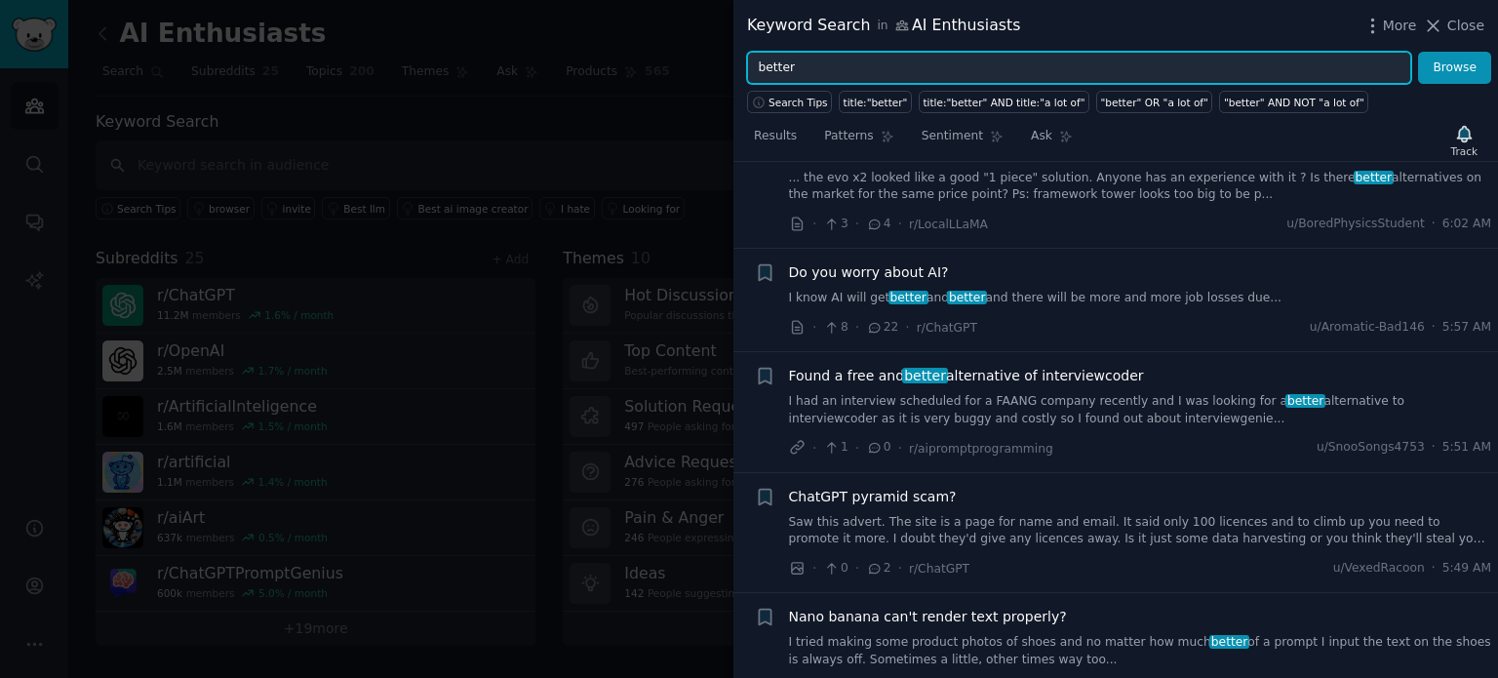
scroll to position [6924, 0]
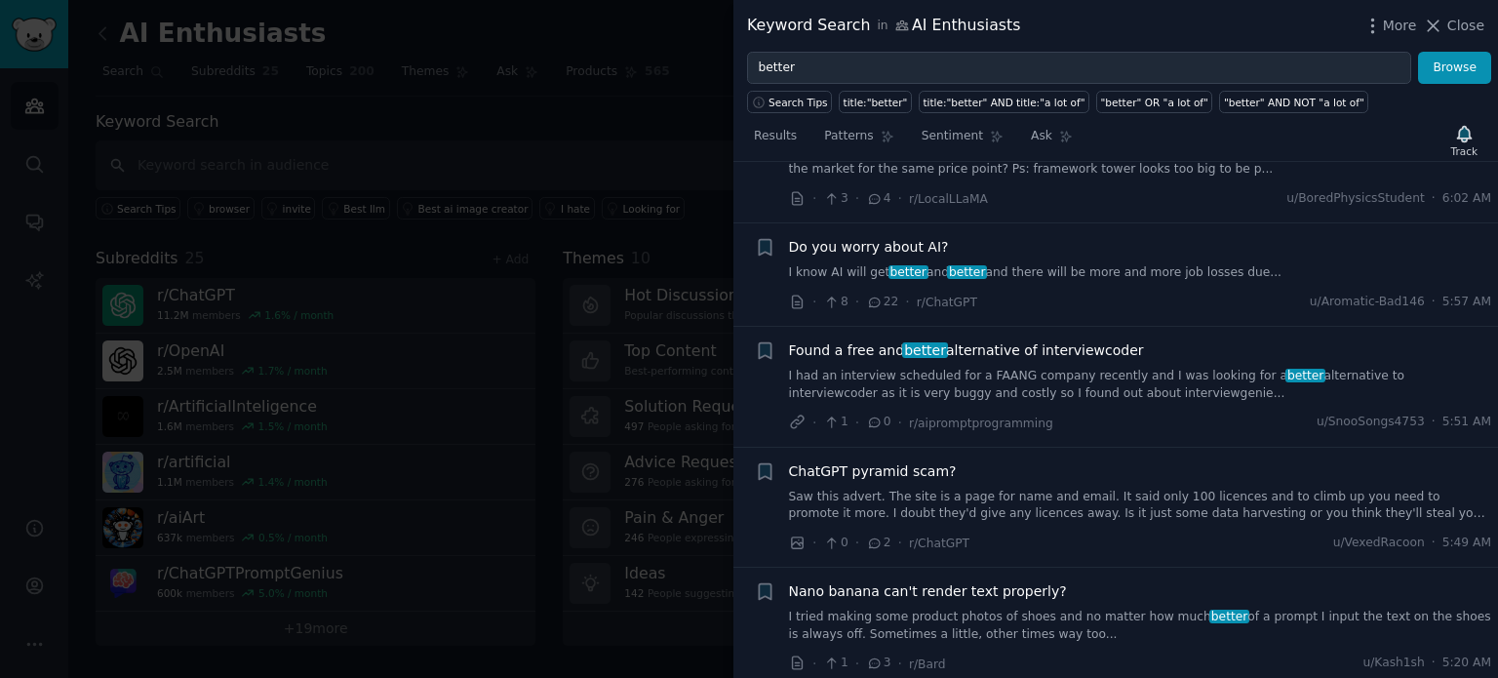
click at [483, 323] on div at bounding box center [749, 339] width 1498 height 678
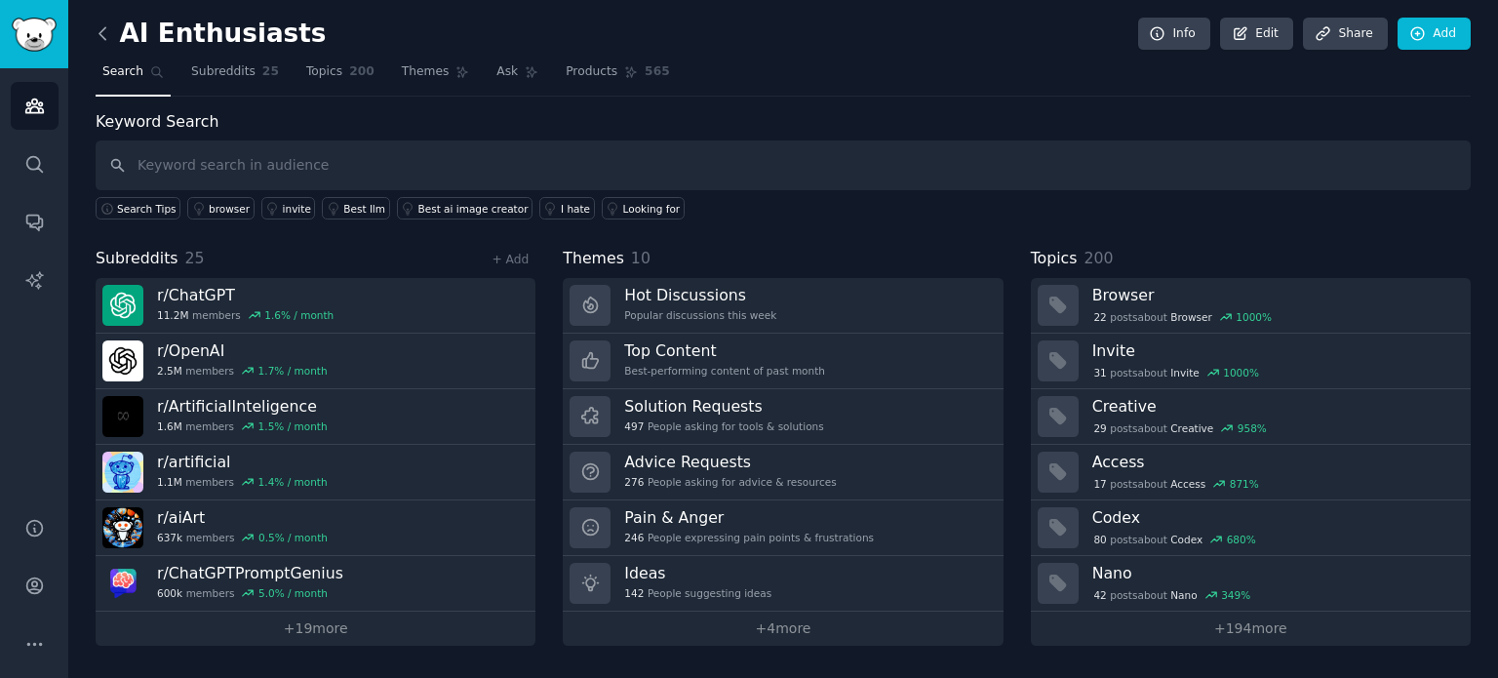
click at [98, 26] on icon at bounding box center [103, 33] width 20 height 20
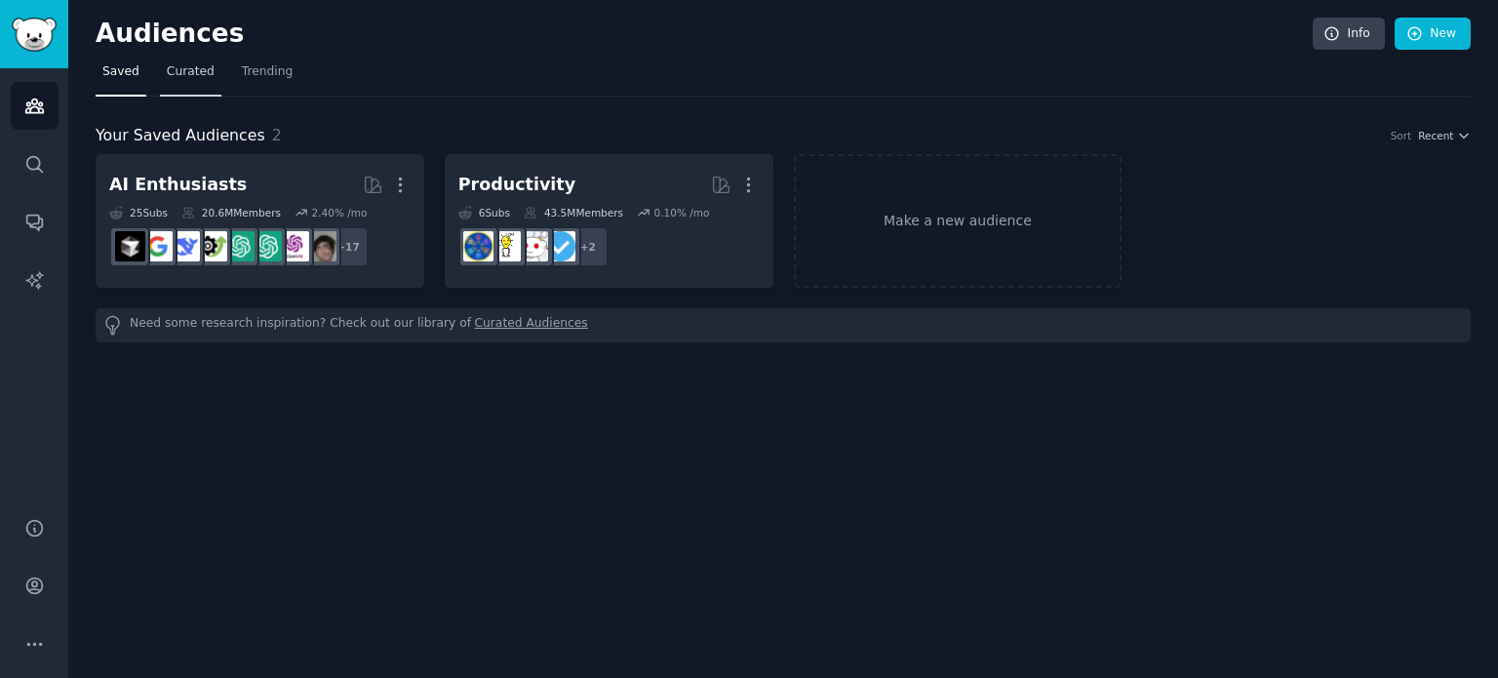
click at [183, 72] on span "Curated" at bounding box center [191, 72] width 48 height 18
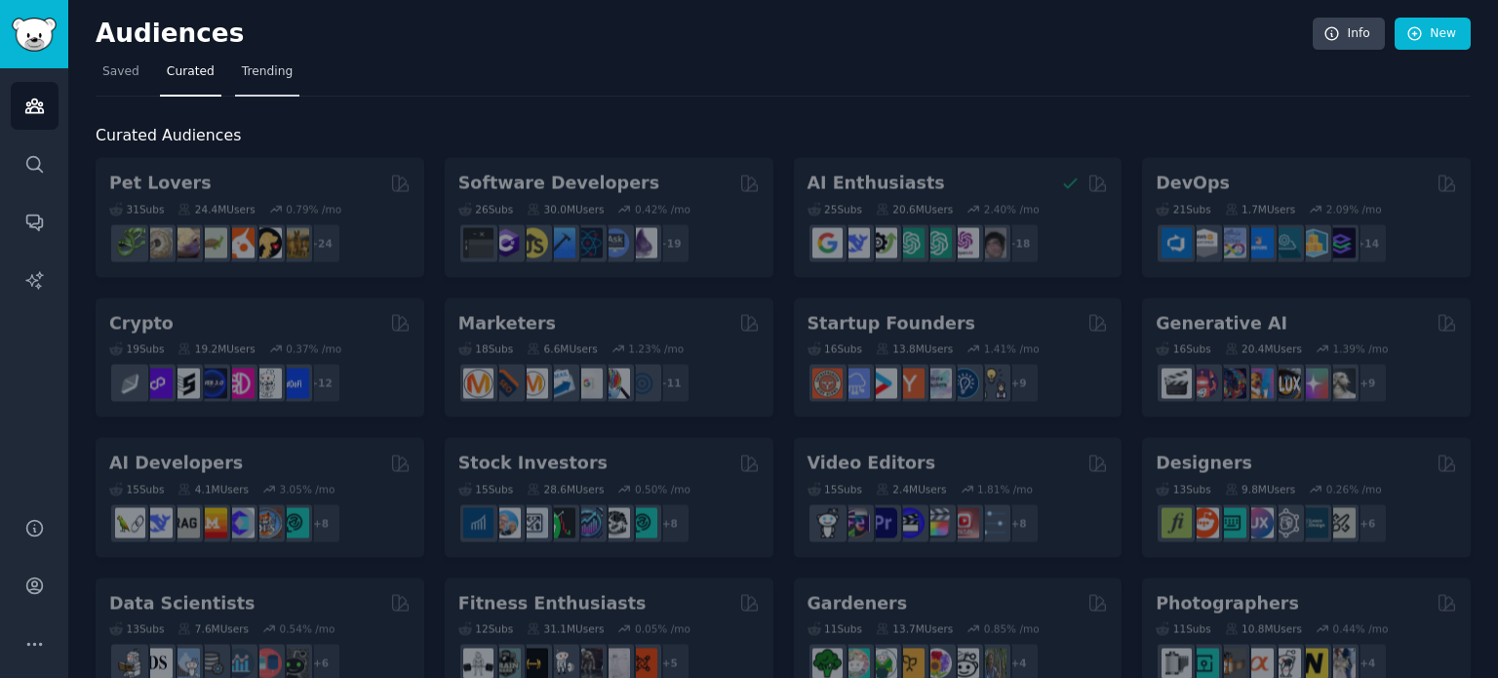
click at [242, 77] on span "Trending" at bounding box center [267, 72] width 51 height 18
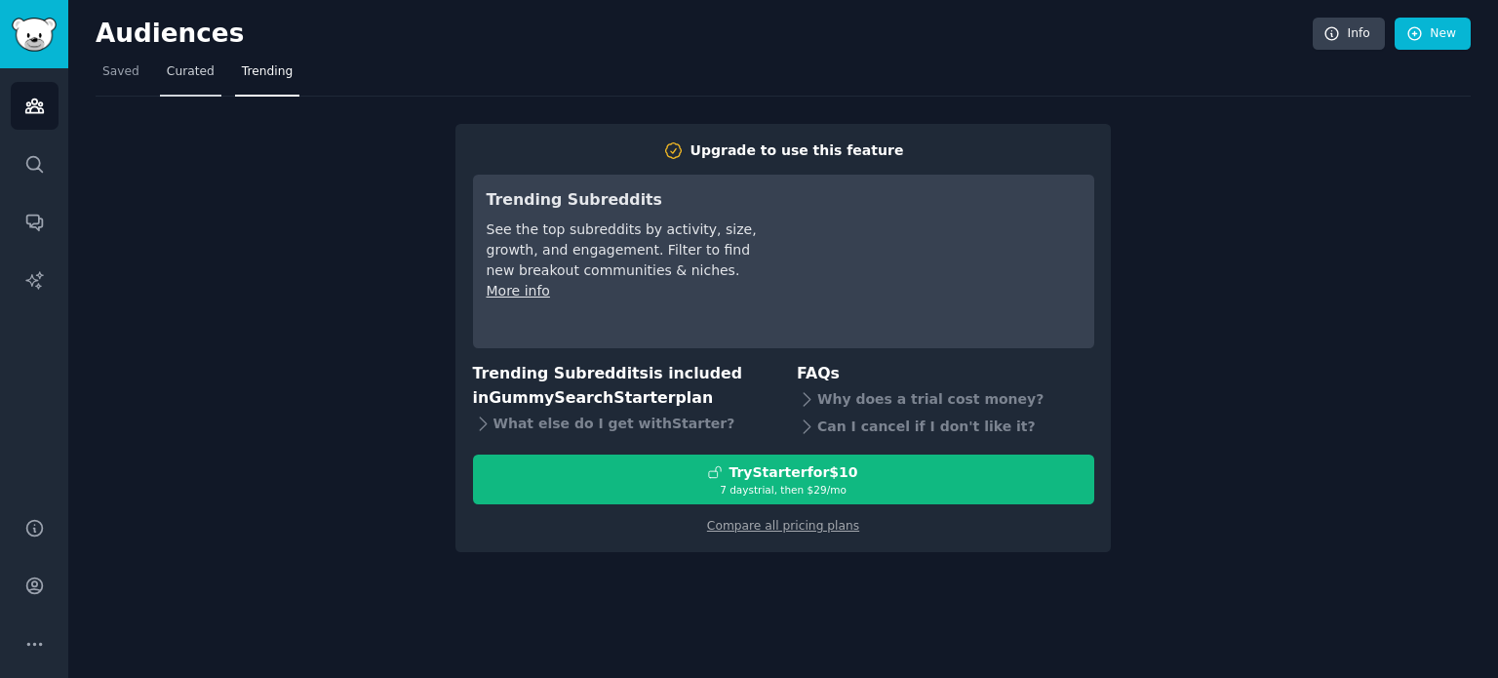
click at [190, 69] on span "Curated" at bounding box center [191, 72] width 48 height 18
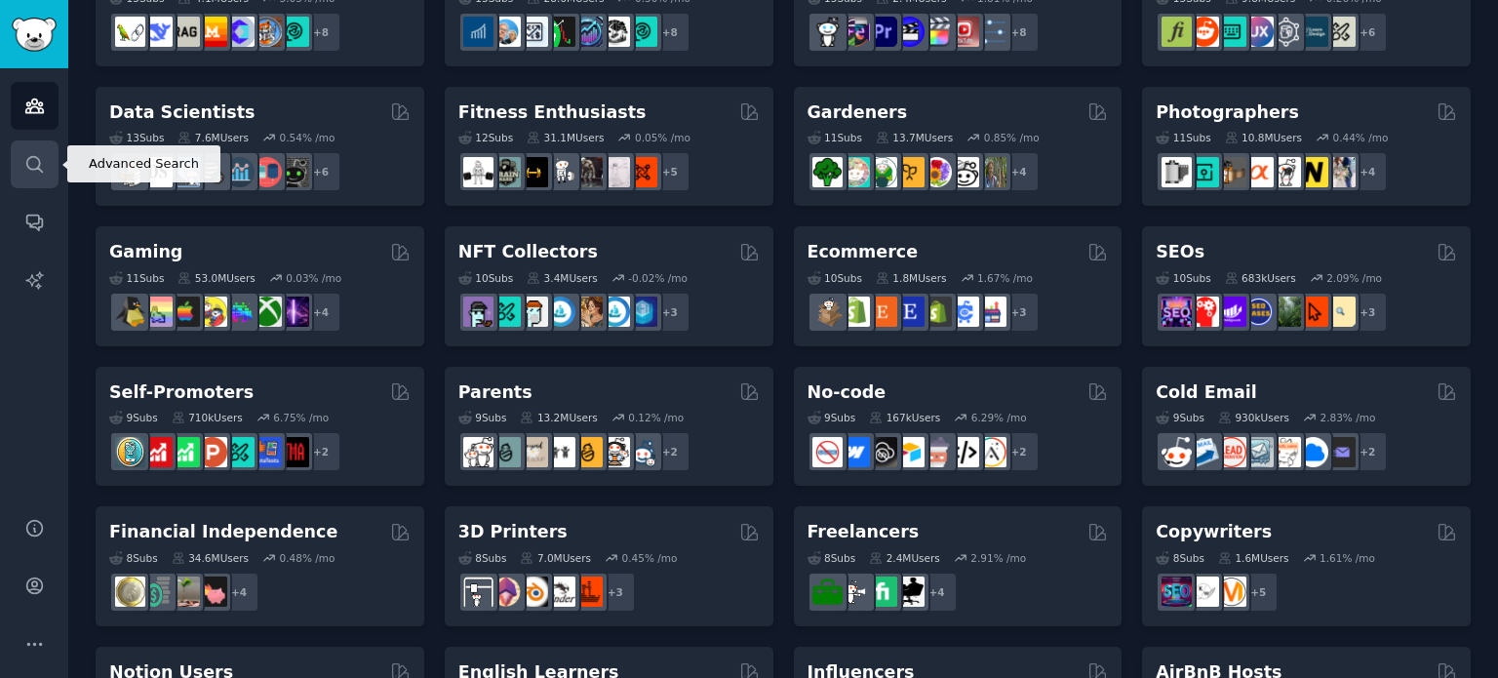
scroll to position [390, 0]
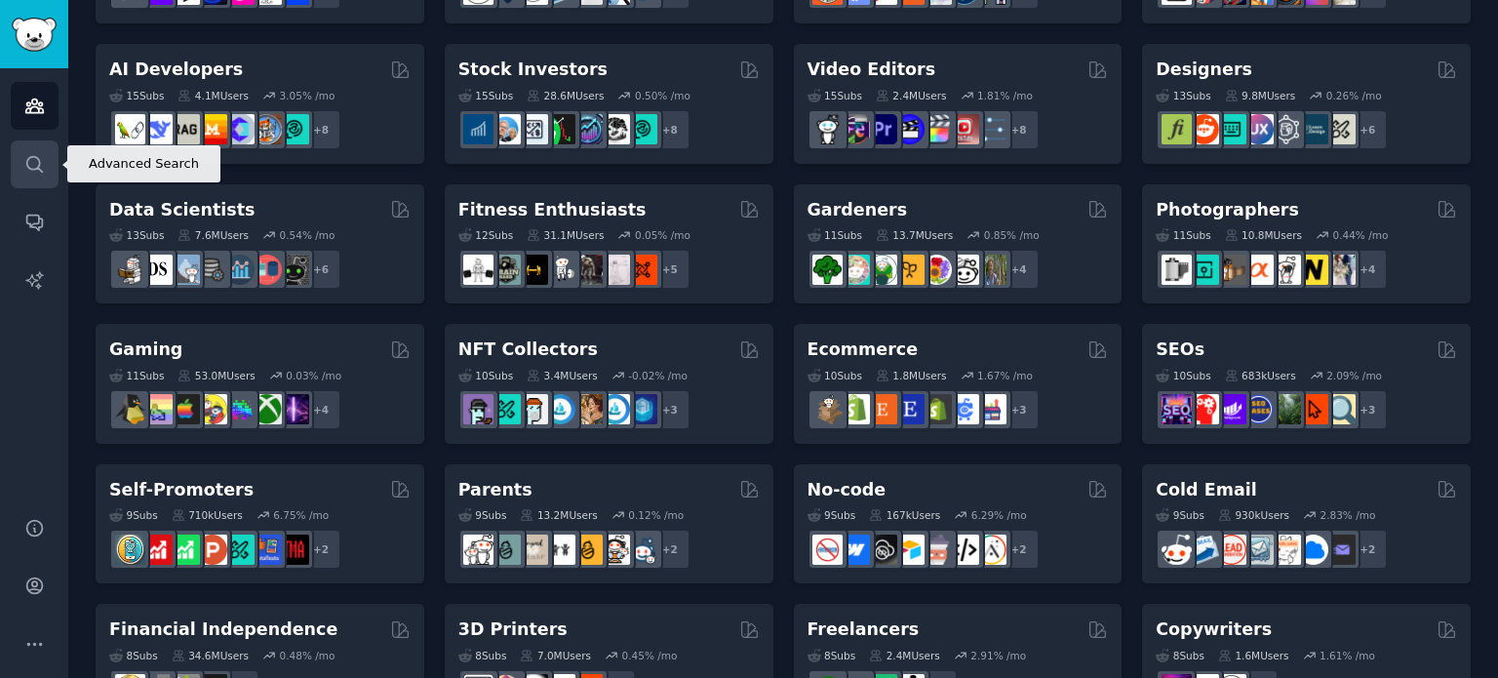
click at [47, 159] on link "Search" at bounding box center [35, 164] width 48 height 48
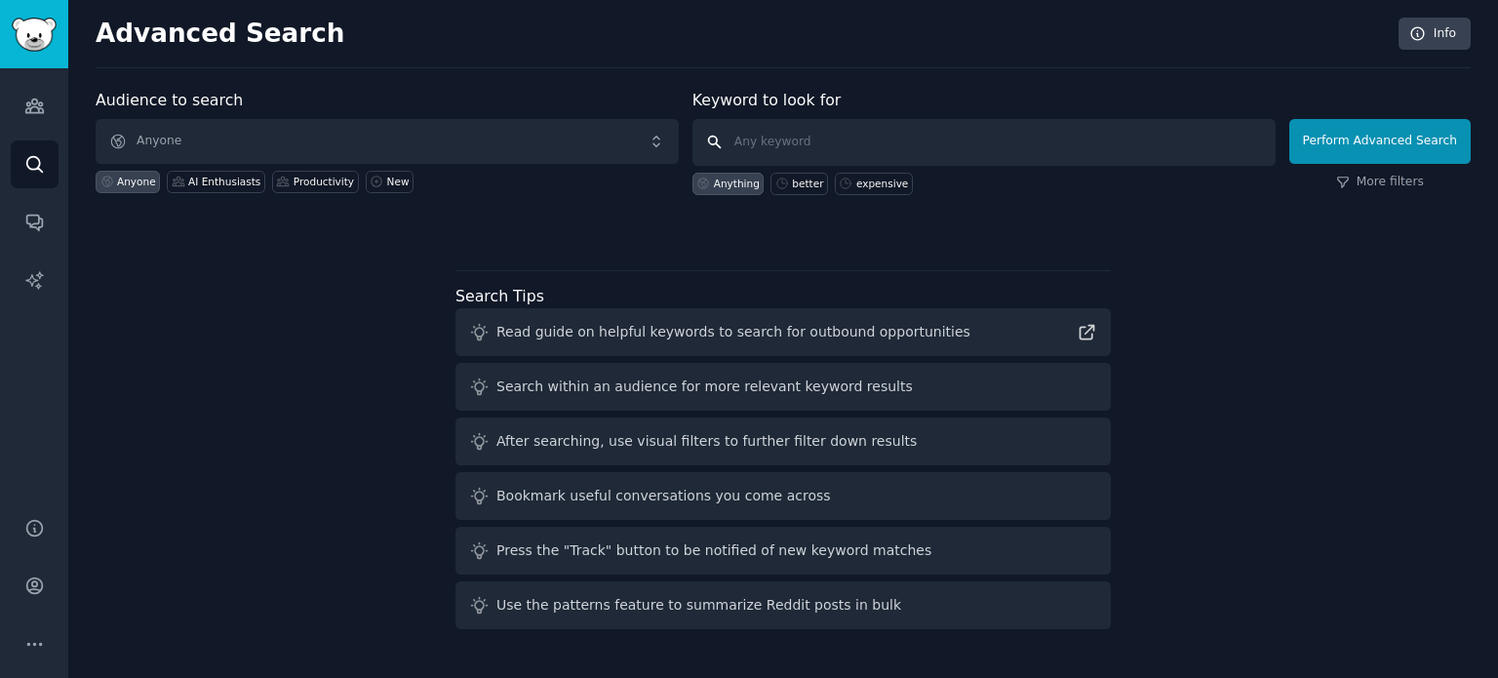
click at [825, 151] on input "text" at bounding box center [983, 142] width 583 height 47
click at [803, 177] on div "better" at bounding box center [807, 184] width 31 height 14
type input "better"
click at [1404, 139] on button "Perform Advanced Search" at bounding box center [1379, 141] width 181 height 45
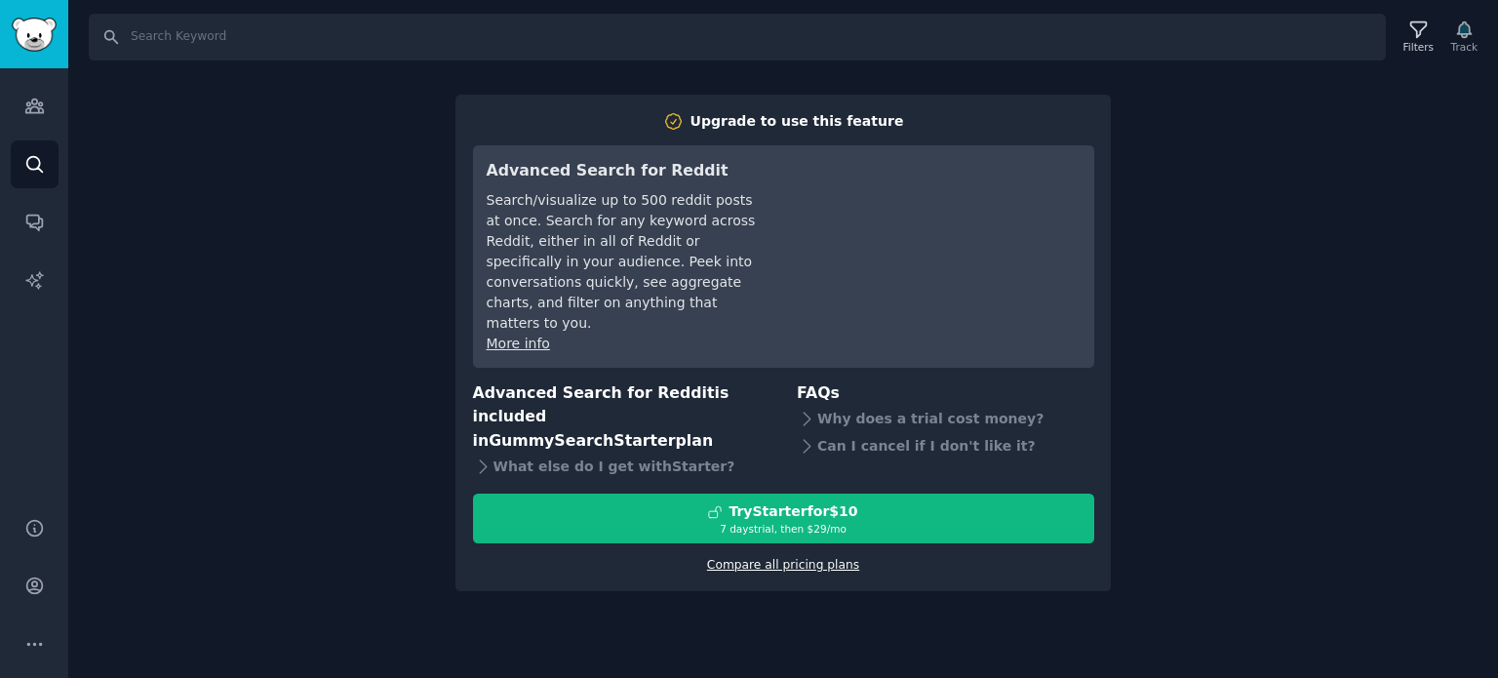
click at [772, 558] on link "Compare all pricing plans" at bounding box center [783, 565] width 152 height 14
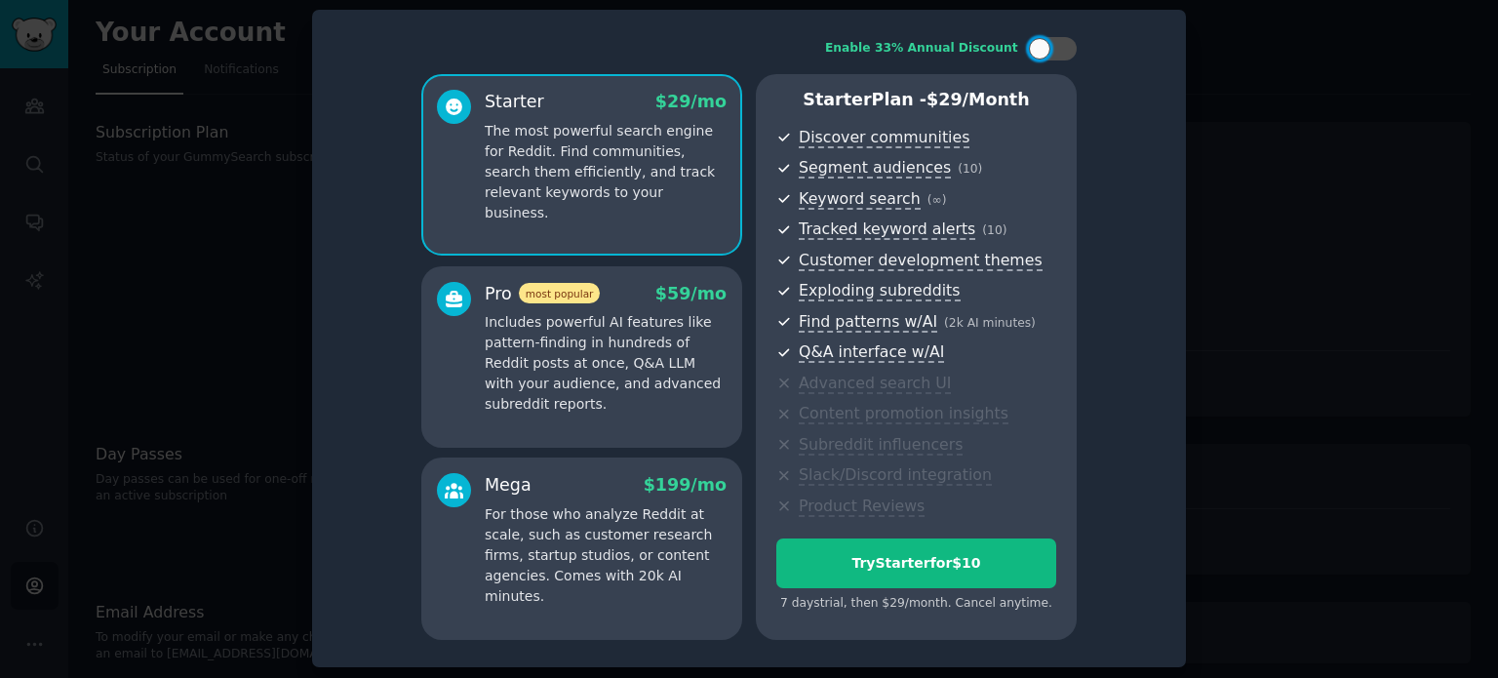
scroll to position [5, 0]
click at [1053, 47] on div at bounding box center [1052, 47] width 49 height 23
click at [1054, 47] on div at bounding box center [1064, 47] width 21 height 21
click at [1057, 47] on div at bounding box center [1062, 48] width 10 height 10
checkbox input "true"
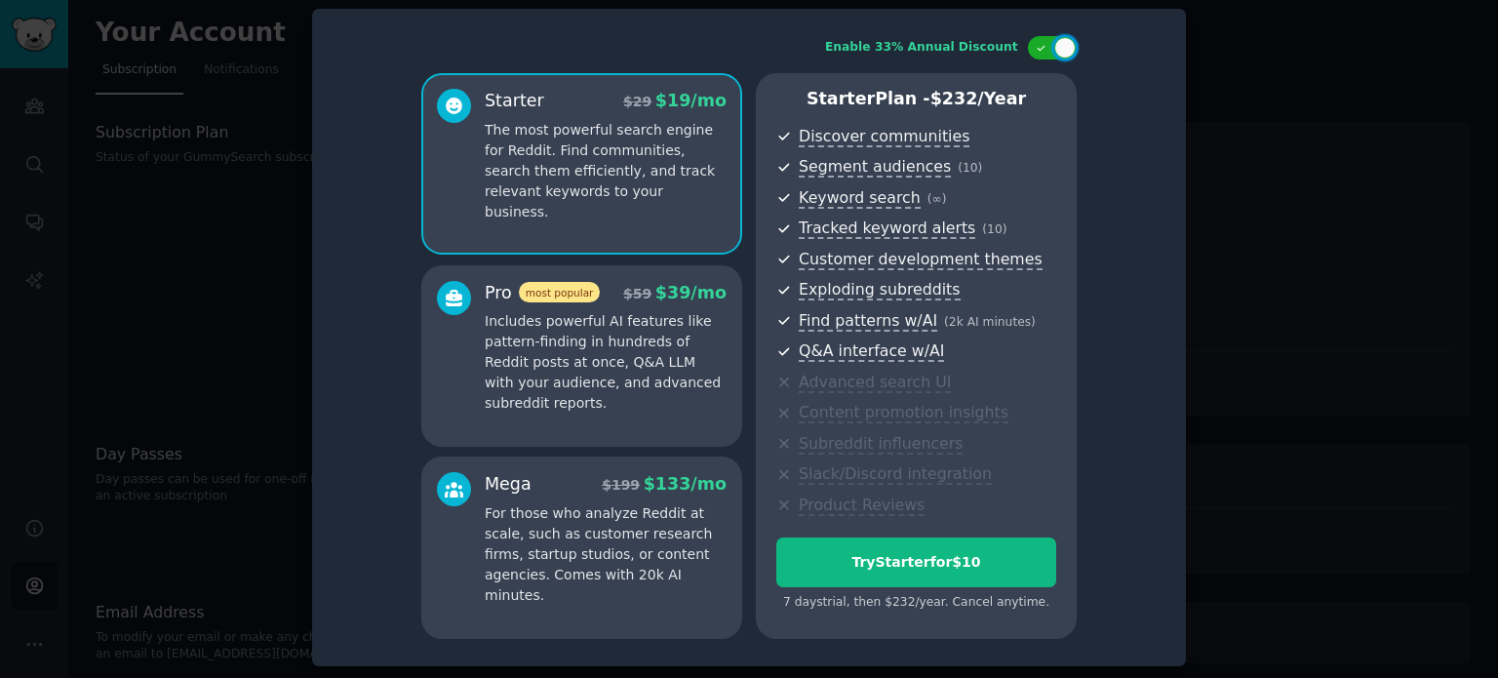
click at [1362, 133] on div at bounding box center [749, 339] width 1498 height 678
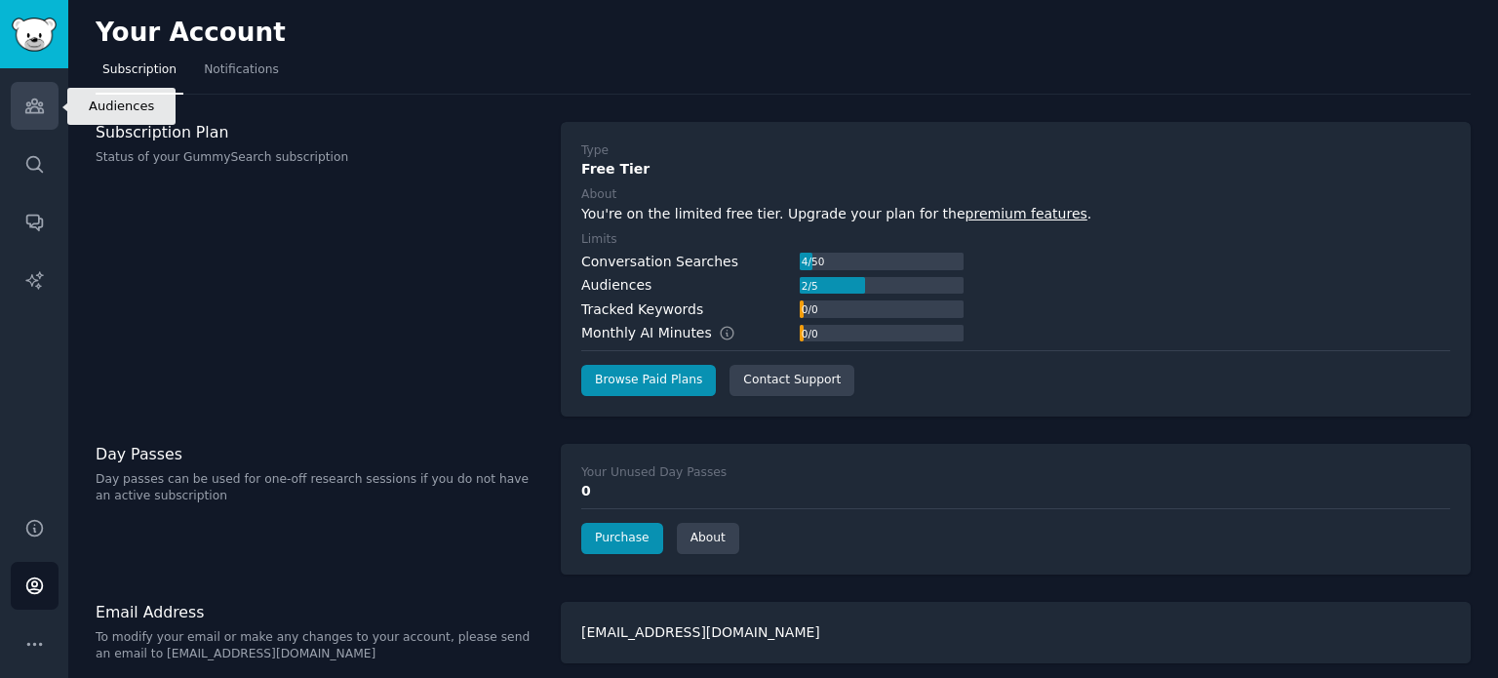
click at [43, 124] on link "Audiences" at bounding box center [35, 106] width 48 height 48
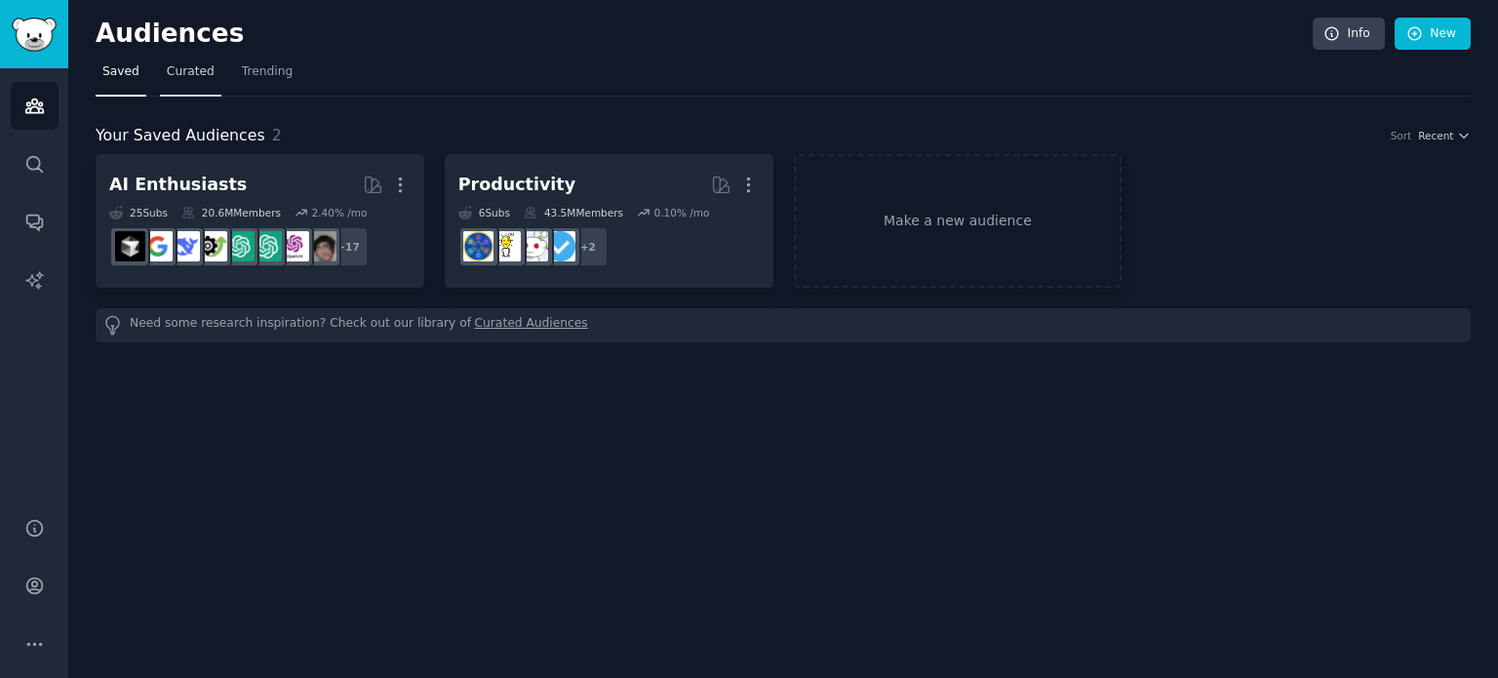
click at [191, 81] on link "Curated" at bounding box center [190, 77] width 61 height 40
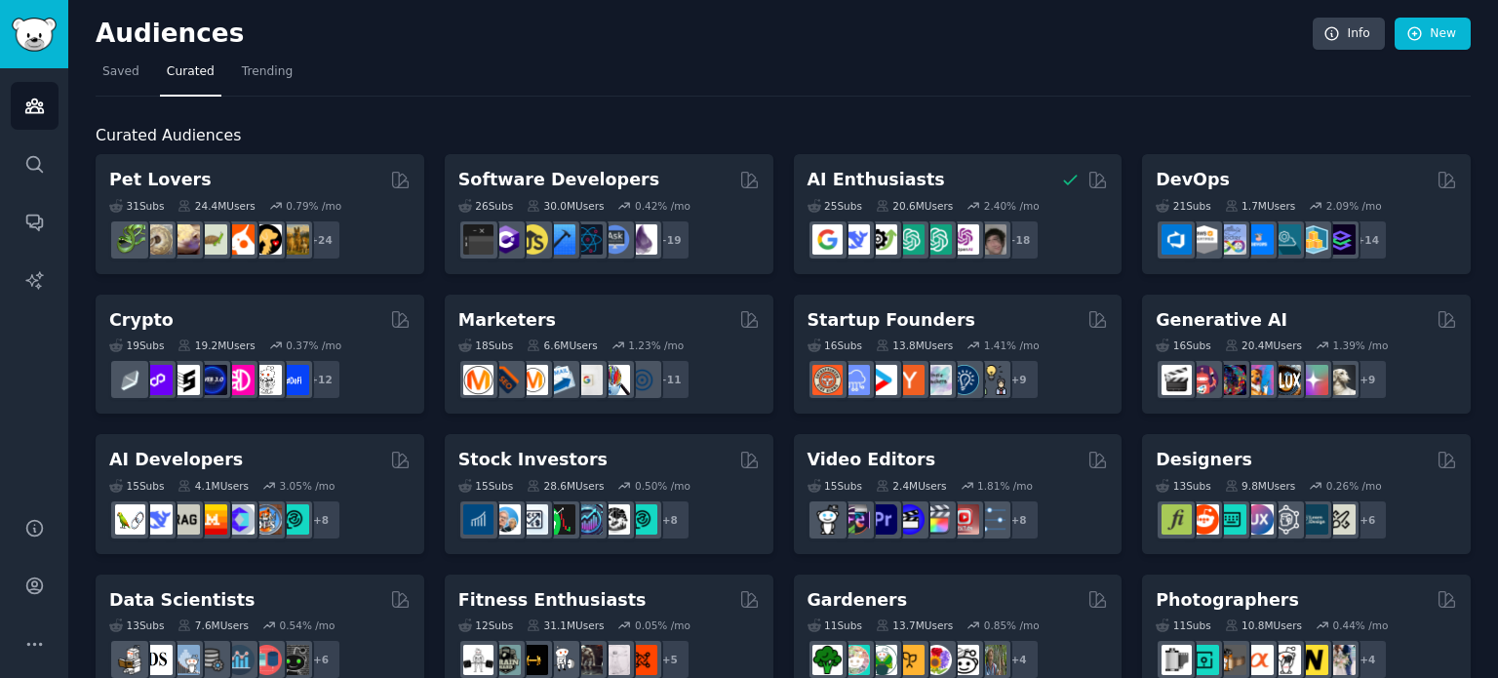
scroll to position [390, 0]
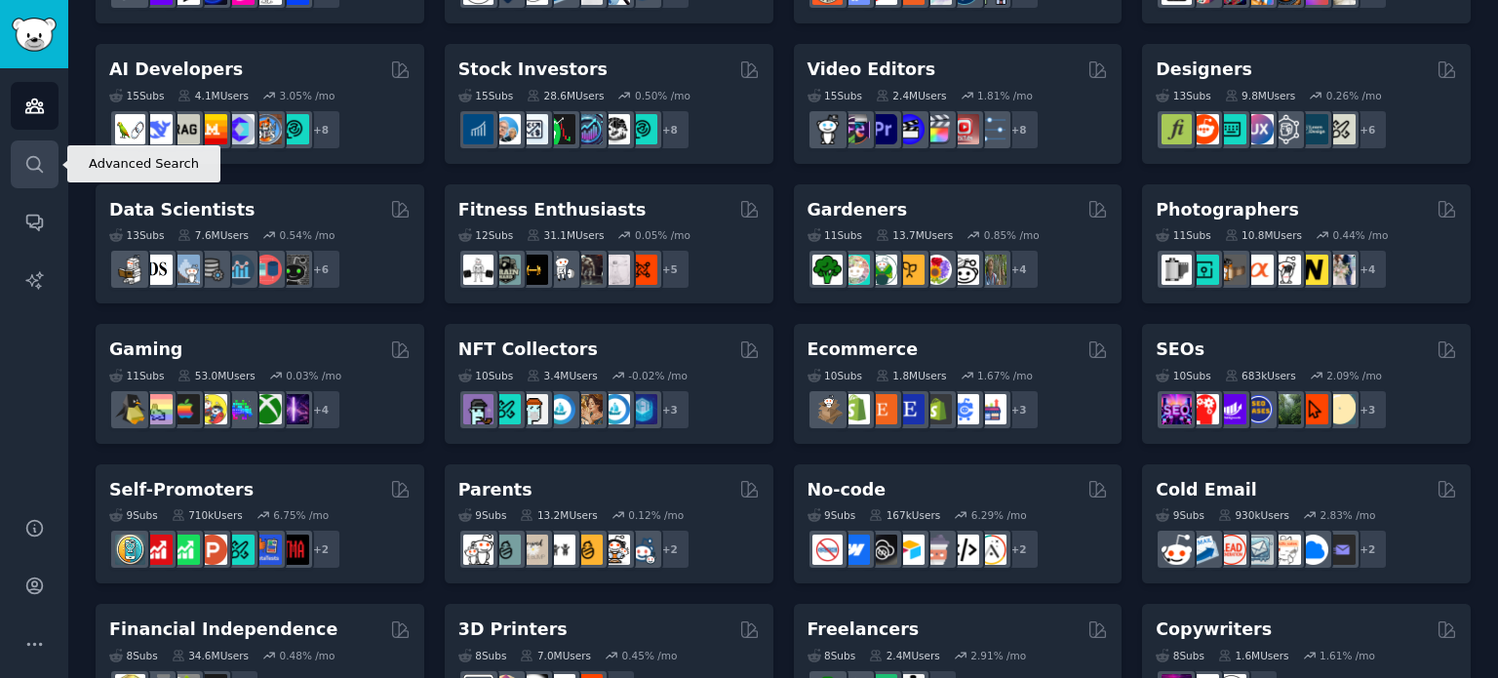
click at [34, 162] on icon "Sidebar" at bounding box center [34, 164] width 20 height 20
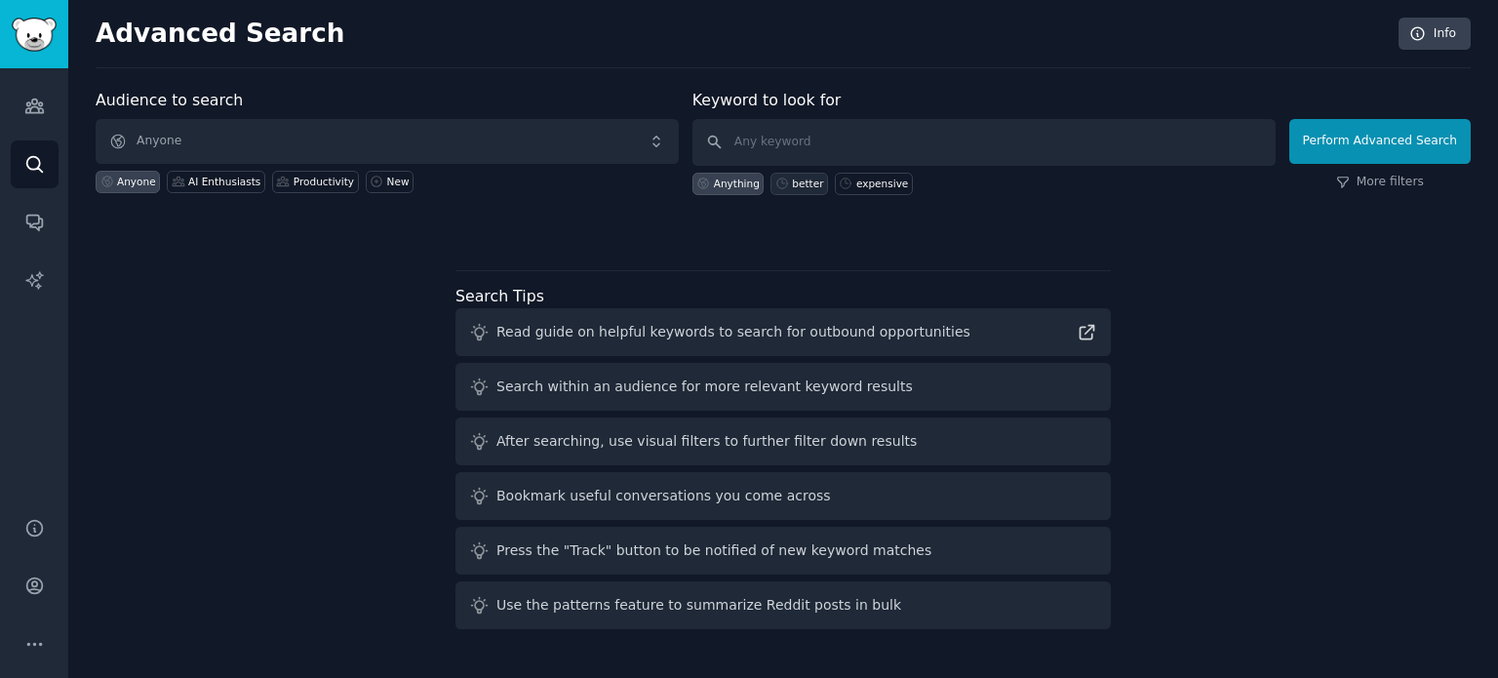
click at [804, 184] on div "better" at bounding box center [807, 184] width 31 height 14
type input "better"
click at [1359, 147] on button "Perform Advanced Search" at bounding box center [1379, 141] width 181 height 45
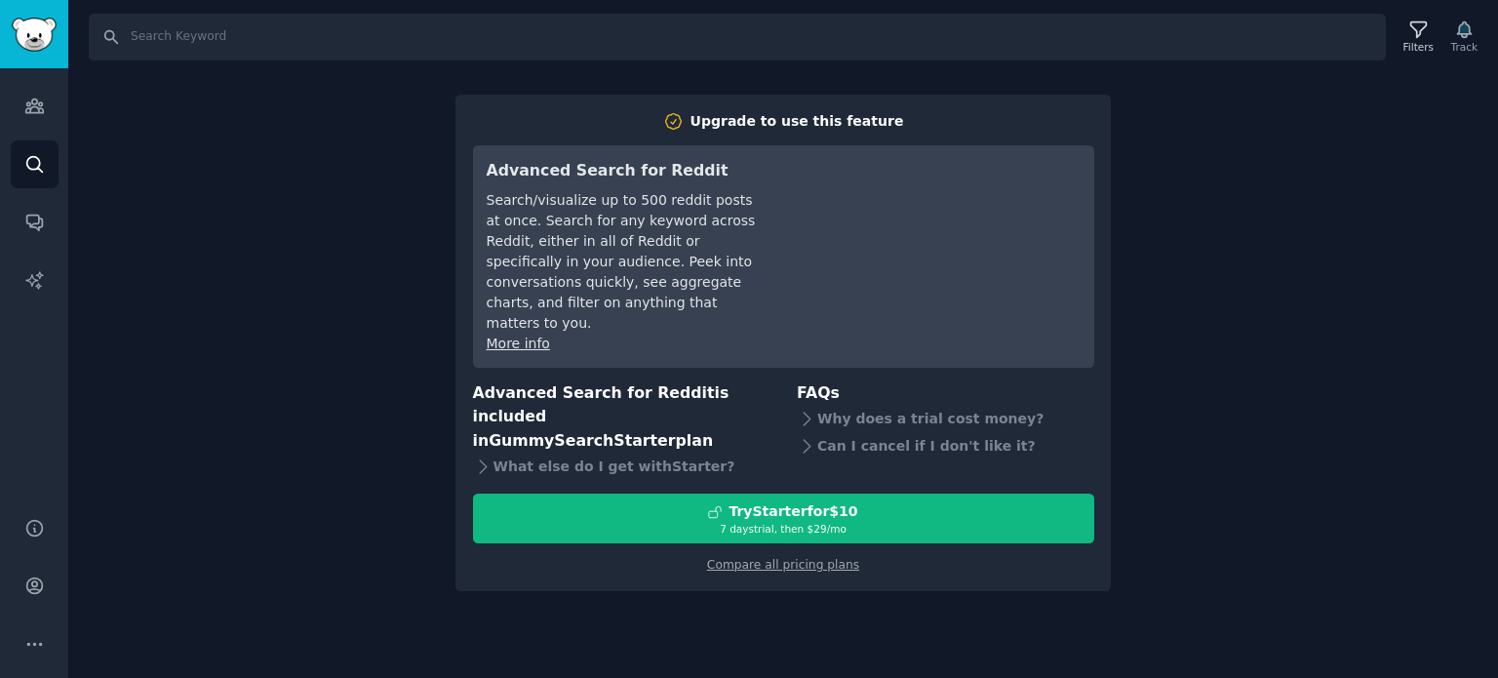
click at [241, 334] on div "Search Filters Track Upgrade to use this feature Advanced Search for Reddit Sea…" at bounding box center [783, 339] width 1430 height 678
drag, startPoint x: 330, startPoint y: 454, endPoint x: 588, endPoint y: 273, distance: 315.7
click at [334, 440] on div "Search Filters Track Upgrade to use this feature Advanced Search for Reddit Sea…" at bounding box center [783, 339] width 1430 height 678
click at [27, 110] on icon "Sidebar" at bounding box center [34, 106] width 20 height 20
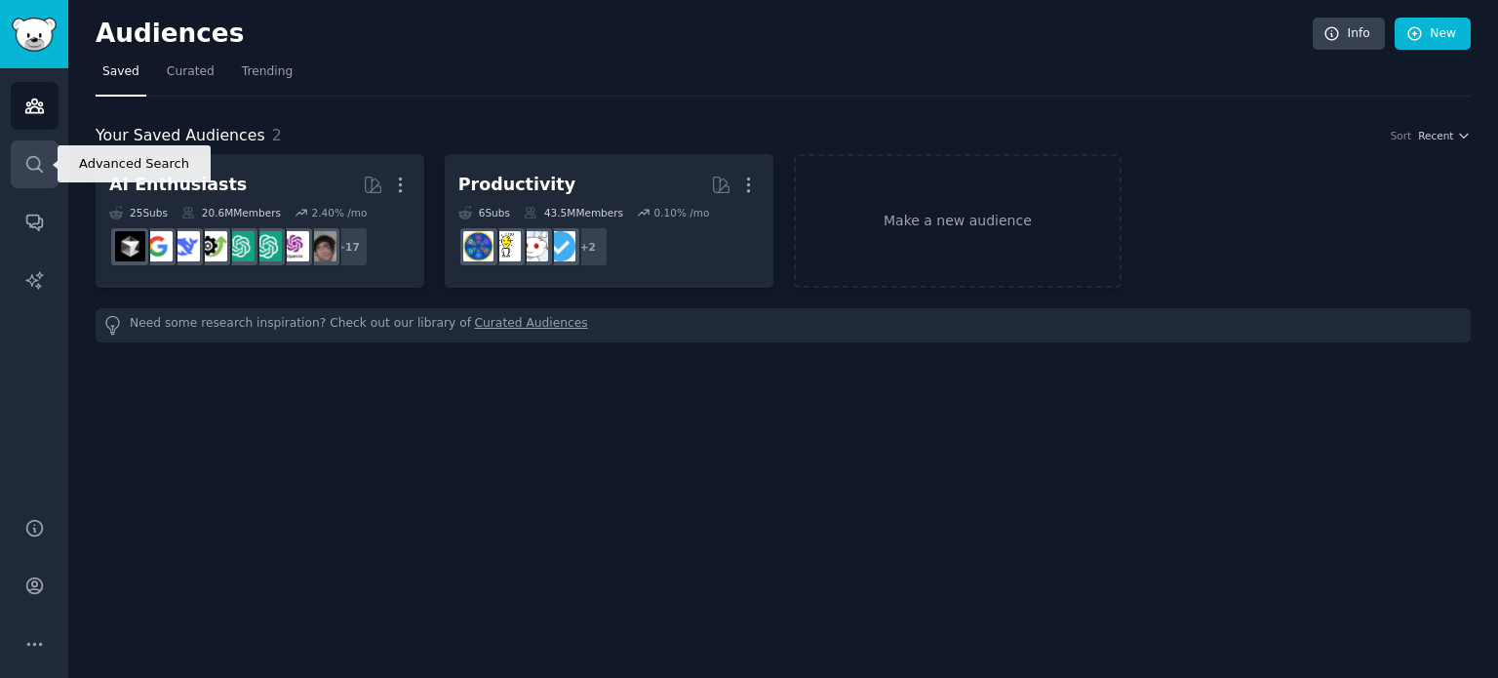
click at [39, 148] on link "Search" at bounding box center [35, 164] width 48 height 48
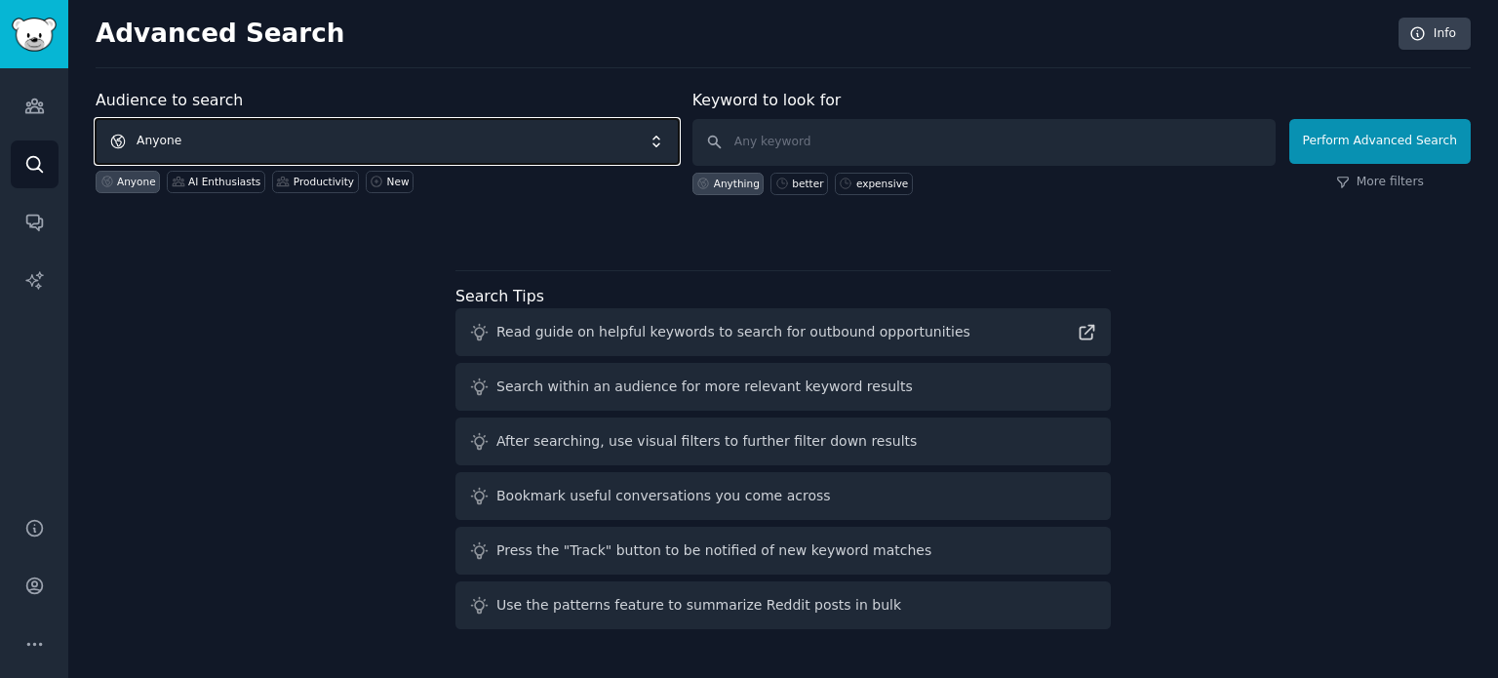
click at [205, 124] on span "Anyone" at bounding box center [387, 141] width 583 height 45
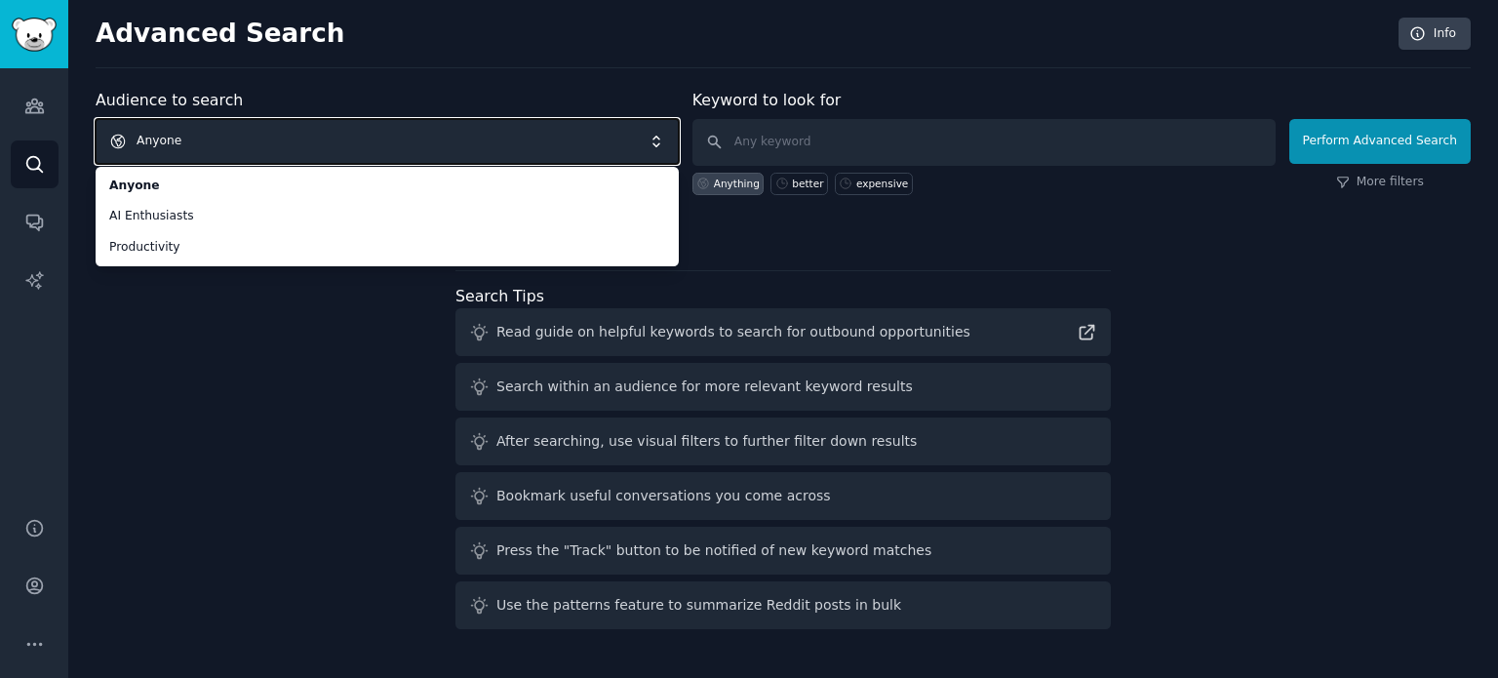
click at [238, 147] on span "Anyone" at bounding box center [387, 141] width 583 height 45
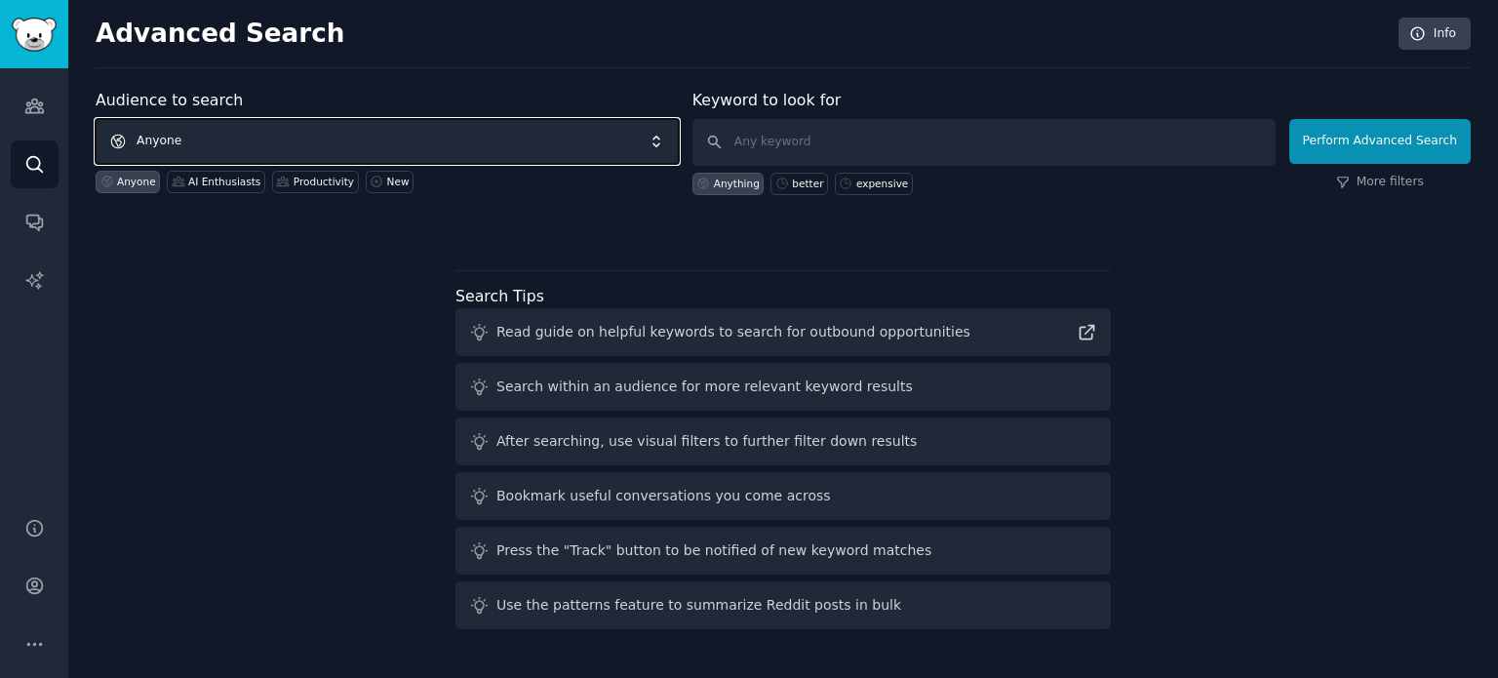
click at [235, 142] on span "Anyone" at bounding box center [387, 141] width 583 height 45
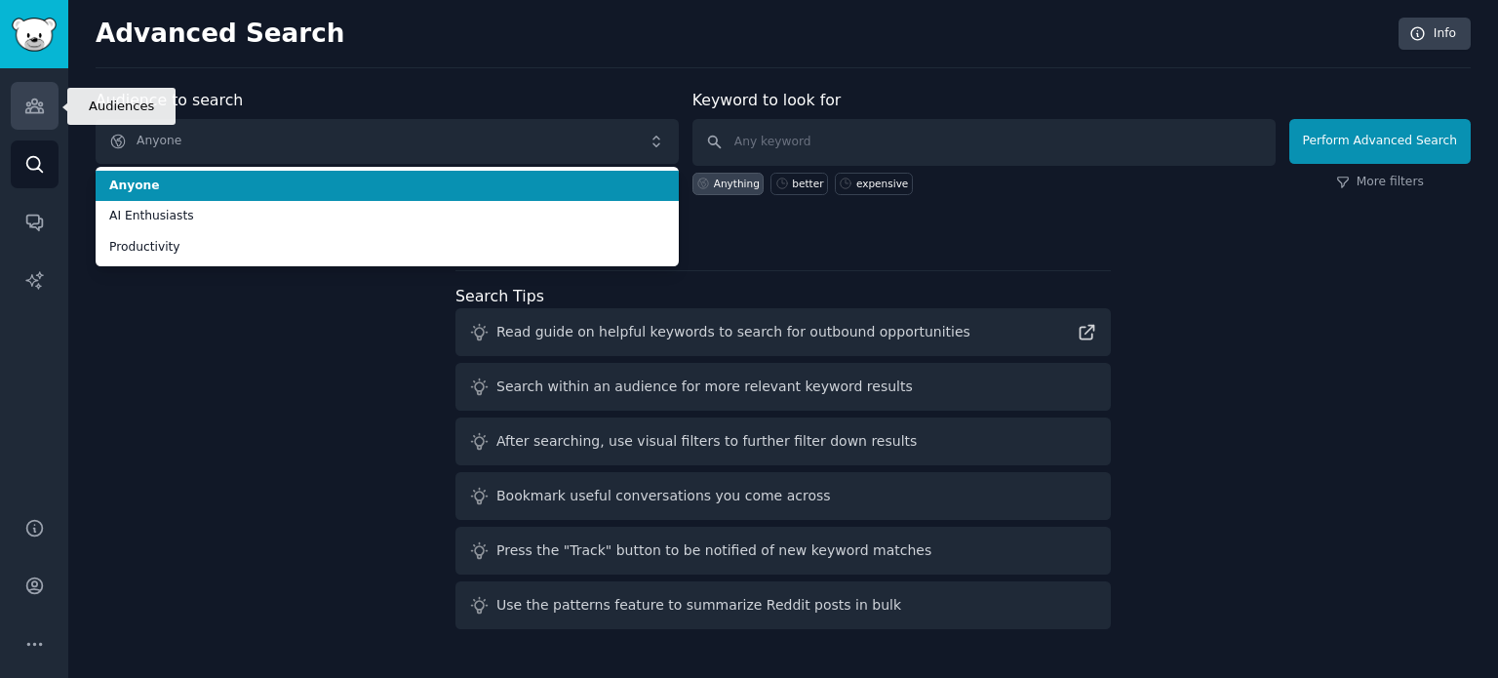
click at [16, 96] on link "Audiences" at bounding box center [35, 106] width 48 height 48
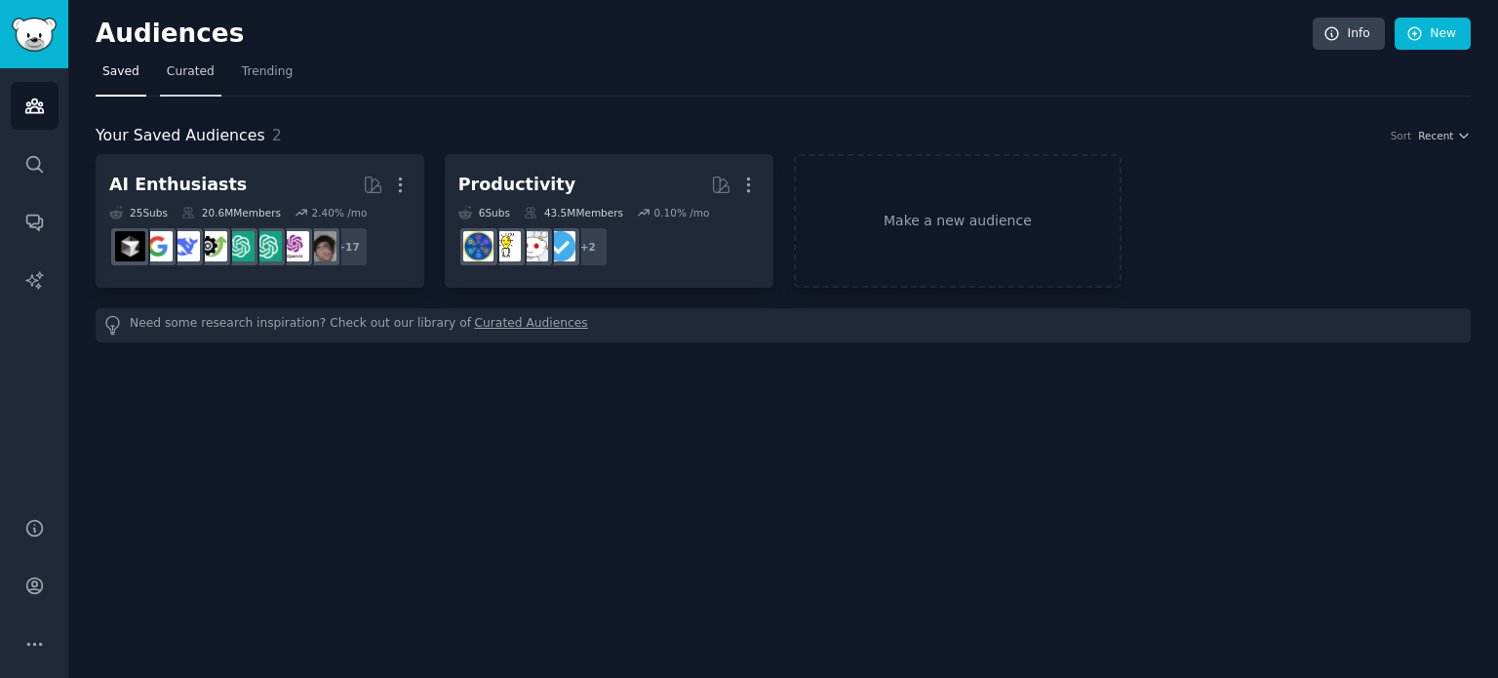
click at [193, 77] on span "Curated" at bounding box center [191, 72] width 48 height 18
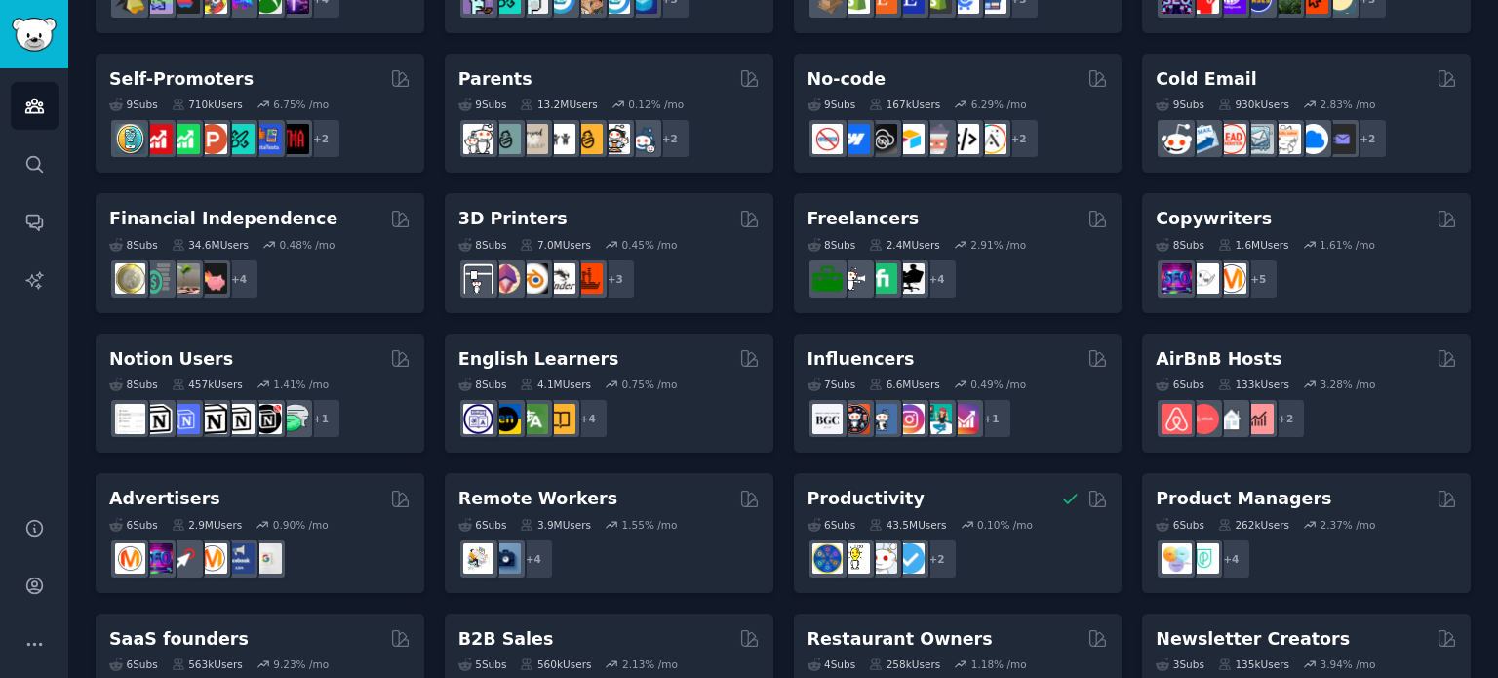
scroll to position [882, 0]
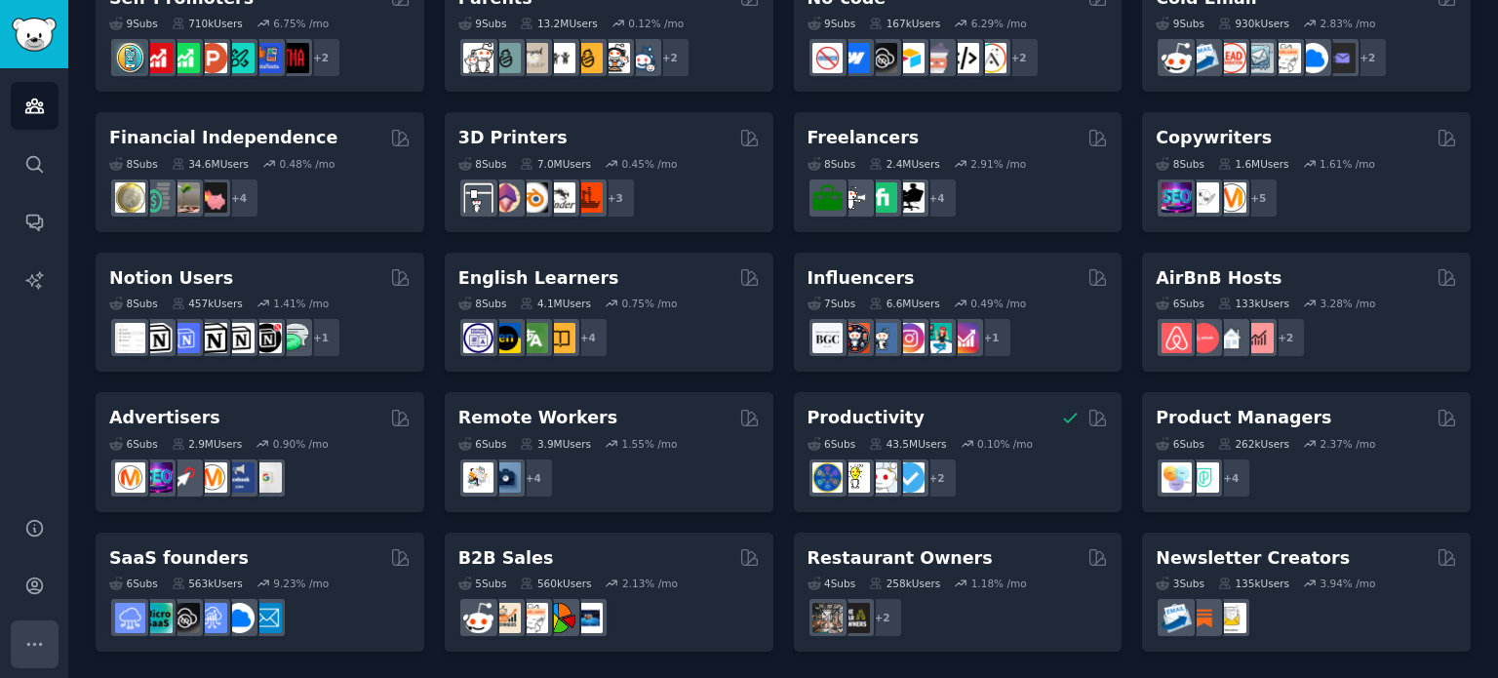
click at [16, 649] on button "More" at bounding box center [35, 644] width 48 height 48
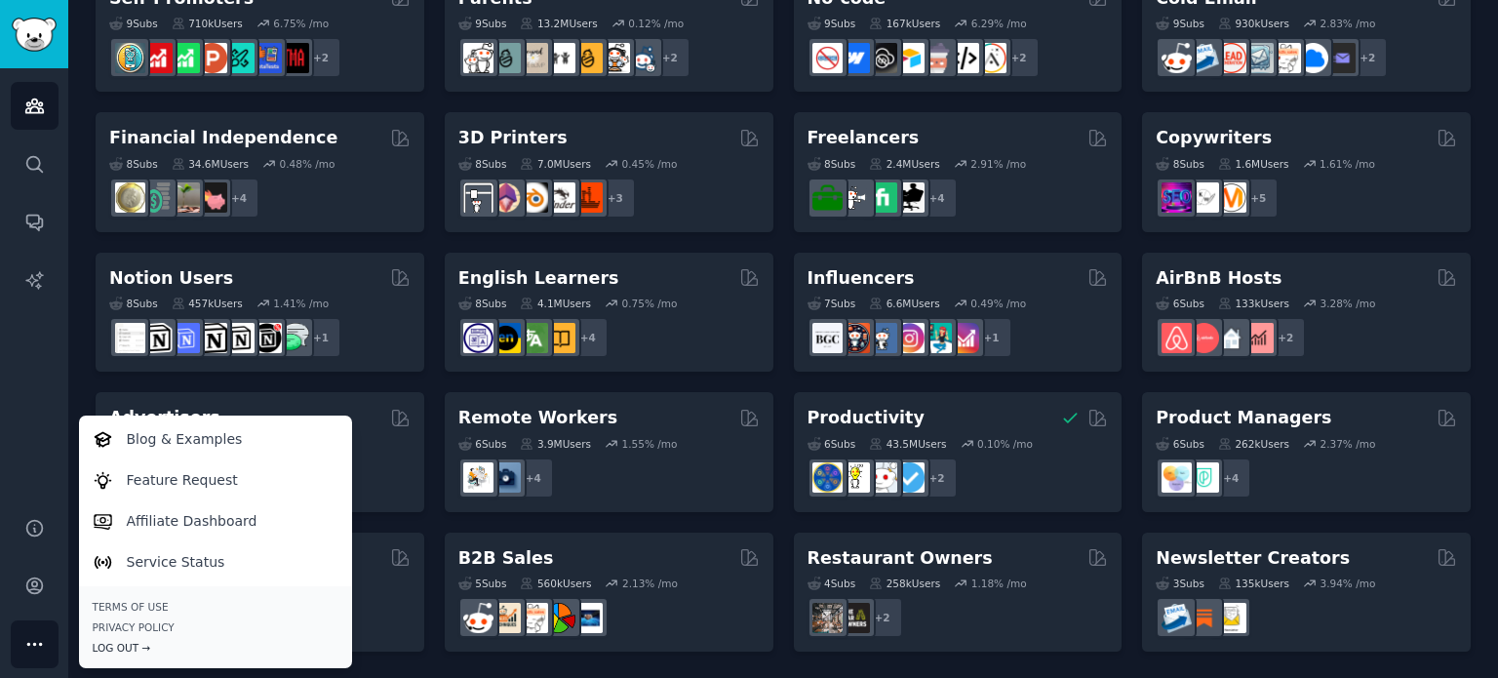
click at [137, 649] on div "Log Out →" at bounding box center [216, 648] width 246 height 14
